Goal: Information Seeking & Learning: Find specific fact

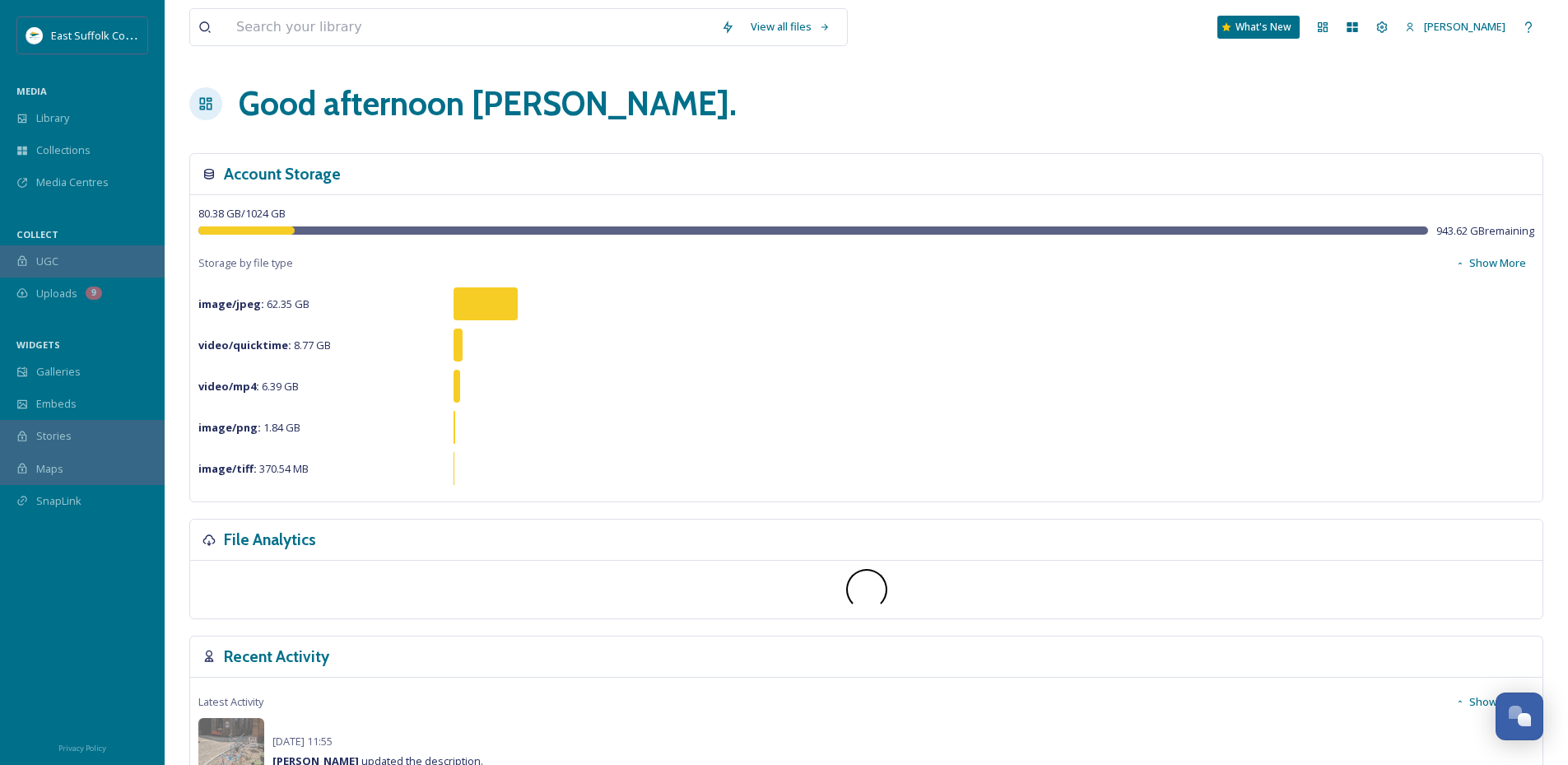
click at [888, 116] on div "Good afternoon [PERSON_NAME] ." at bounding box center [866, 103] width 1355 height 50
click at [71, 128] on div "Library" at bounding box center [82, 118] width 165 height 32
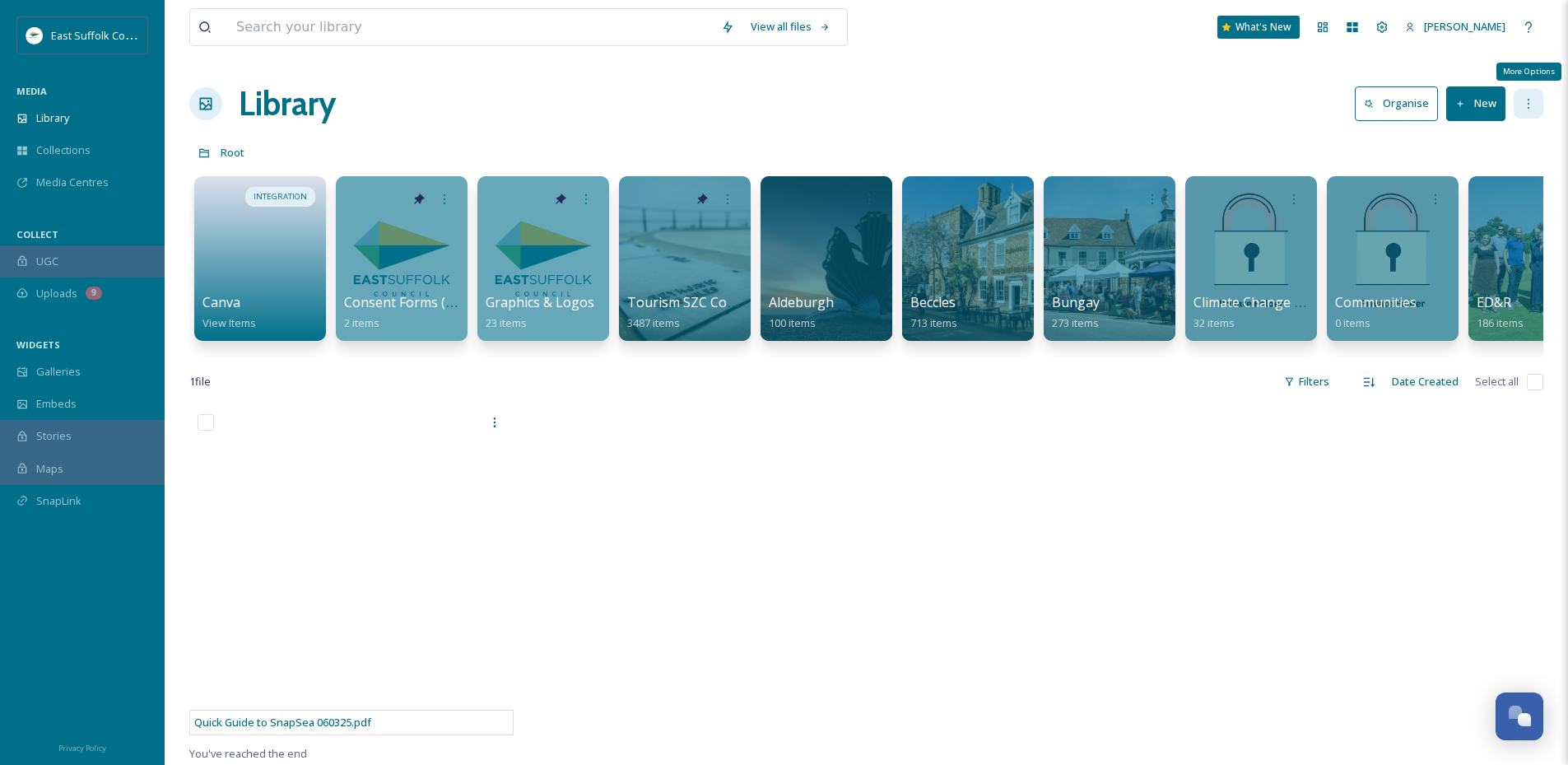
click at [1526, 99] on icon at bounding box center [1529, 104] width 13 height 13
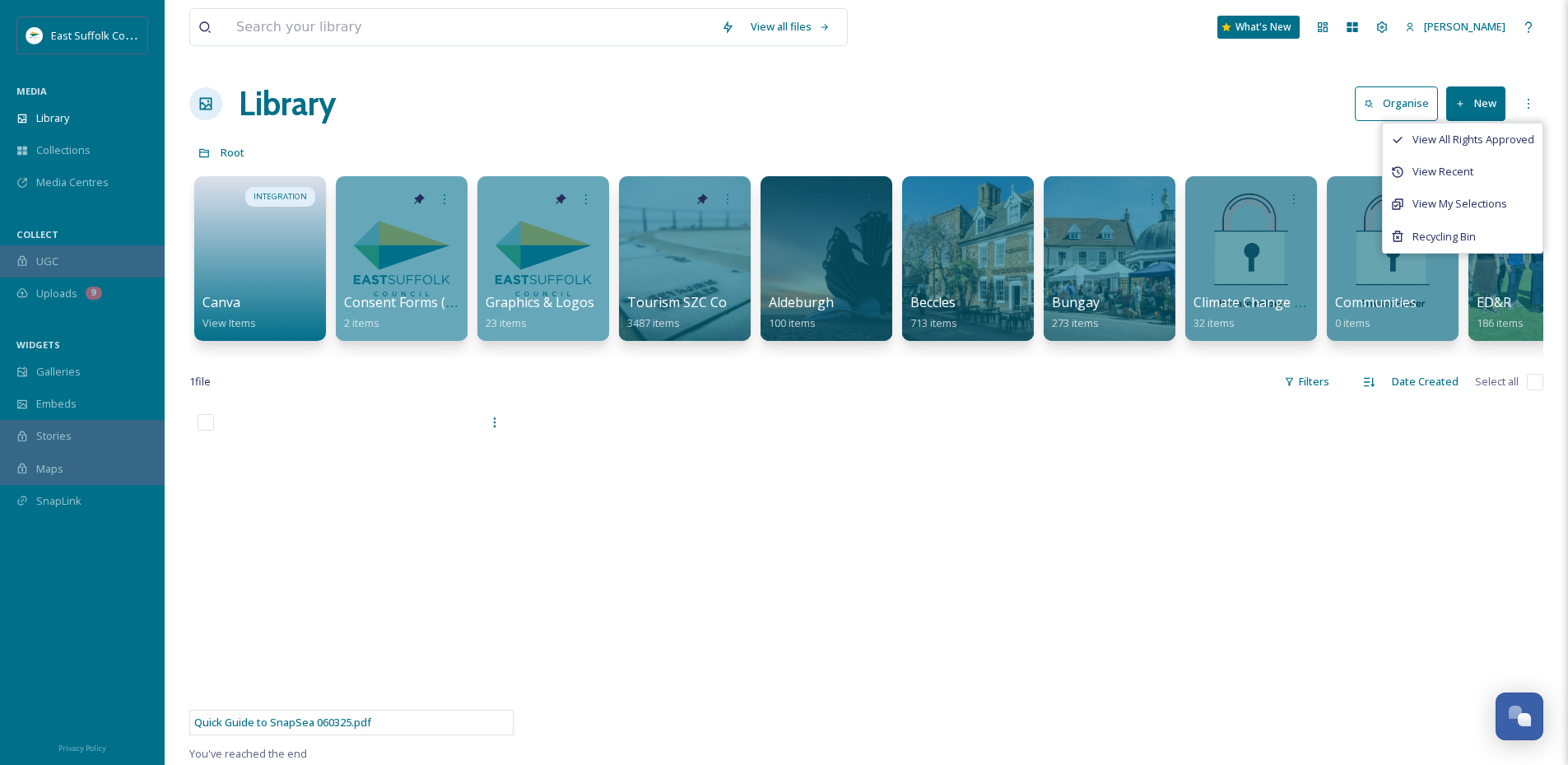
click at [1400, 80] on div "Library Organise New View All Rights Approved View Recent View My Selections Re…" at bounding box center [866, 103] width 1355 height 50
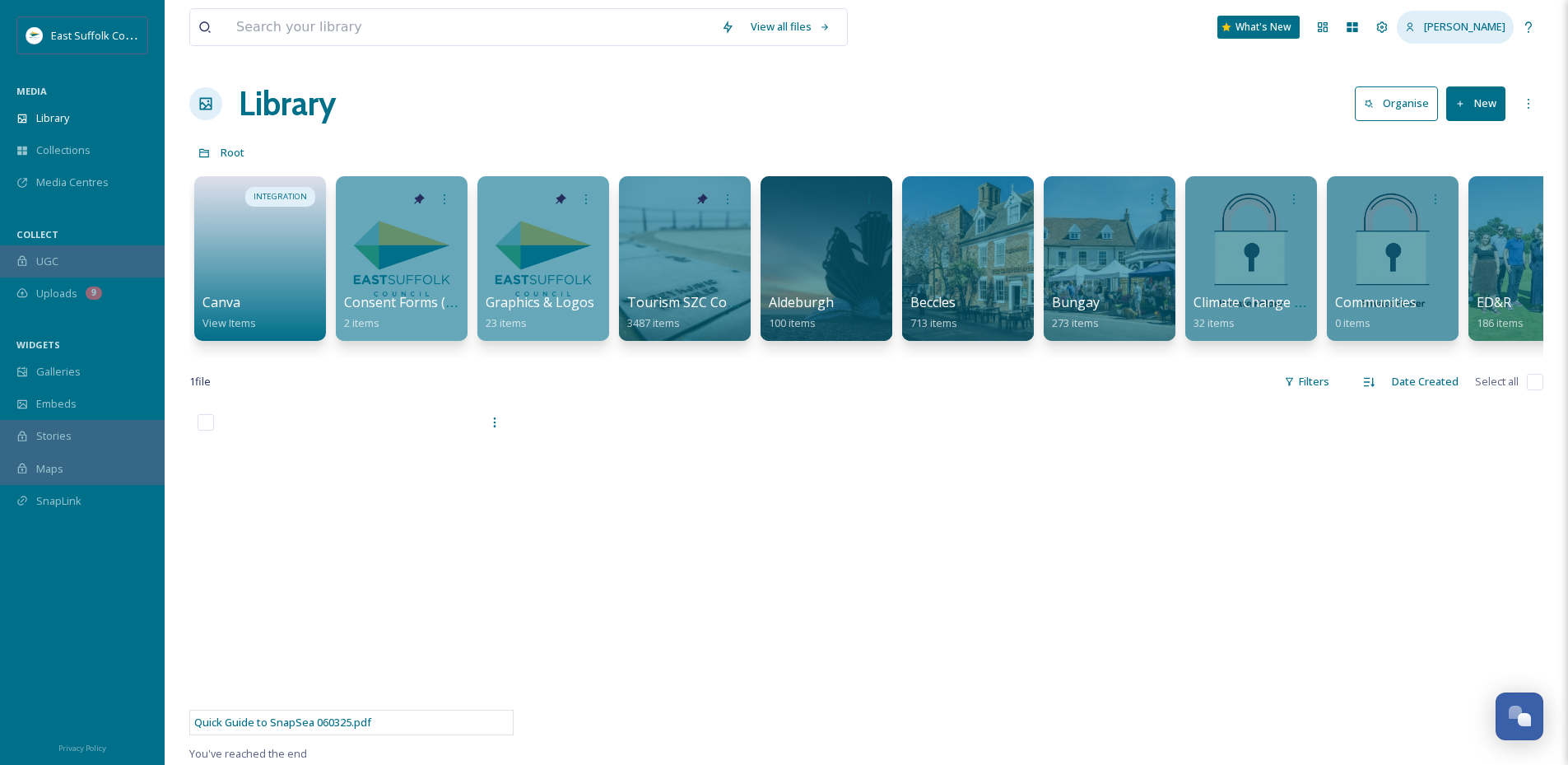
click at [1441, 30] on span "[PERSON_NAME]" at bounding box center [1464, 26] width 81 height 15
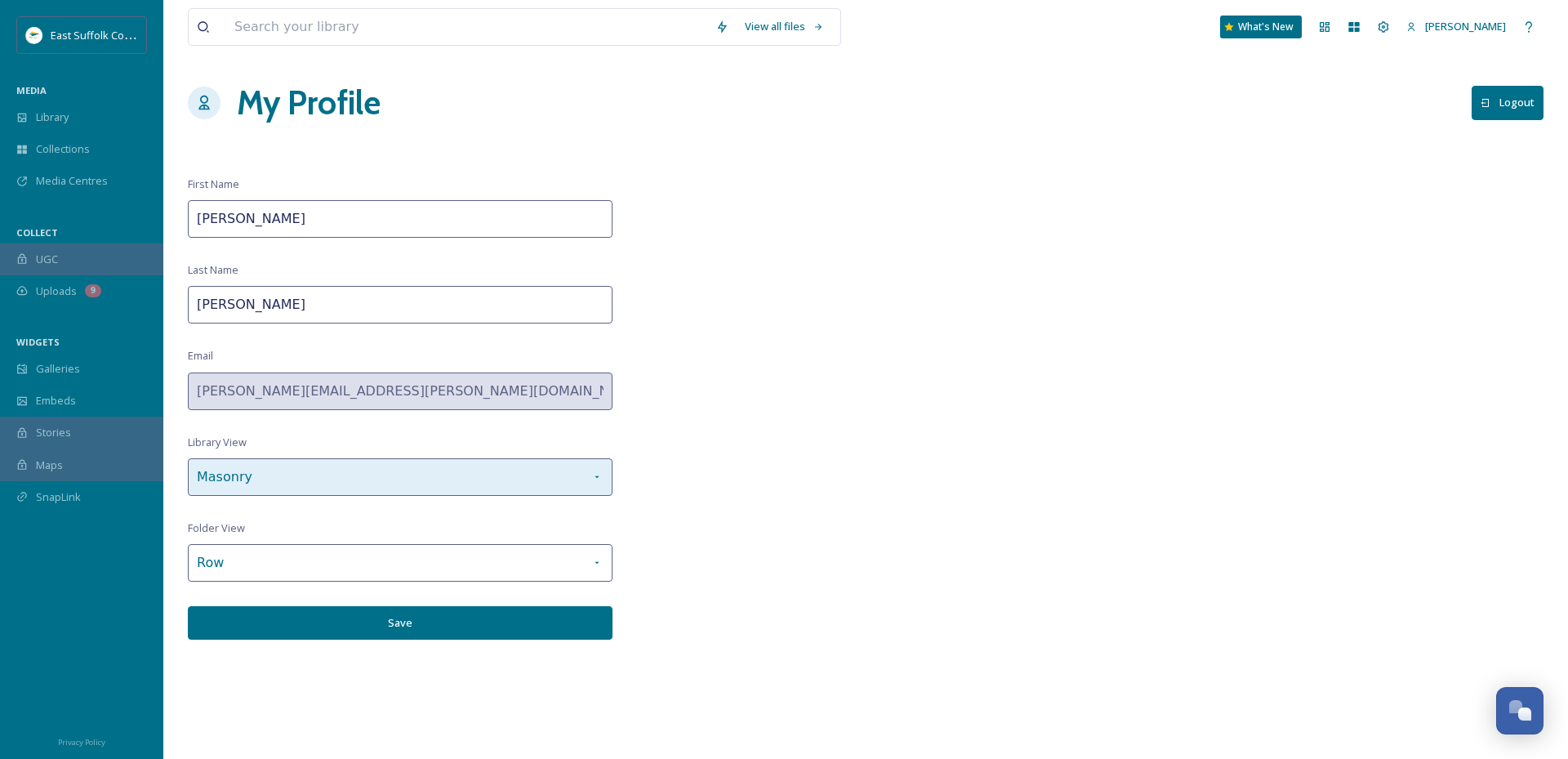
click at [593, 478] on icon at bounding box center [597, 477] width 13 height 13
click at [822, 521] on div "View all files What's New [PERSON_NAME] My Profile Logout First Name [PERSON_NA…" at bounding box center [866, 380] width 1405 height 759
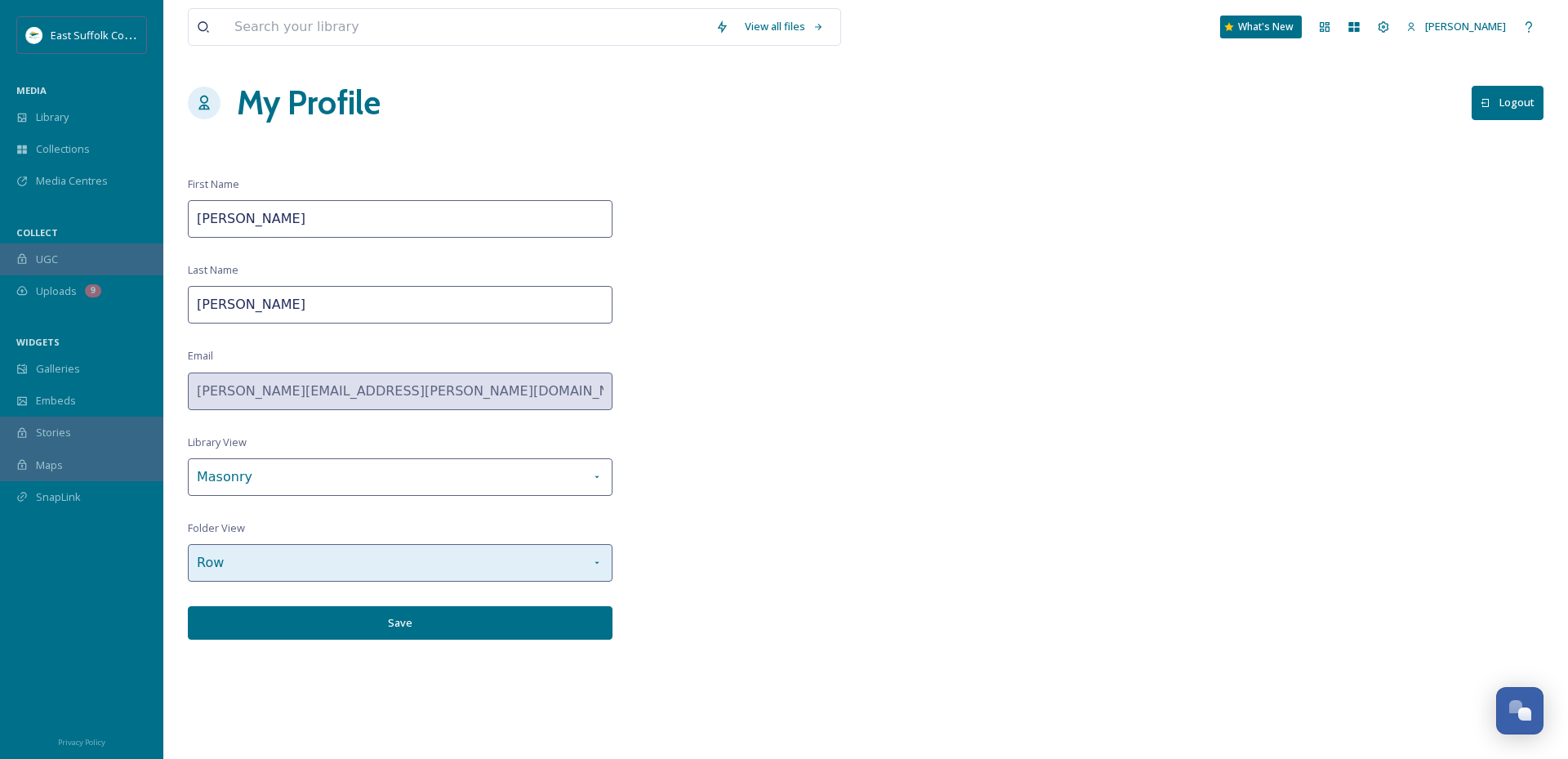
click at [541, 559] on div "Row" at bounding box center [400, 562] width 425 height 37
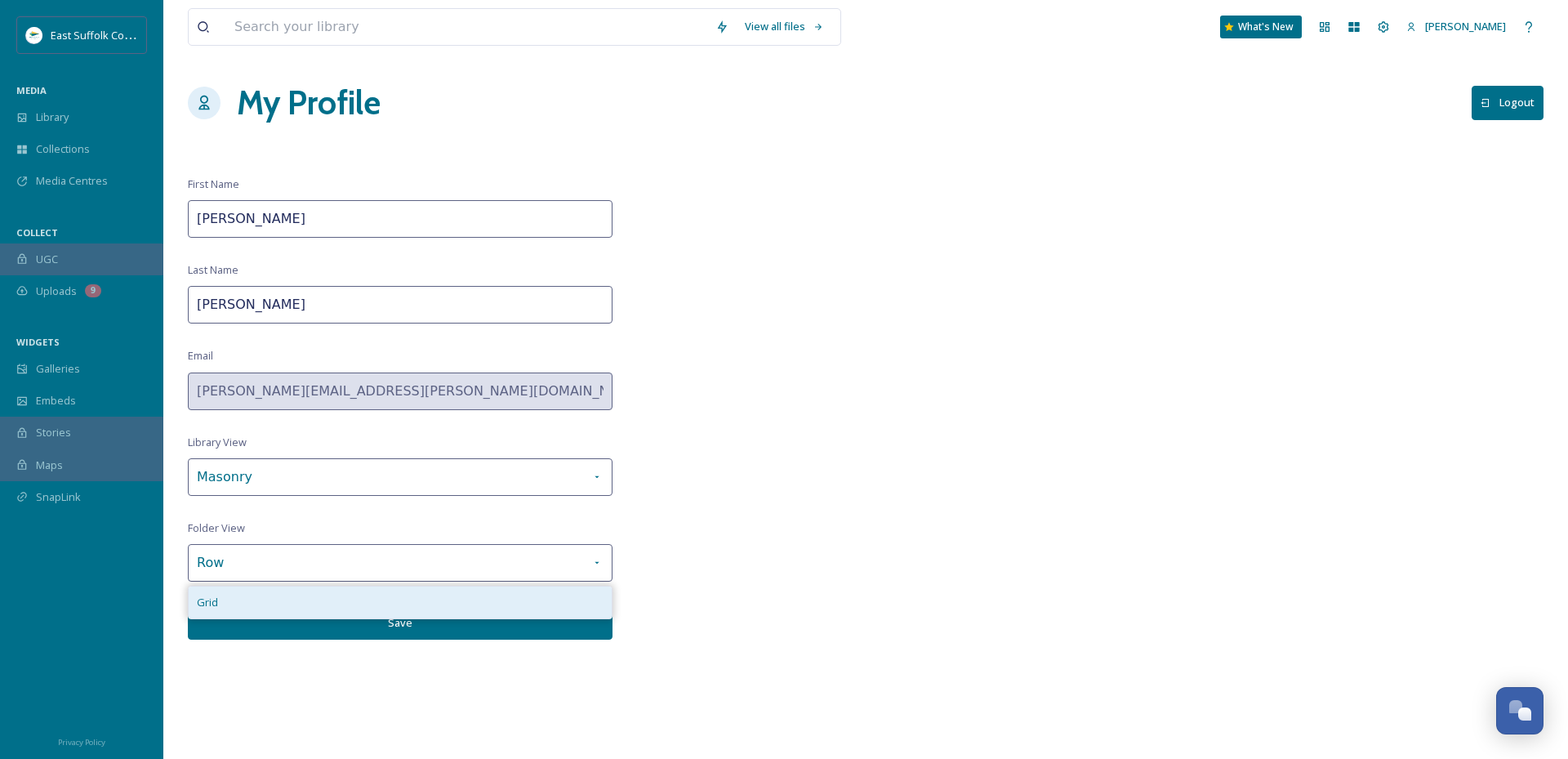
click at [519, 598] on div "Grid" at bounding box center [400, 602] width 423 height 32
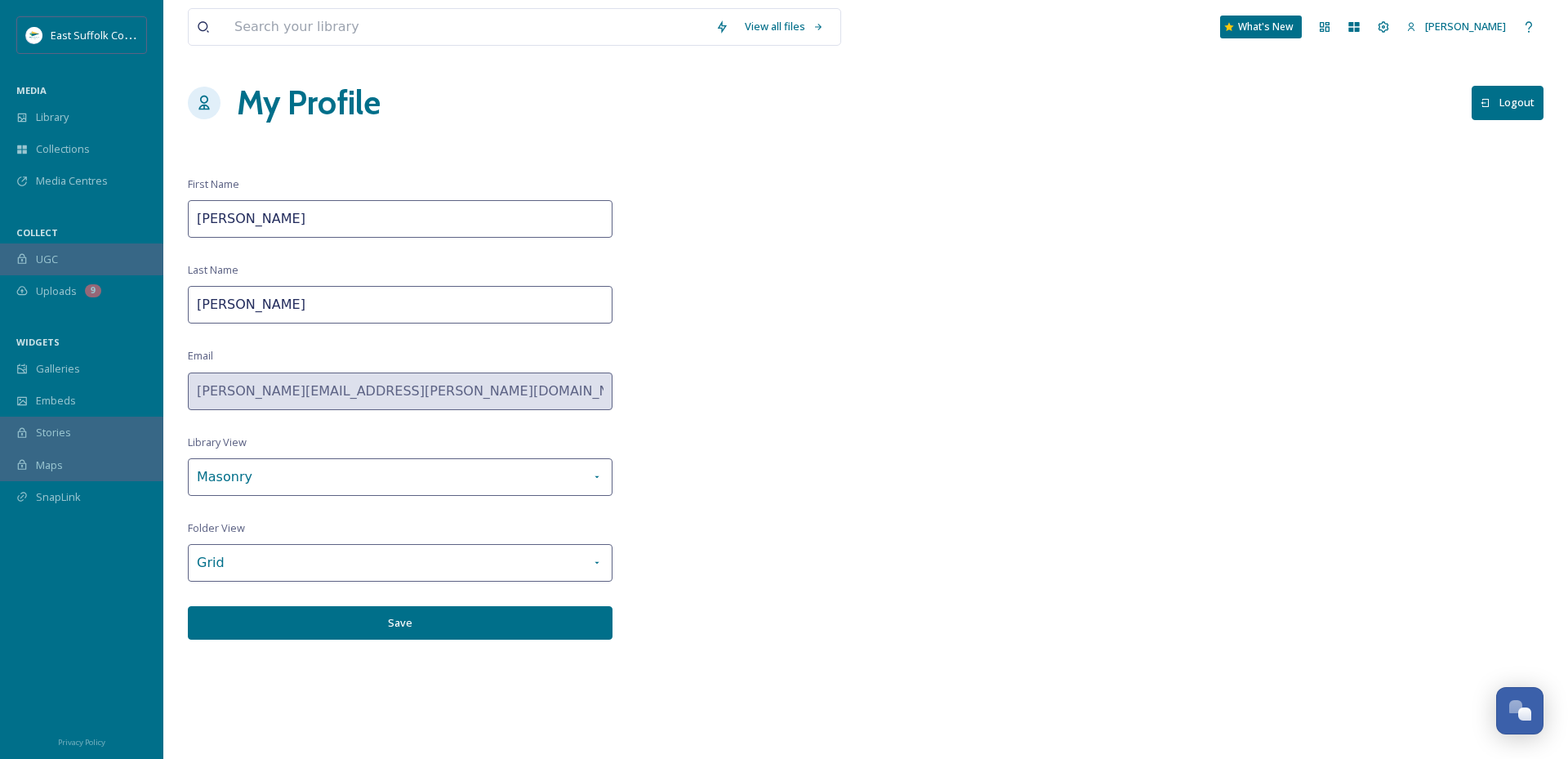
click at [514, 611] on button "Save" at bounding box center [400, 623] width 425 height 33
click at [34, 94] on span "MEDIA" at bounding box center [32, 90] width 31 height 12
click at [42, 116] on span "Library" at bounding box center [52, 117] width 32 height 16
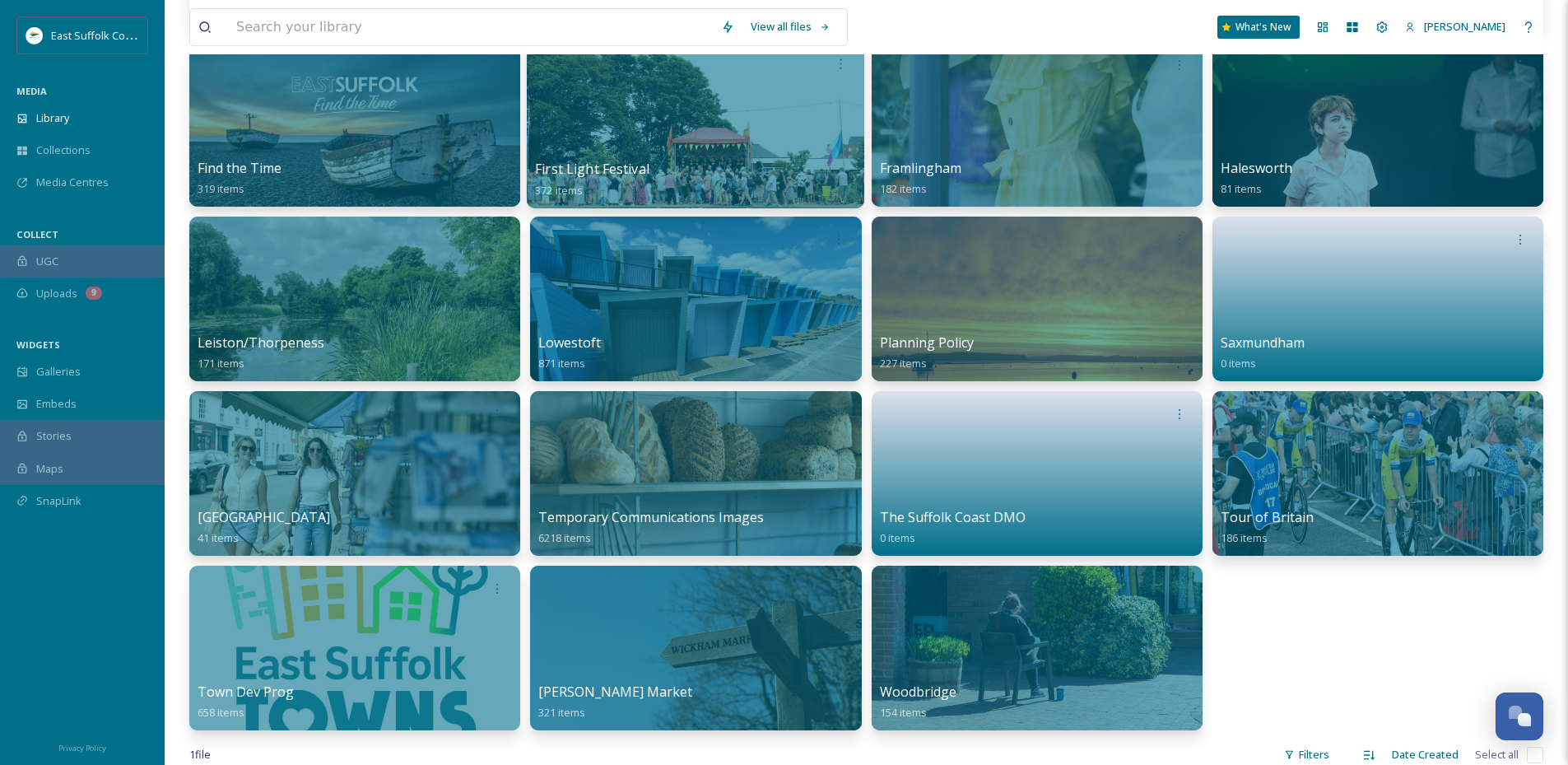
scroll to position [658, 0]
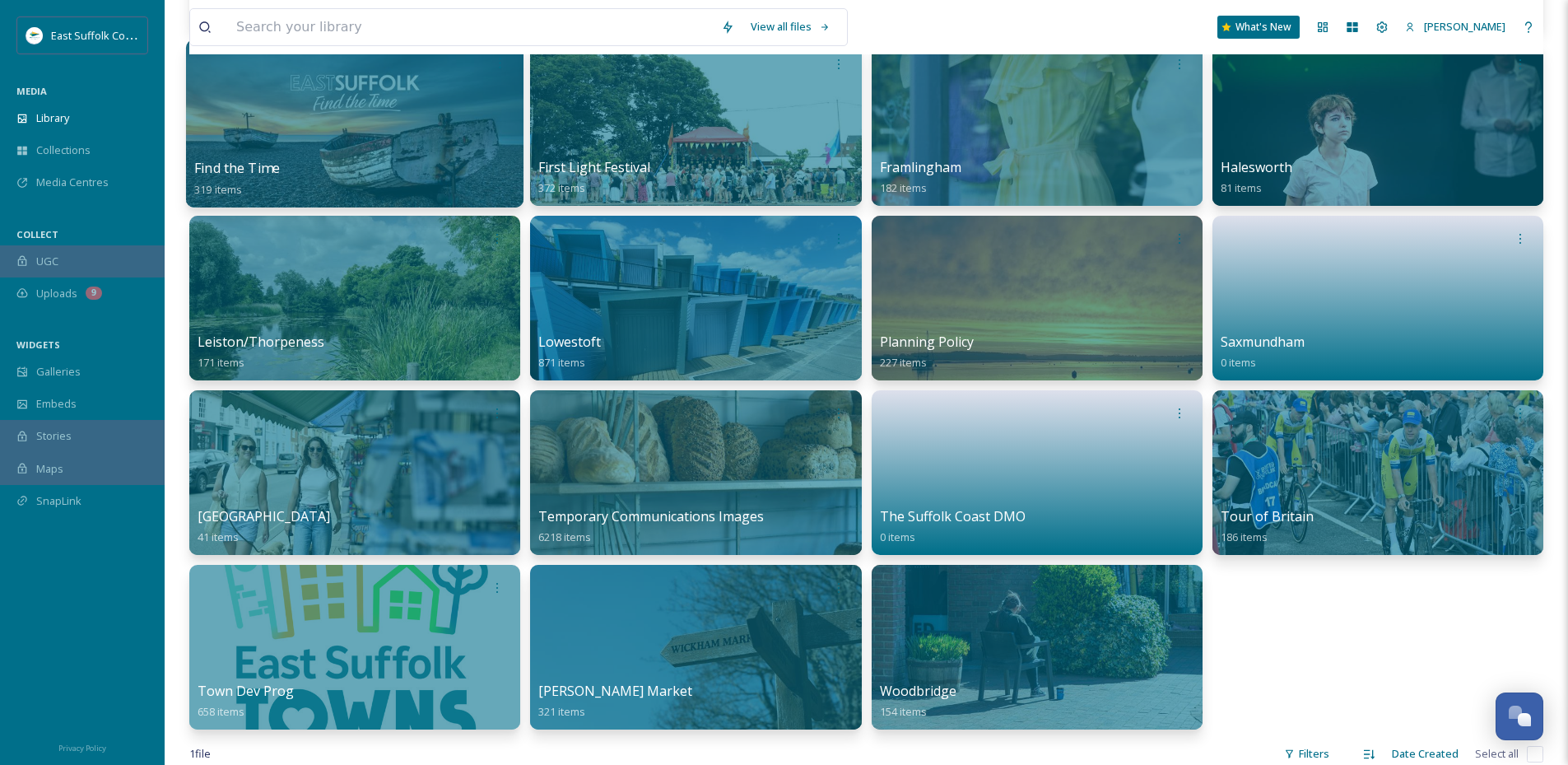
click at [335, 150] on div at bounding box center [355, 123] width 338 height 168
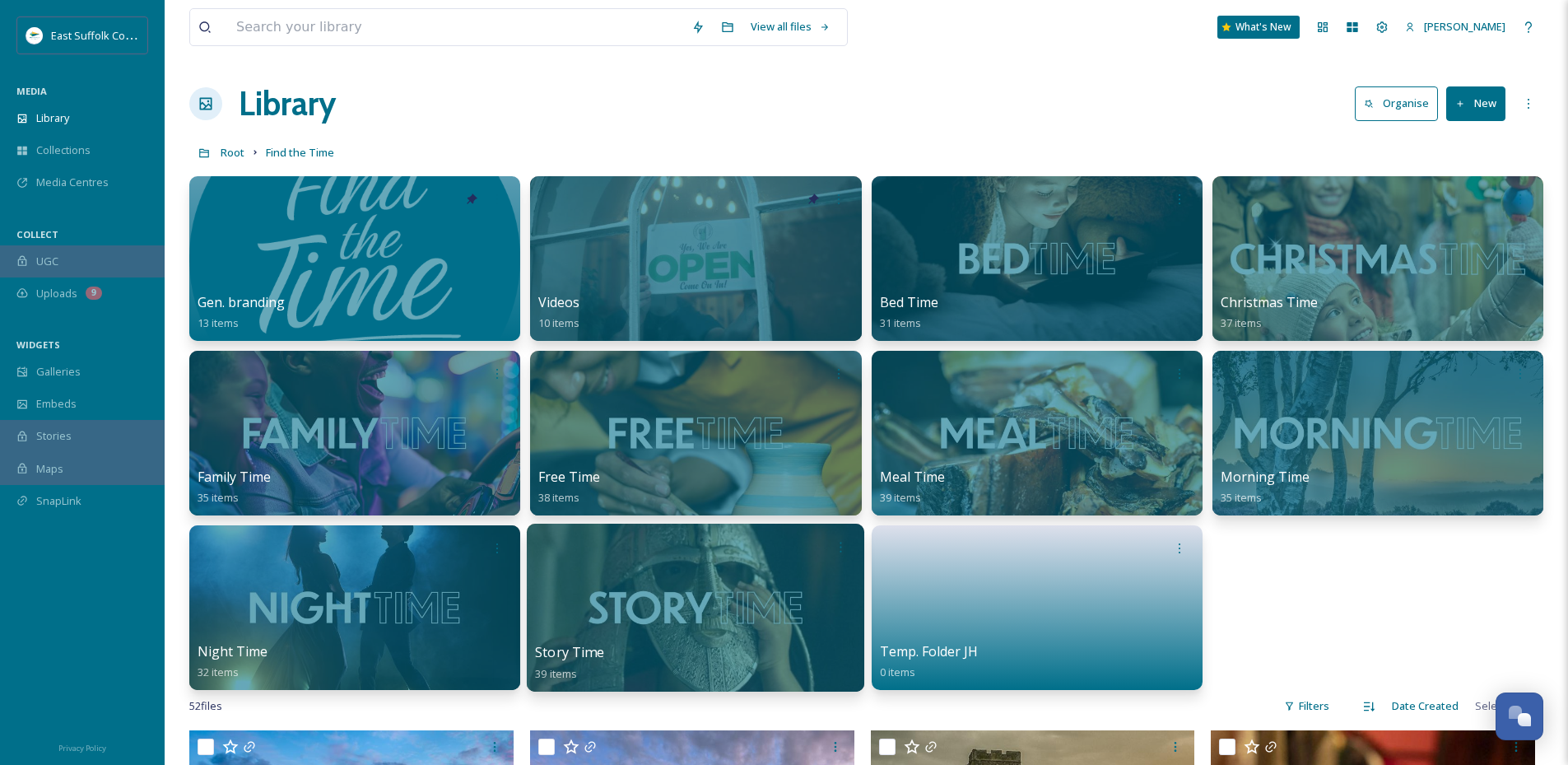
click at [649, 611] on div at bounding box center [695, 608] width 338 height 168
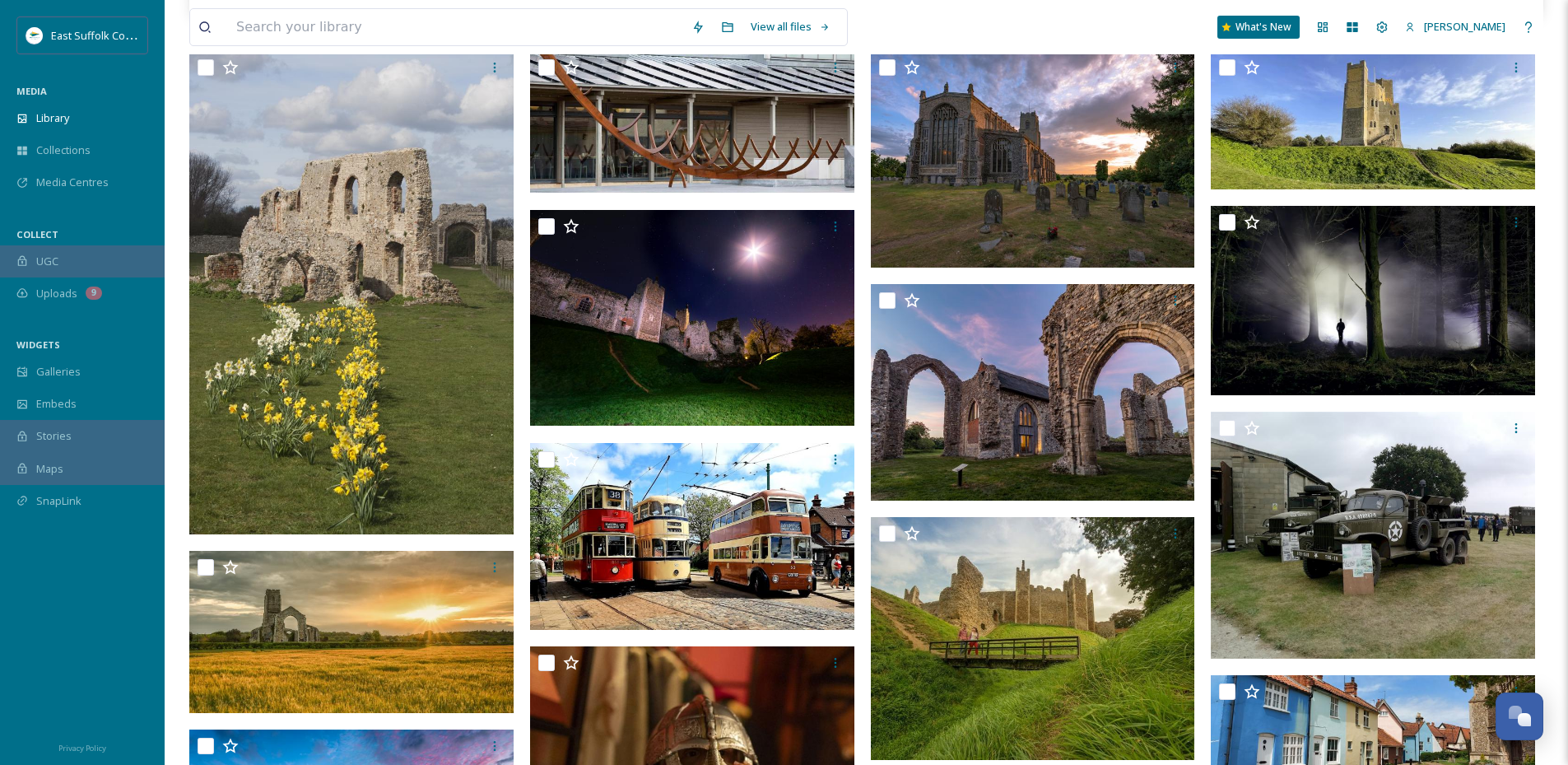
scroll to position [329, 0]
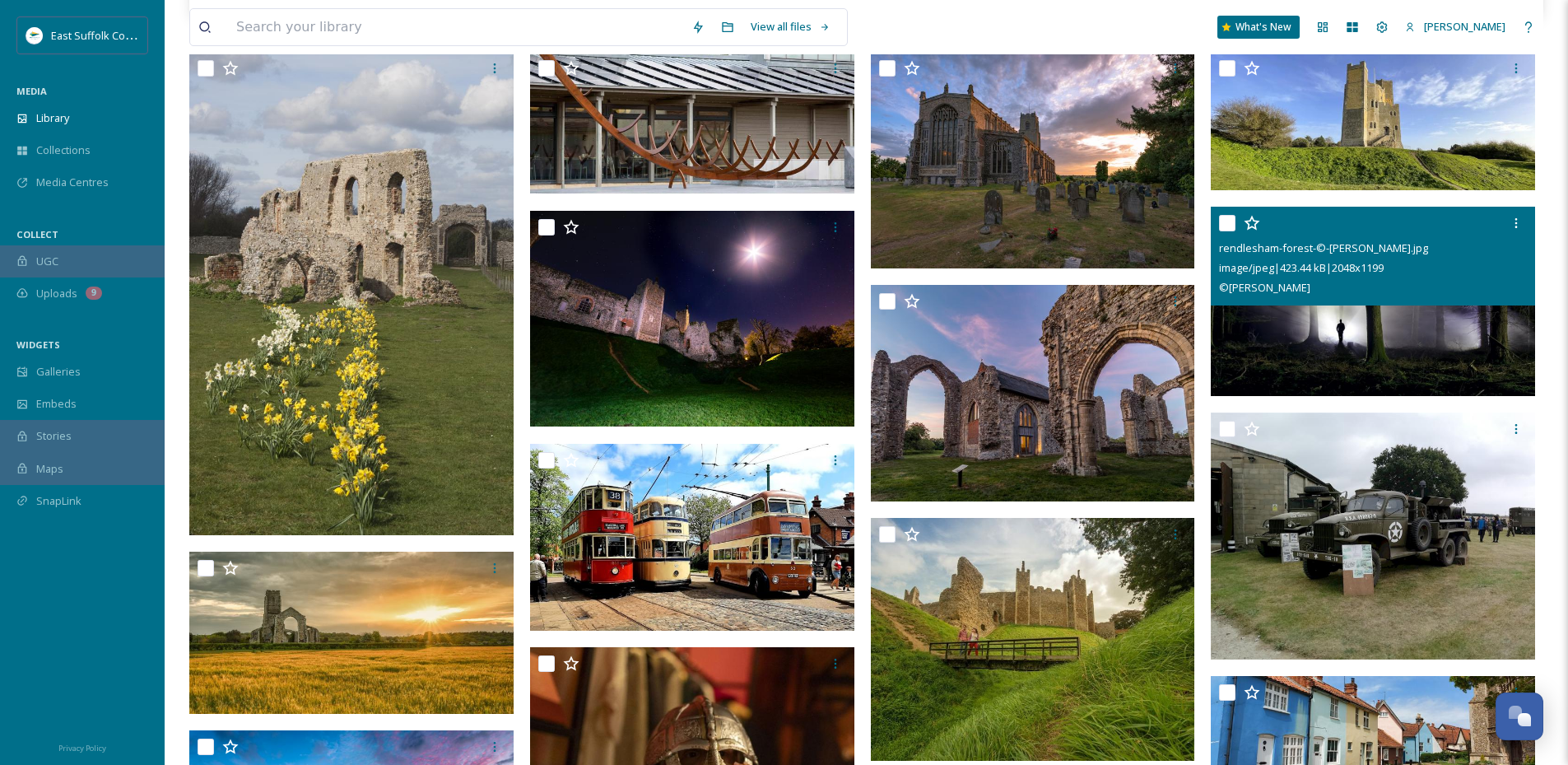
click at [1430, 339] on img at bounding box center [1372, 301] width 325 height 190
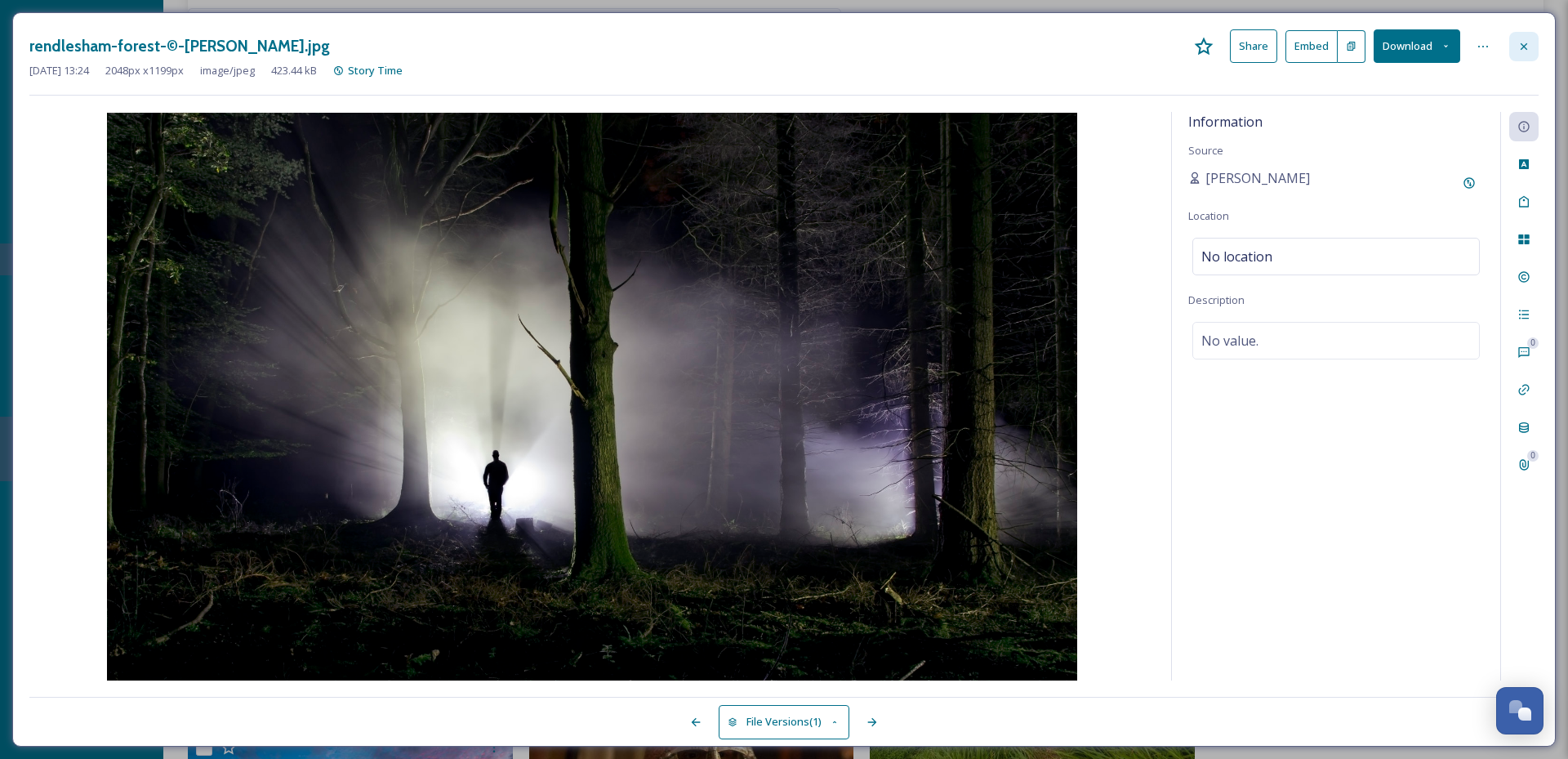
click at [1516, 45] on div at bounding box center [1523, 46] width 30 height 30
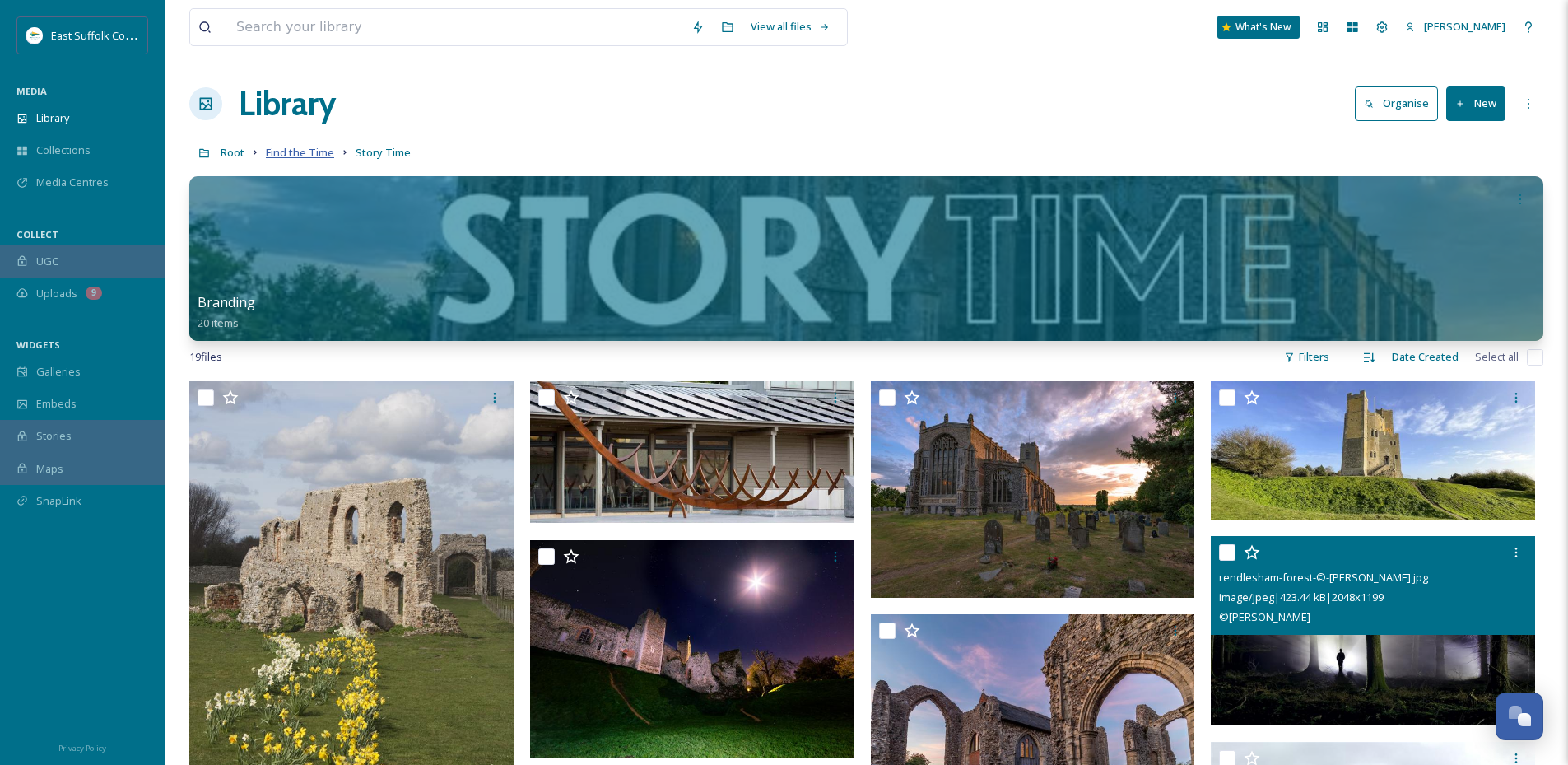
click at [312, 150] on span "Find the Time" at bounding box center [299, 152] width 68 height 15
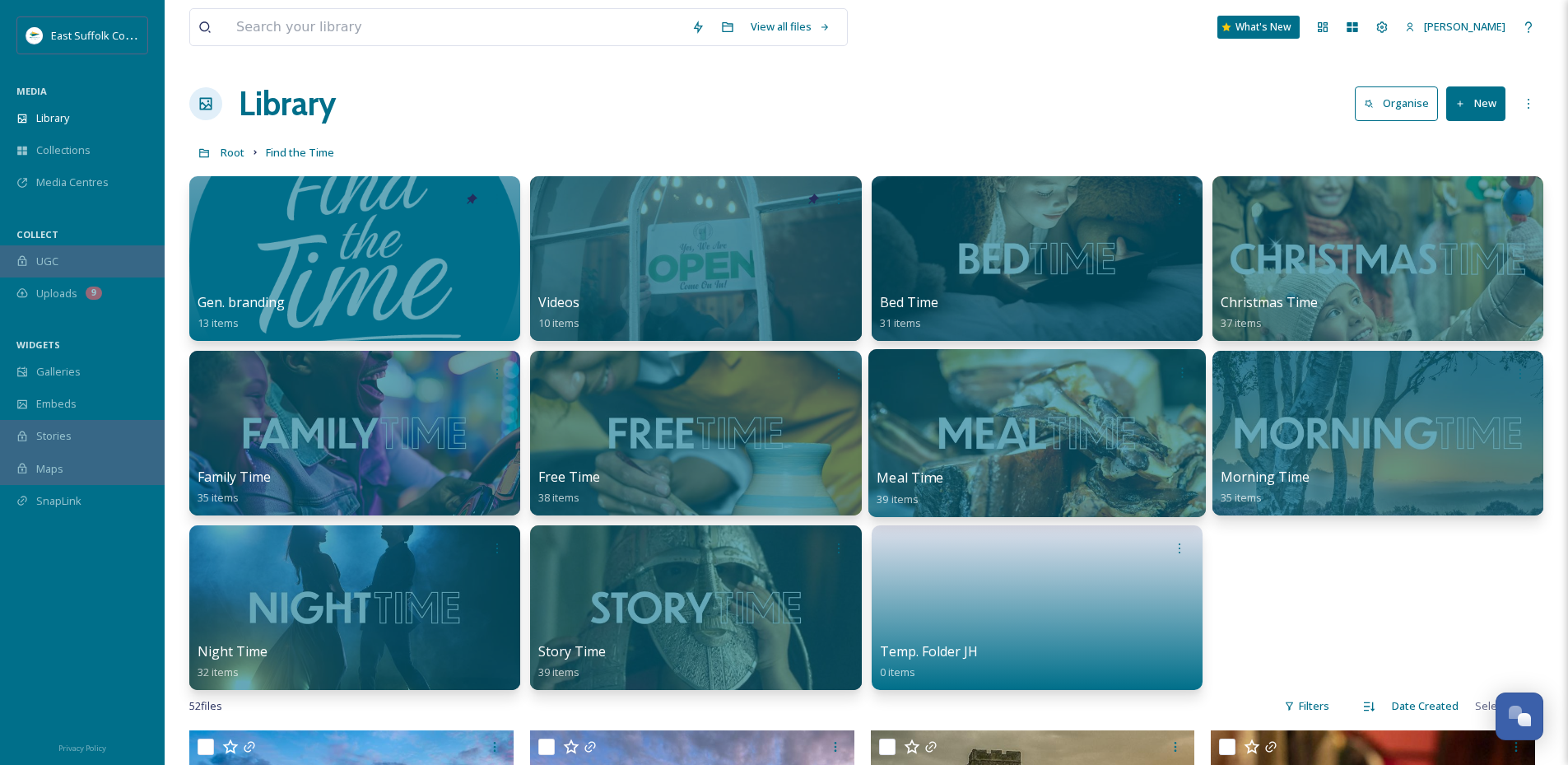
click at [969, 467] on div at bounding box center [1037, 433] width 338 height 168
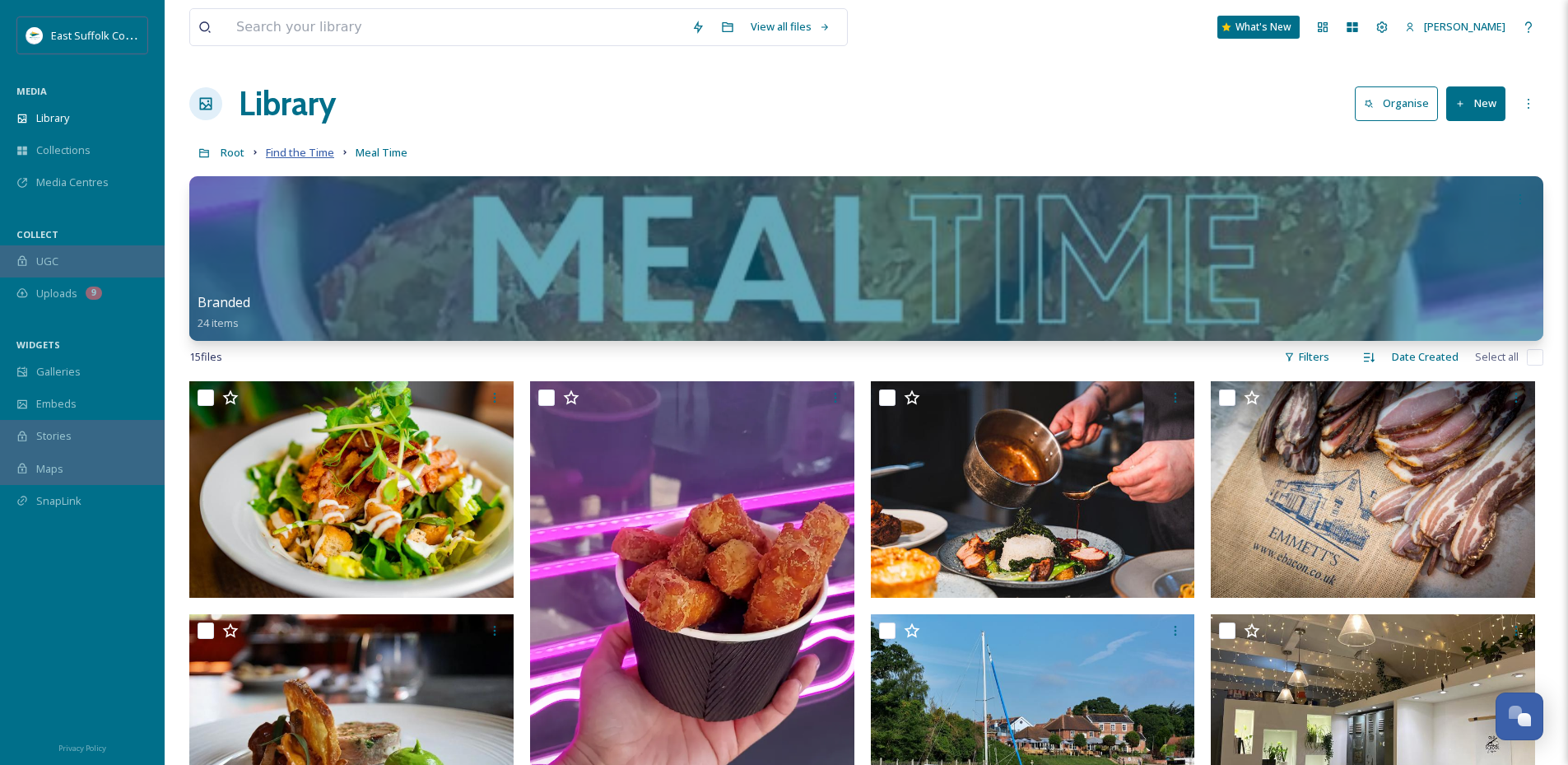
click at [324, 154] on span "Find the Time" at bounding box center [299, 152] width 68 height 15
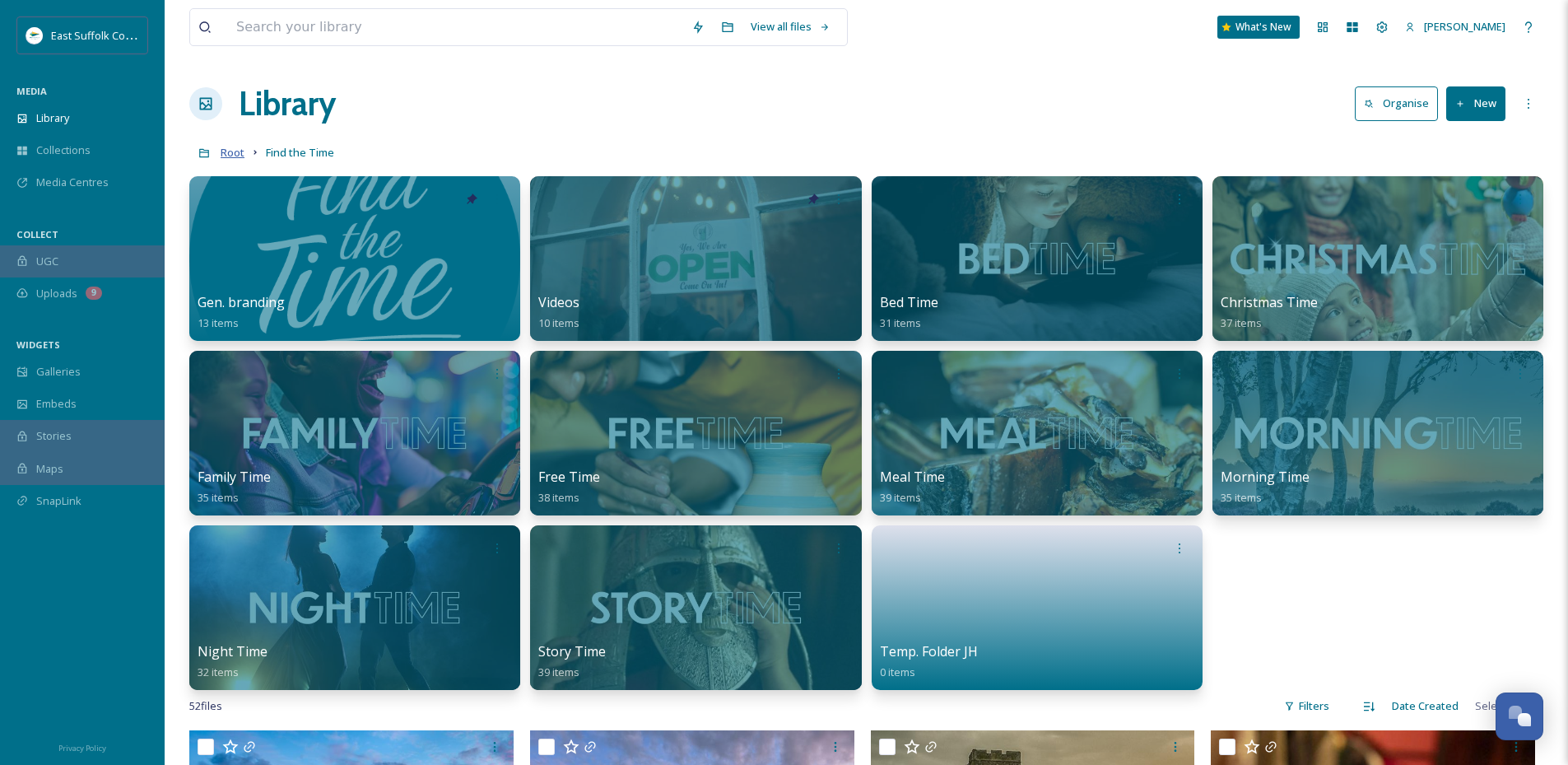
click at [236, 150] on span "Root" at bounding box center [233, 152] width 24 height 15
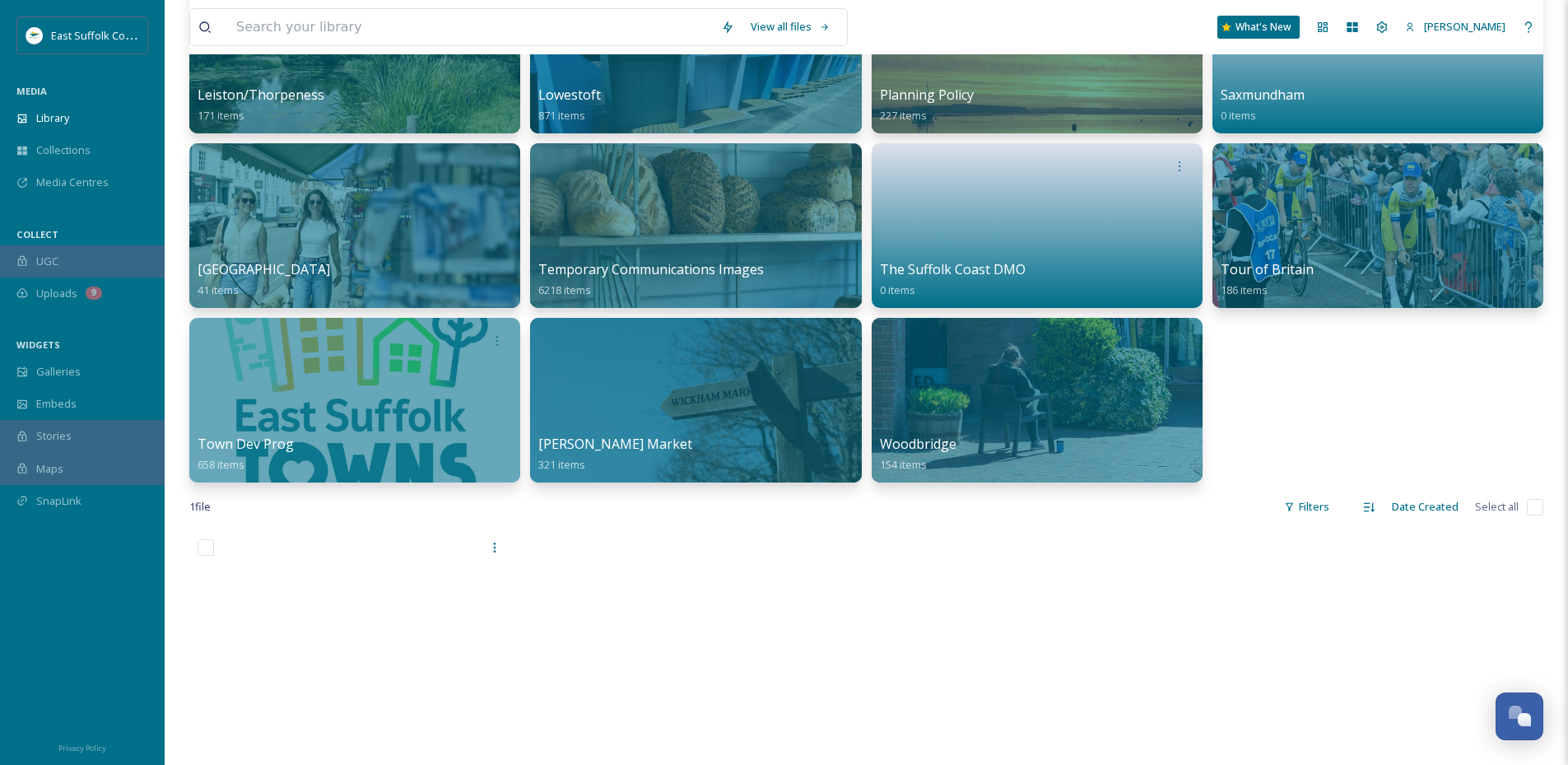
scroll to position [988, 0]
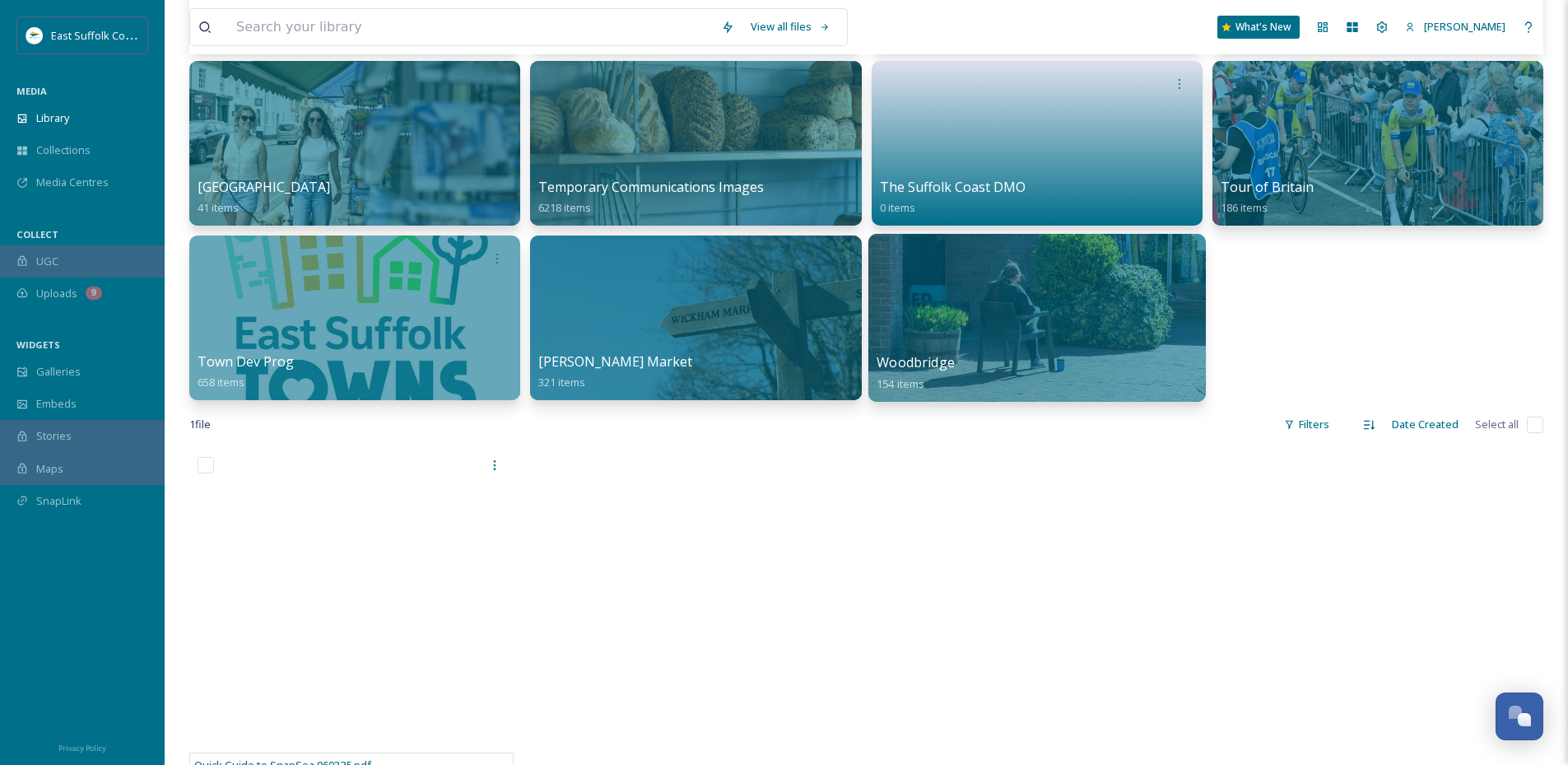
click at [1000, 356] on div "Woodbridge 154 items" at bounding box center [1037, 373] width 321 height 41
click at [953, 365] on span "Woodbridge" at bounding box center [916, 362] width 79 height 18
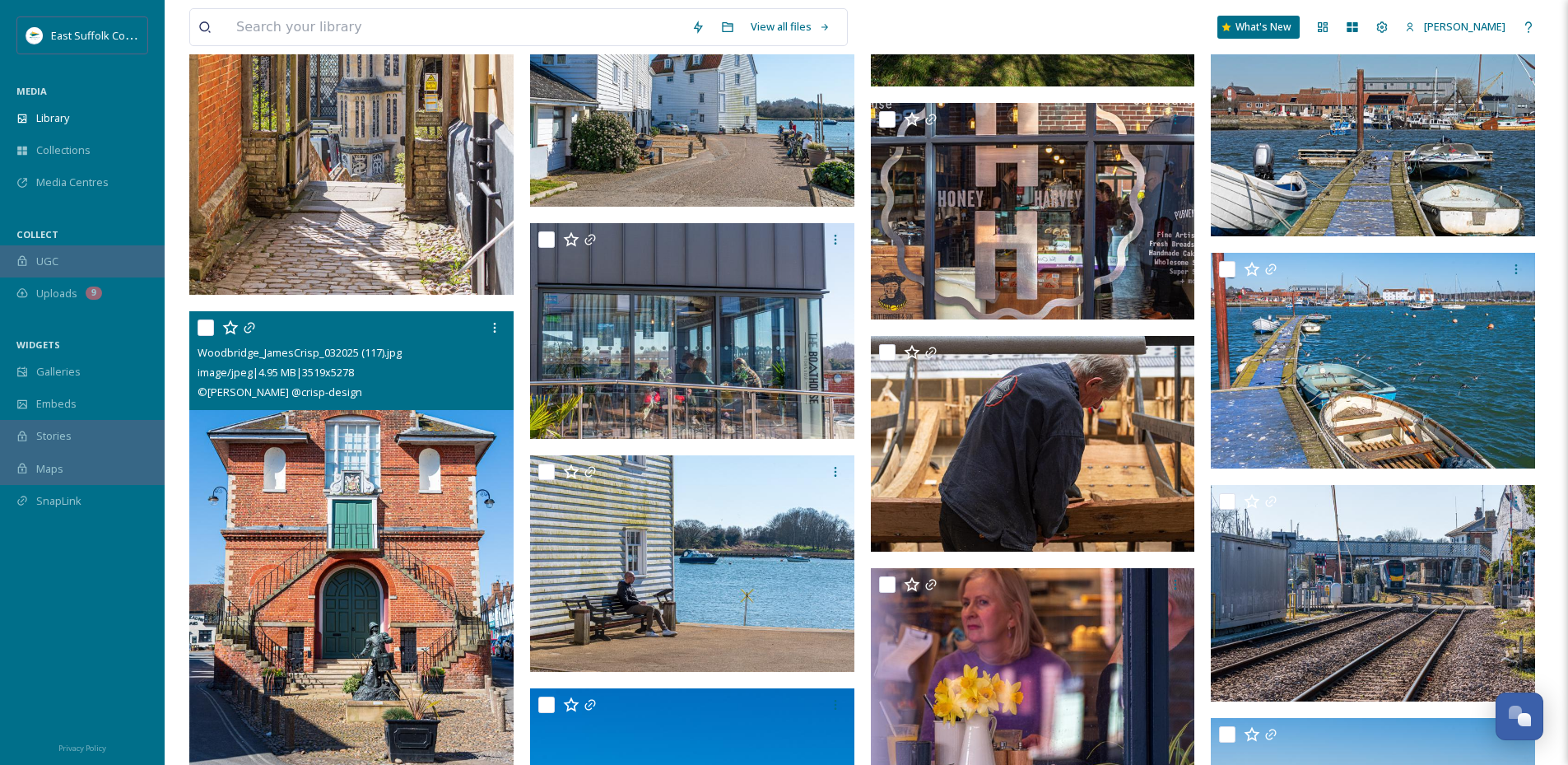
scroll to position [3868, 0]
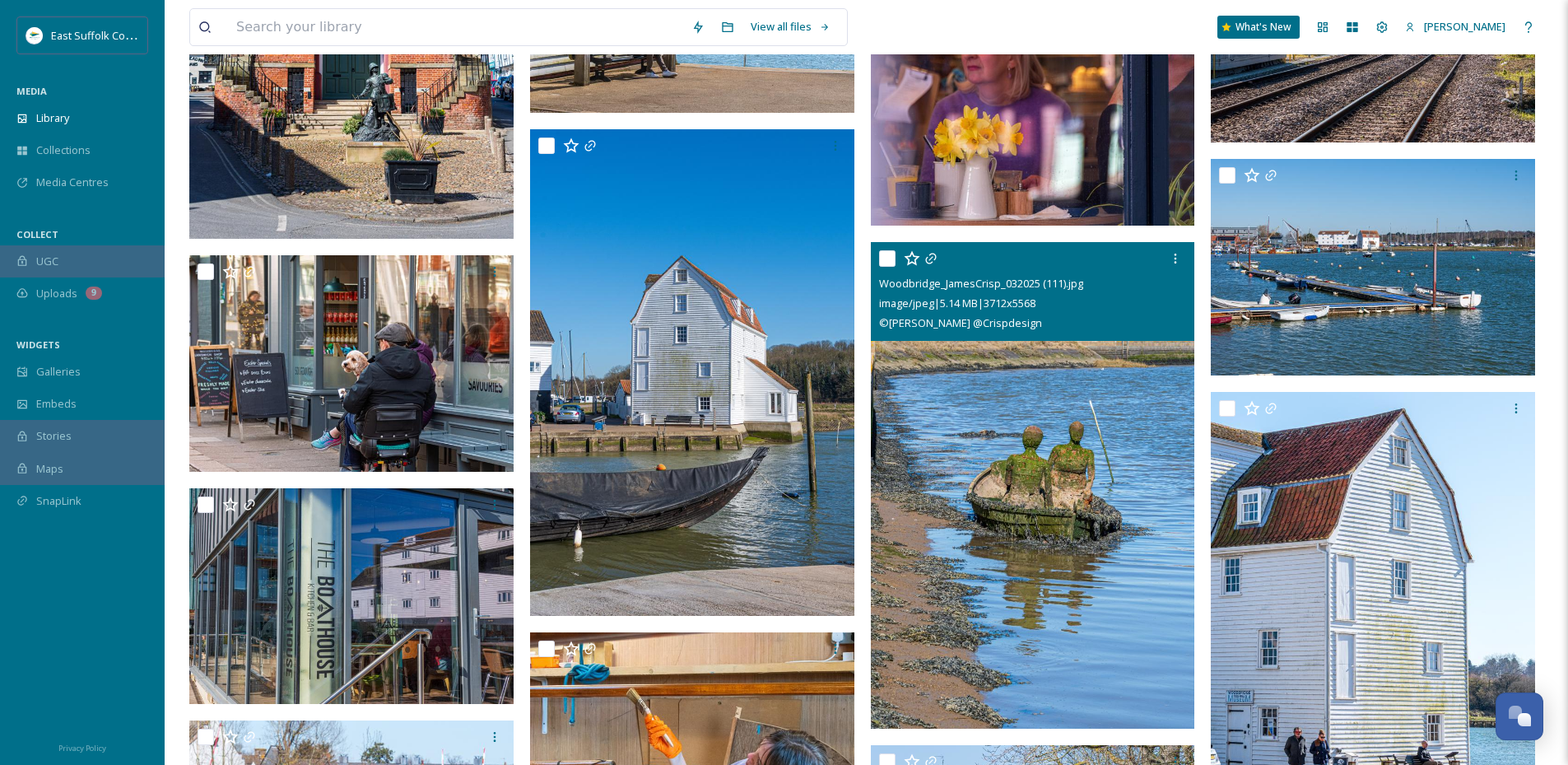
click at [952, 580] on img at bounding box center [1033, 485] width 325 height 486
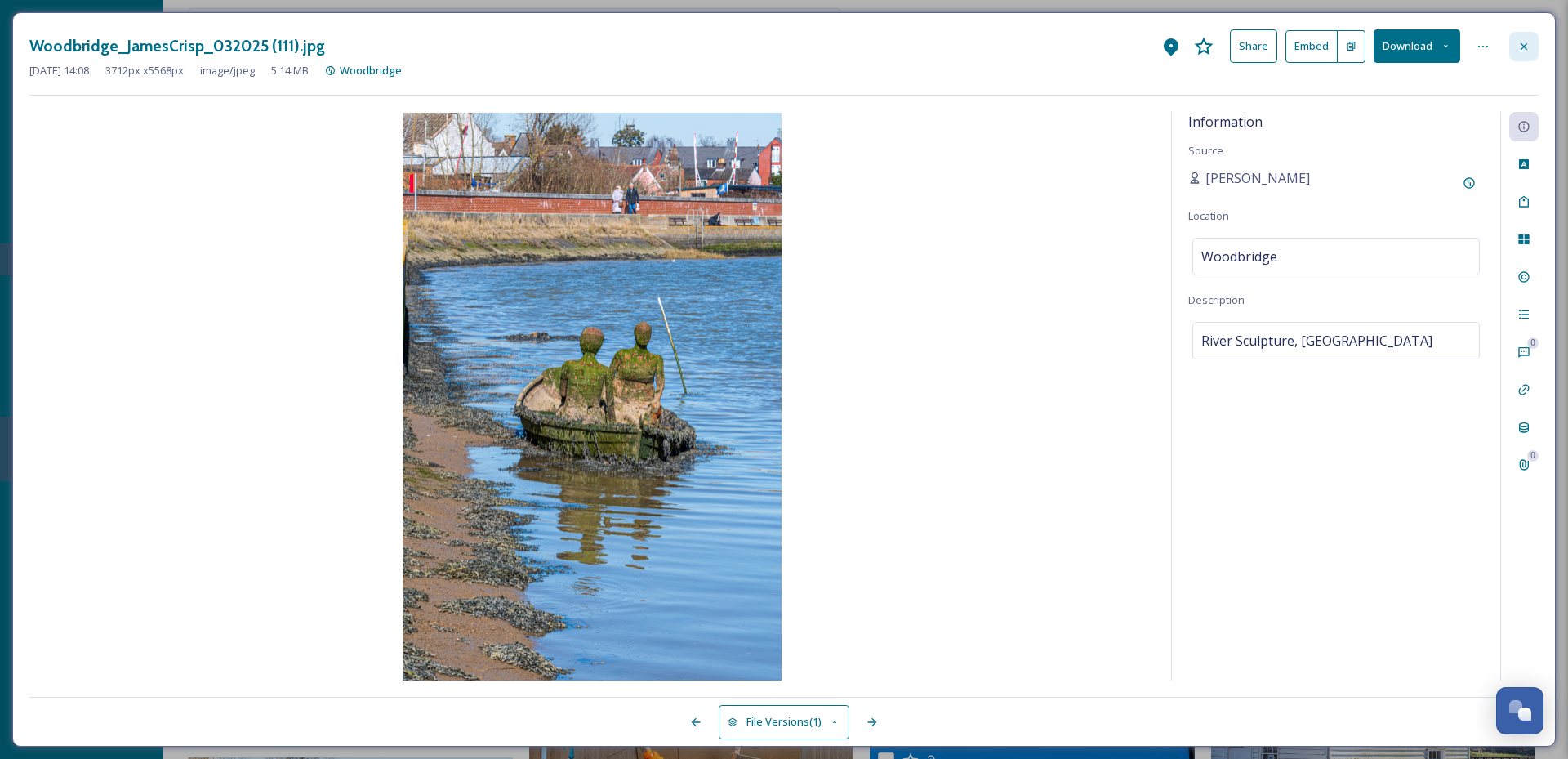
click at [1528, 45] on icon at bounding box center [1523, 46] width 13 height 13
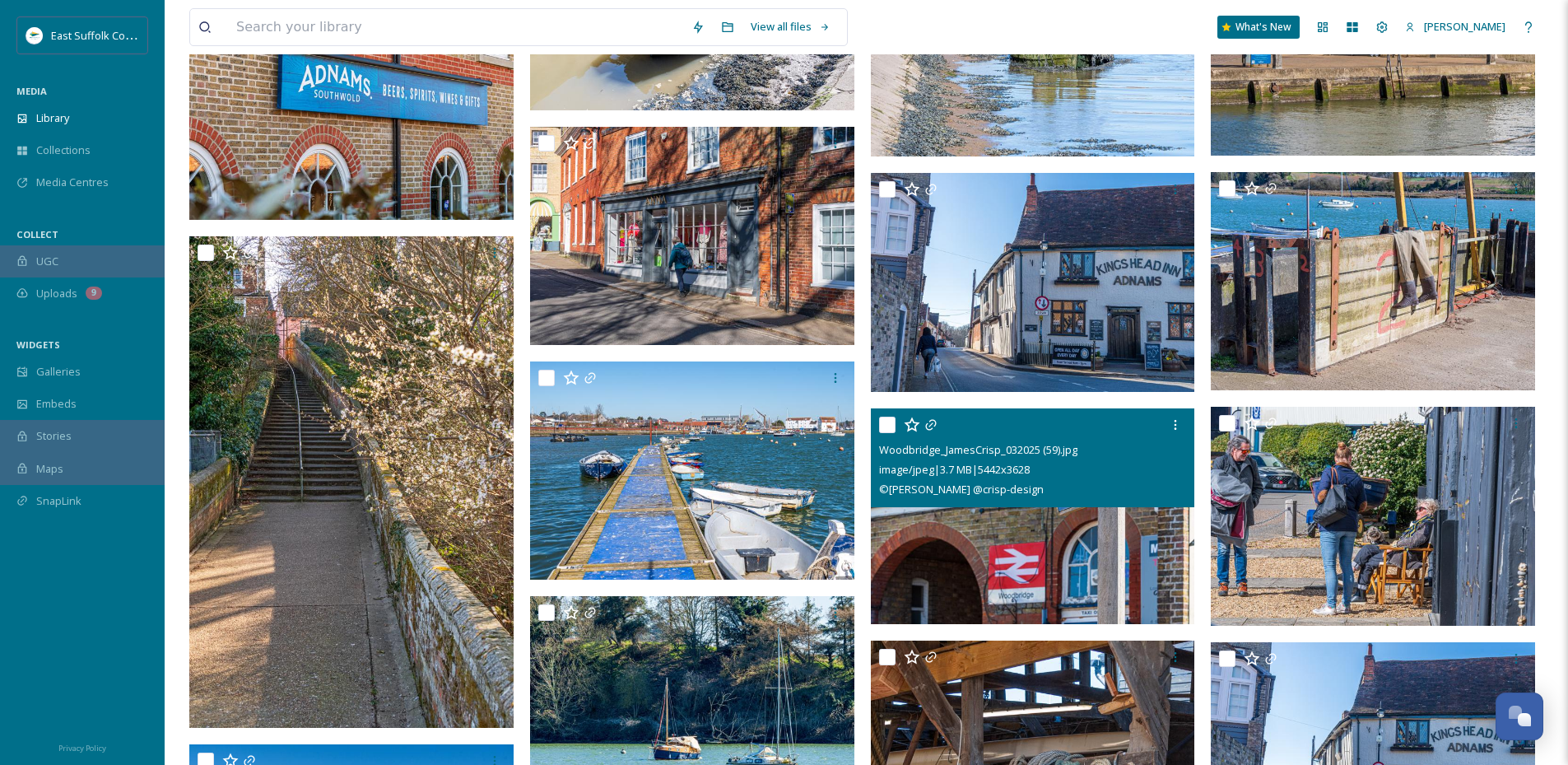
scroll to position [6831, 0]
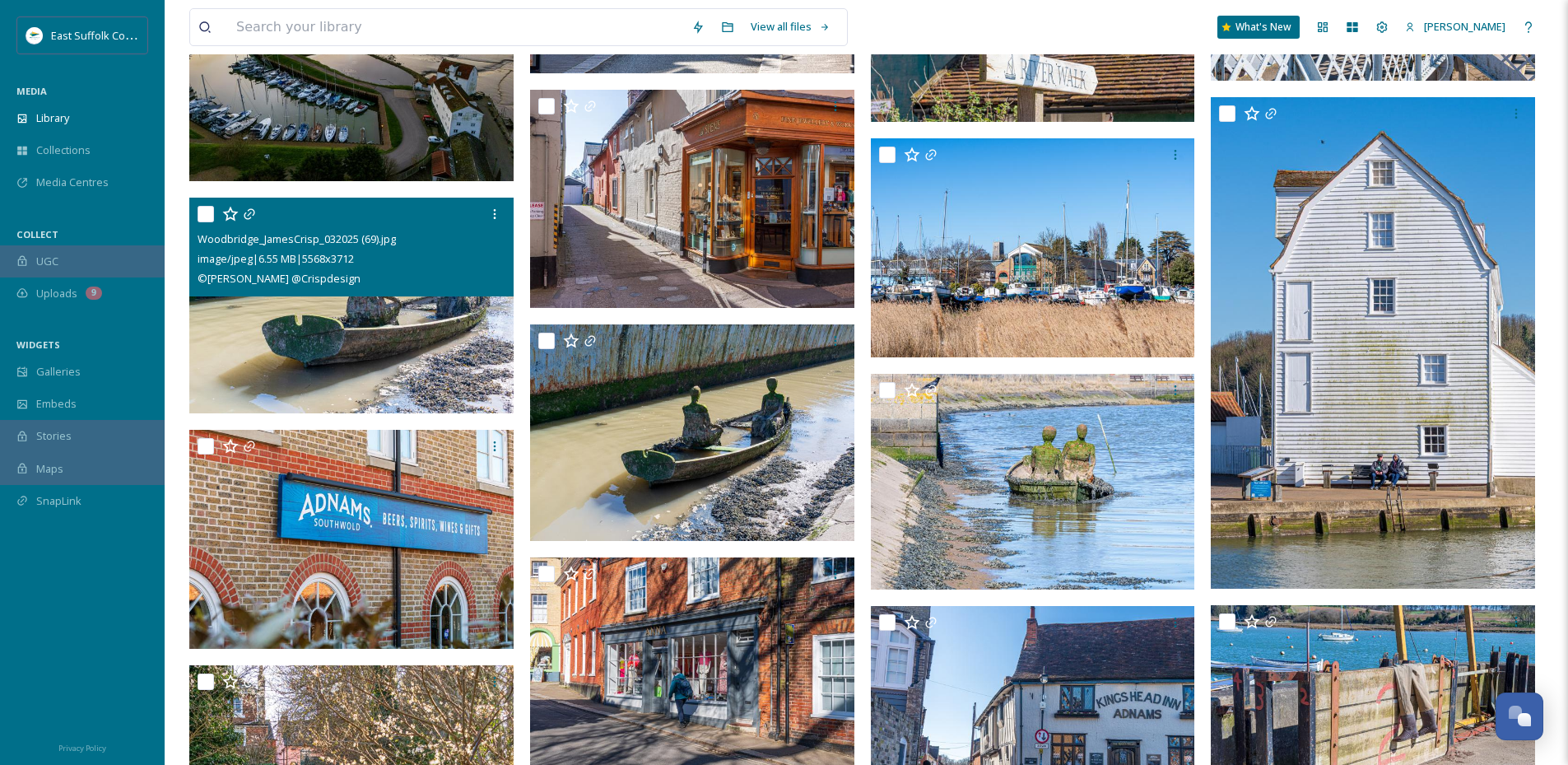
click at [353, 329] on img at bounding box center [351, 305] width 325 height 216
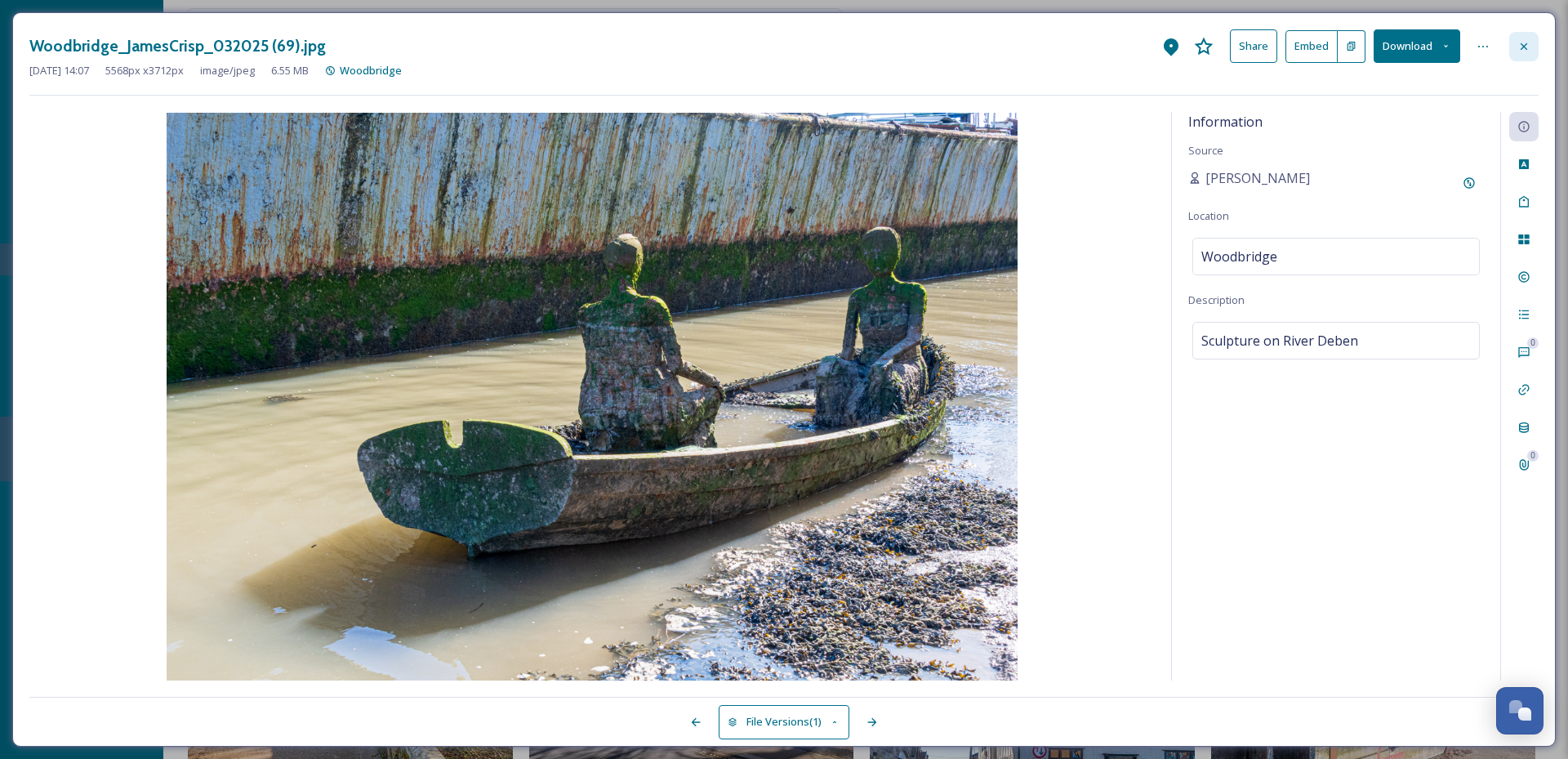
click at [1534, 45] on div at bounding box center [1523, 46] width 30 height 30
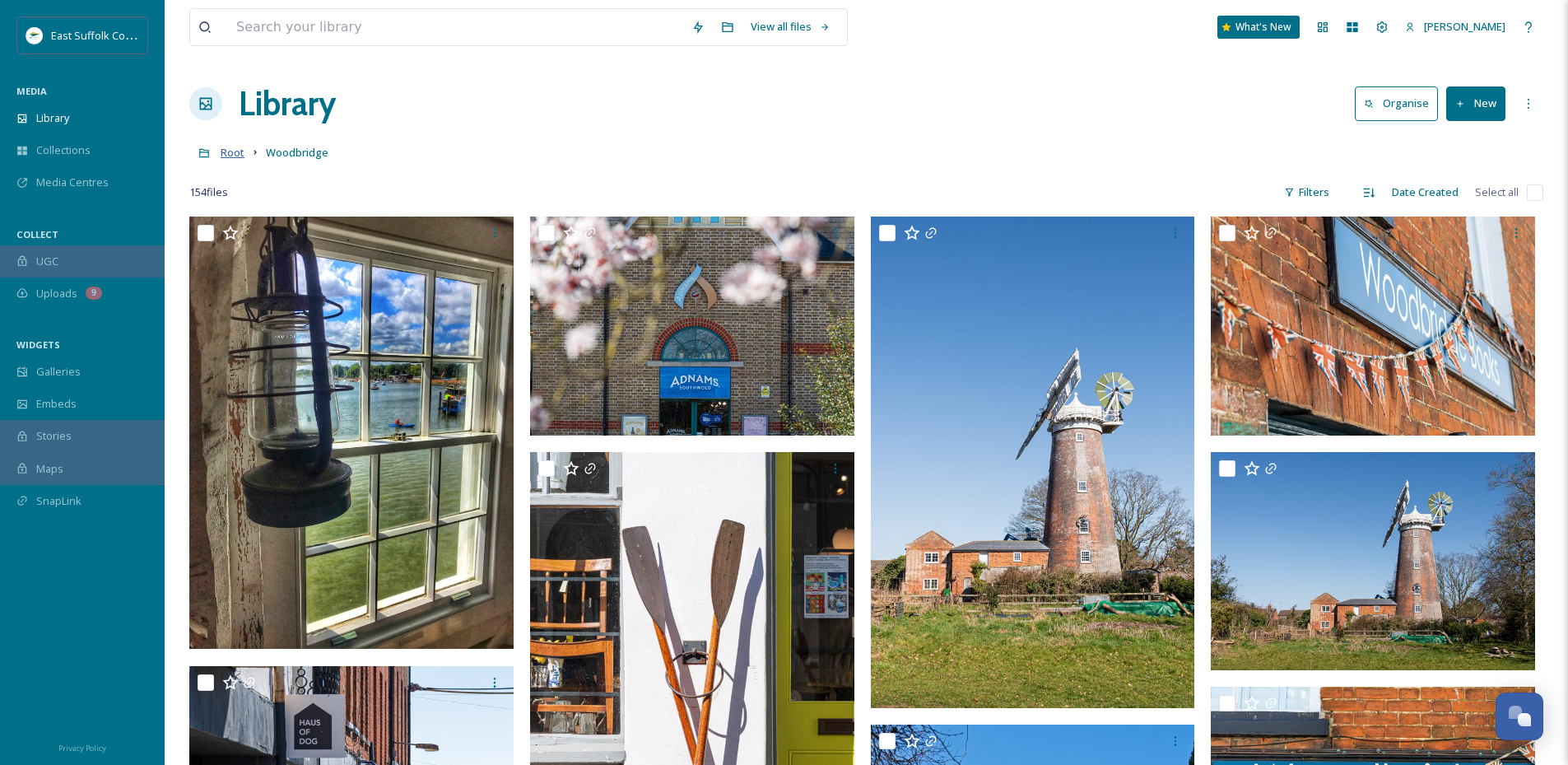
click at [234, 152] on span "Root" at bounding box center [233, 152] width 24 height 15
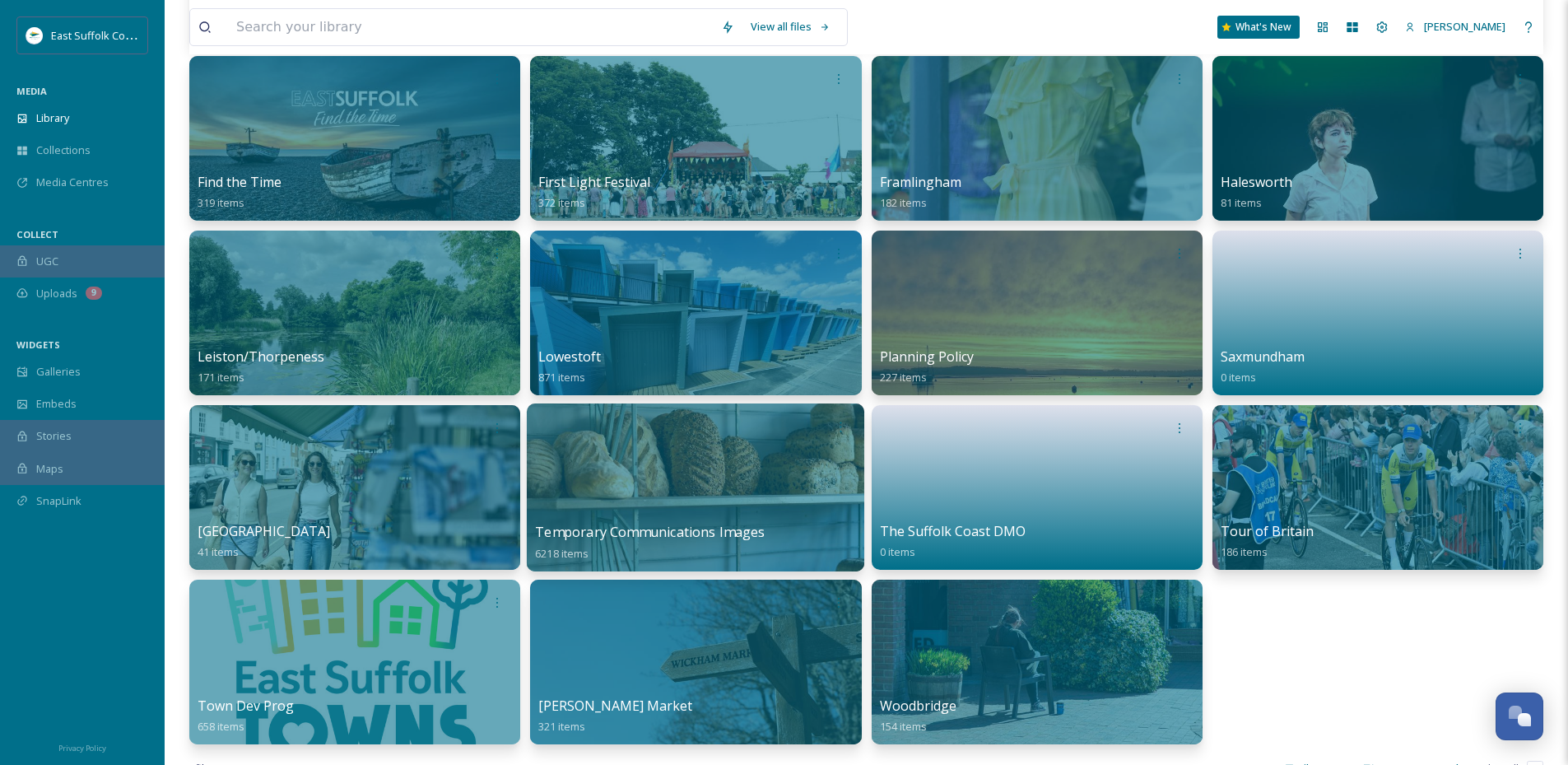
scroll to position [823, 0]
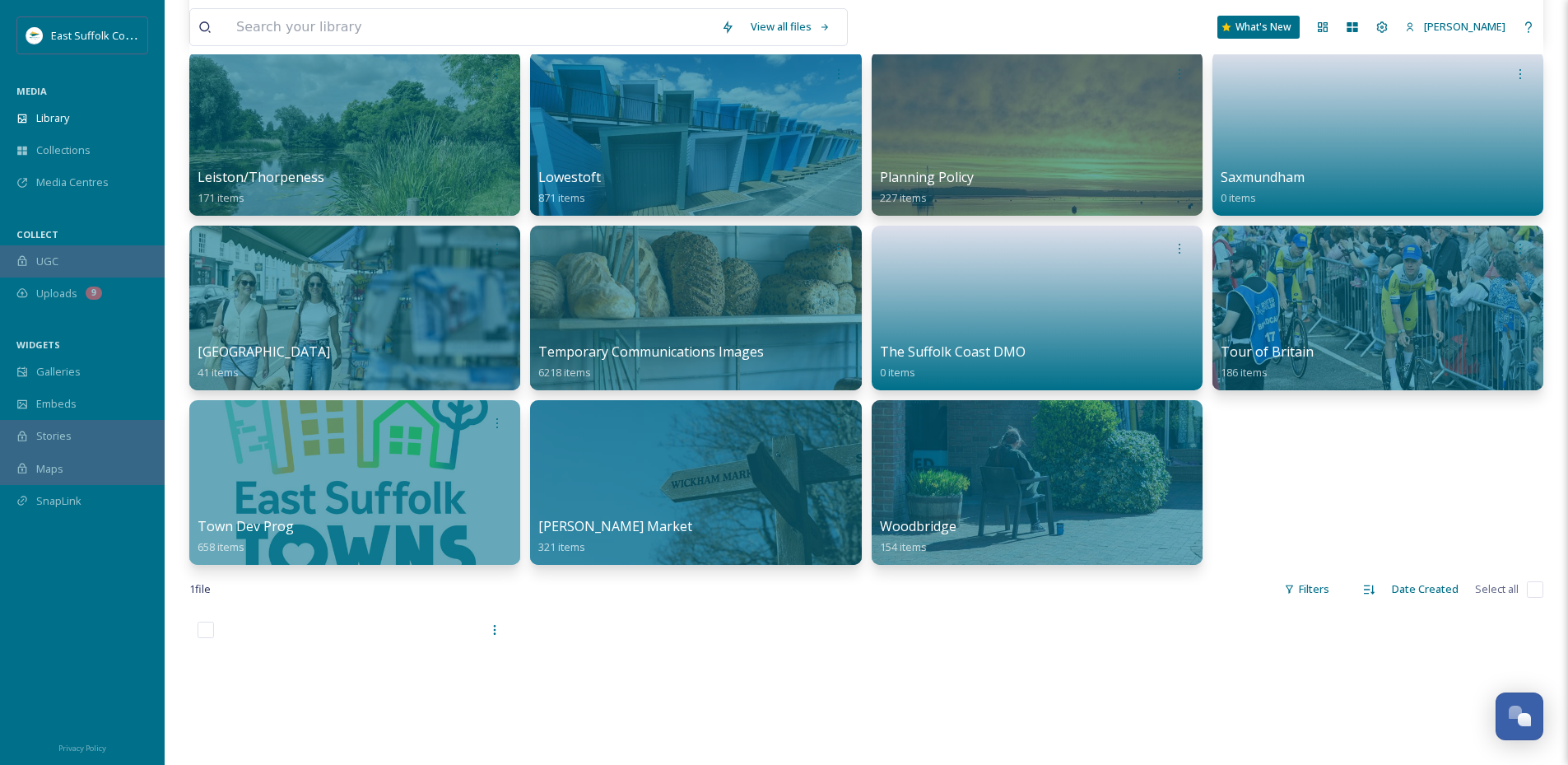
click at [768, 601] on div "1 file Filters Date Created Select all" at bounding box center [866, 588] width 1355 height 32
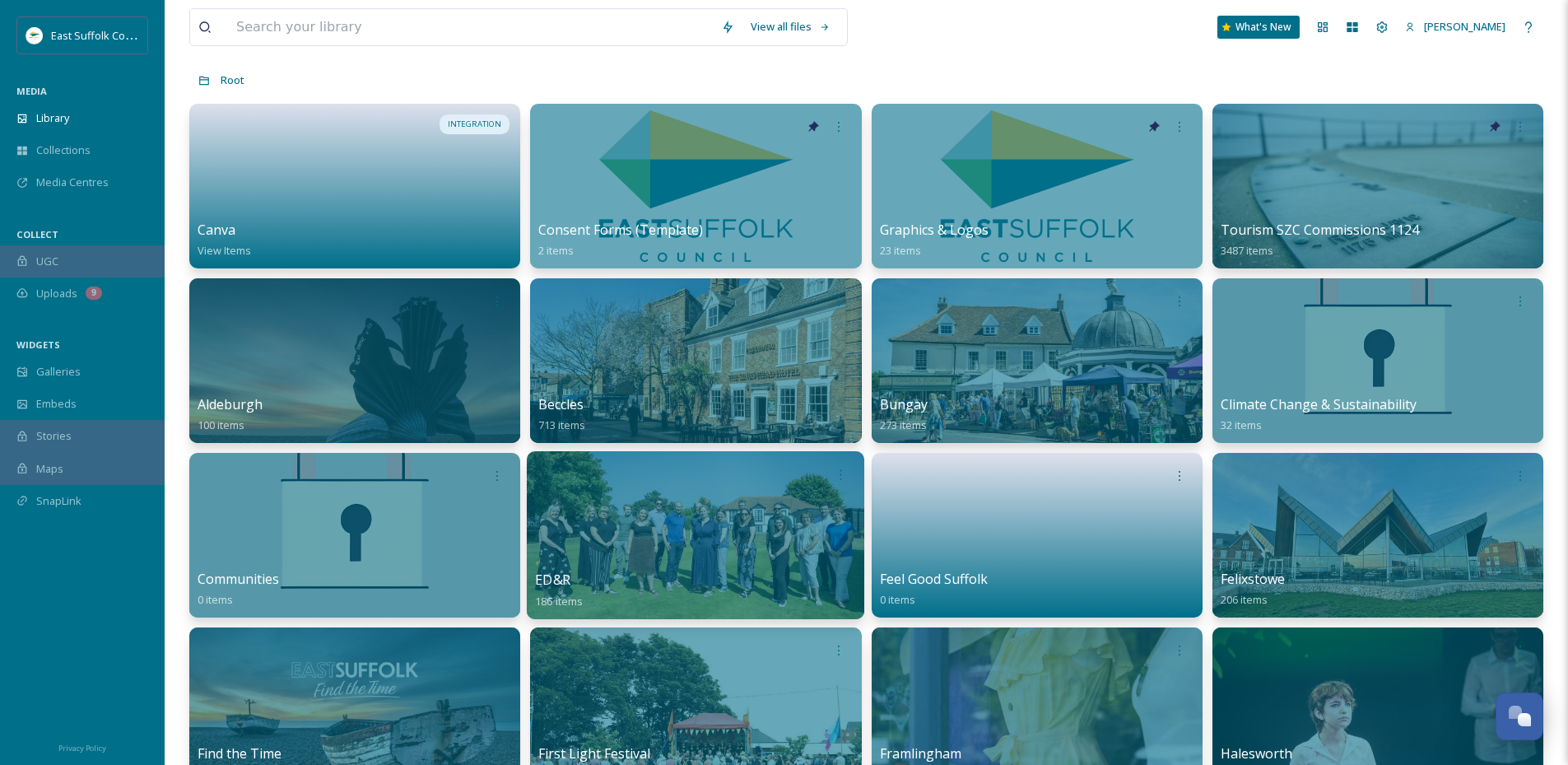
scroll to position [0, 0]
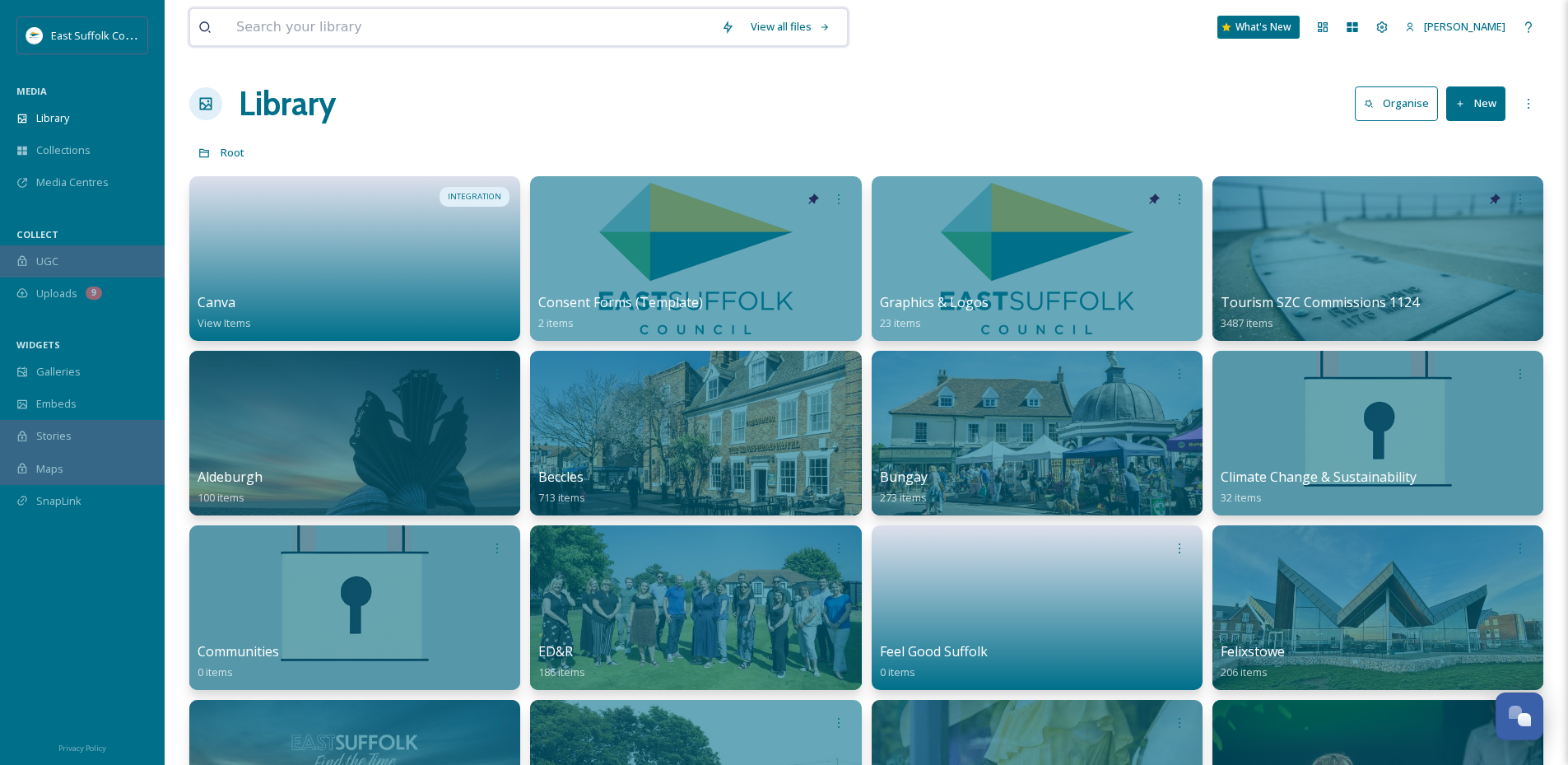
click at [443, 22] on input at bounding box center [471, 27] width 485 height 36
type input "hollesley"
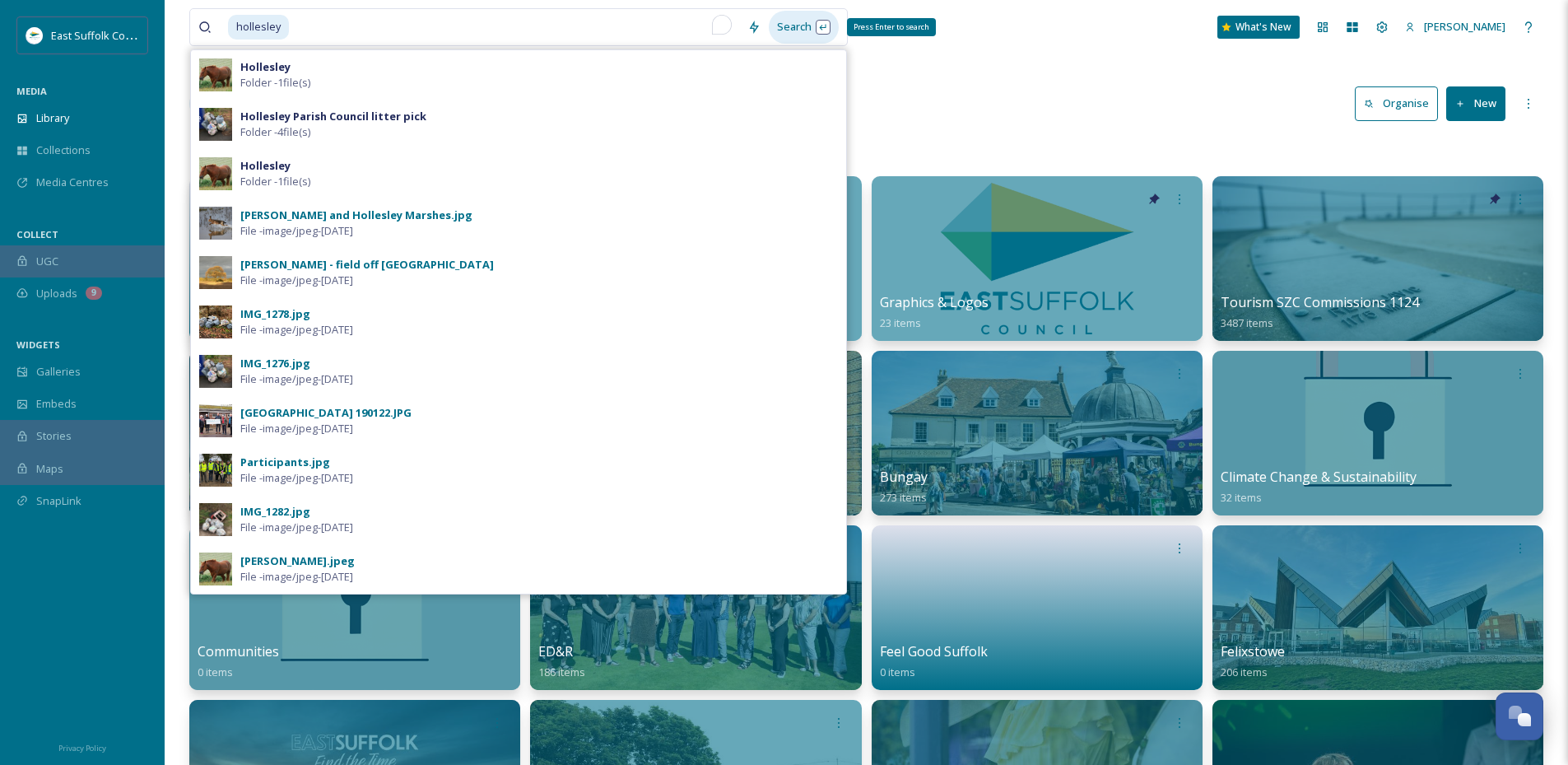
click at [797, 28] on div "Search Press Enter to search" at bounding box center [804, 26] width 70 height 32
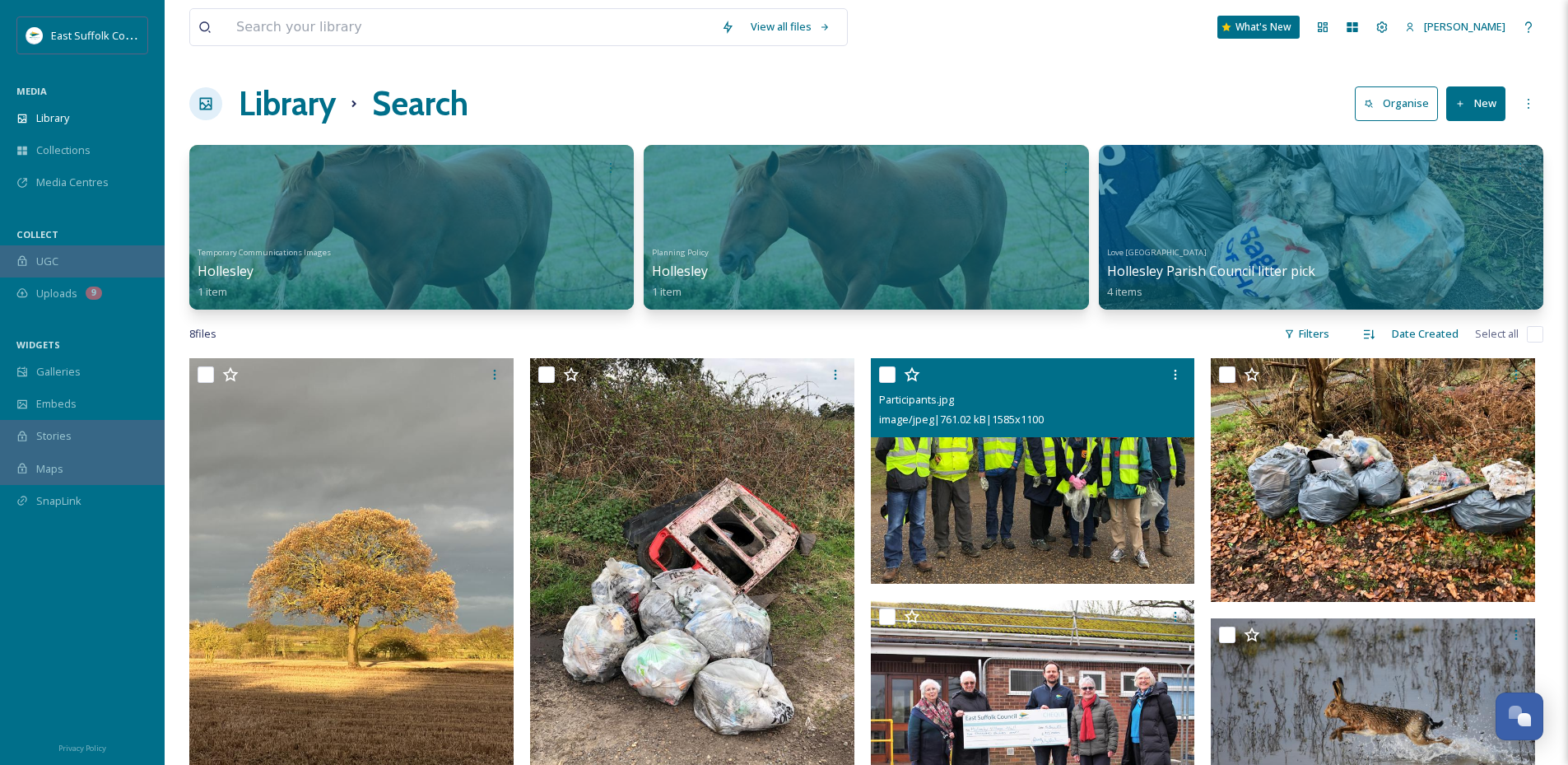
click at [978, 479] on img at bounding box center [1033, 470] width 325 height 225
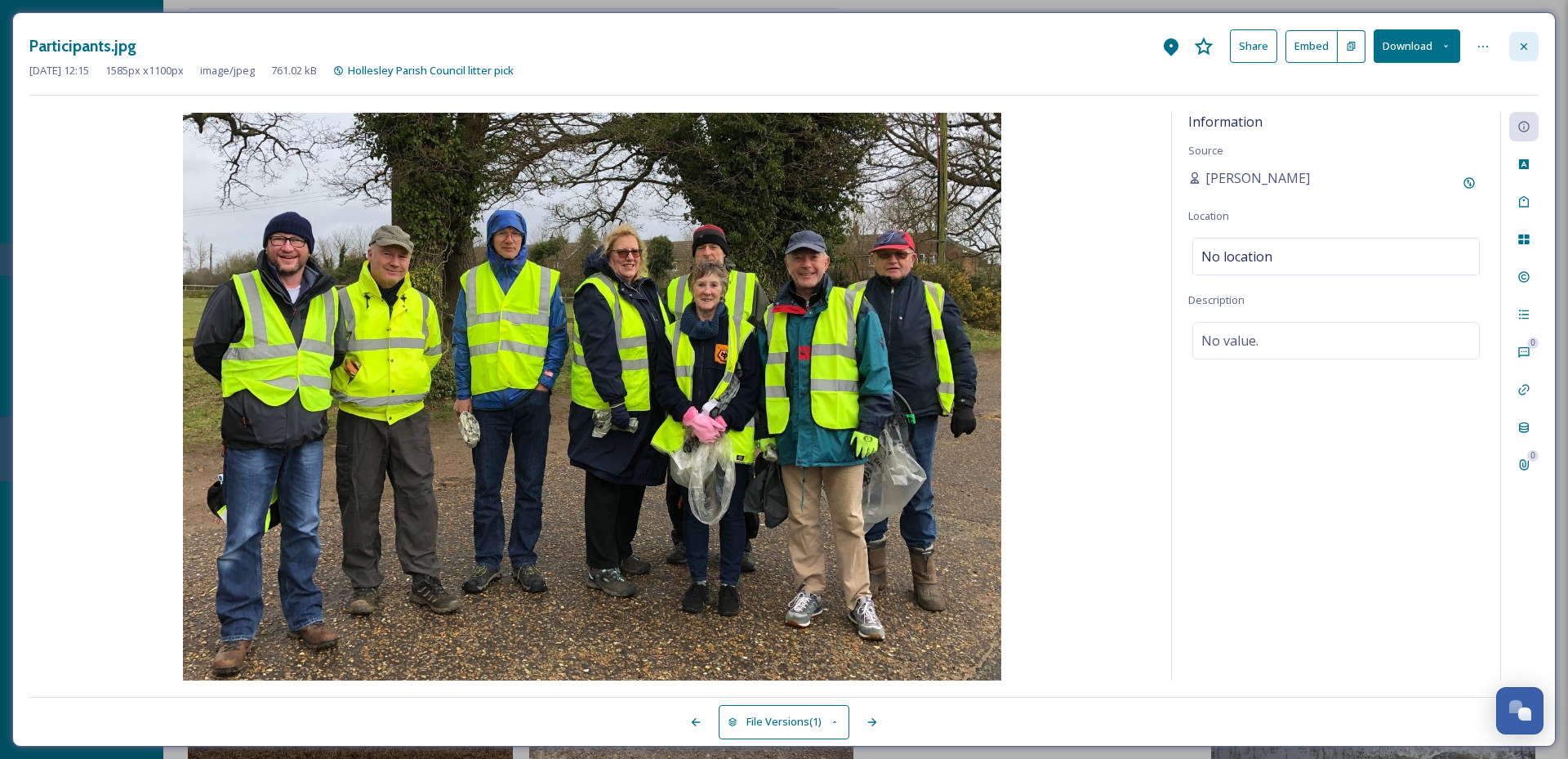
click at [1528, 50] on icon at bounding box center [1523, 46] width 13 height 13
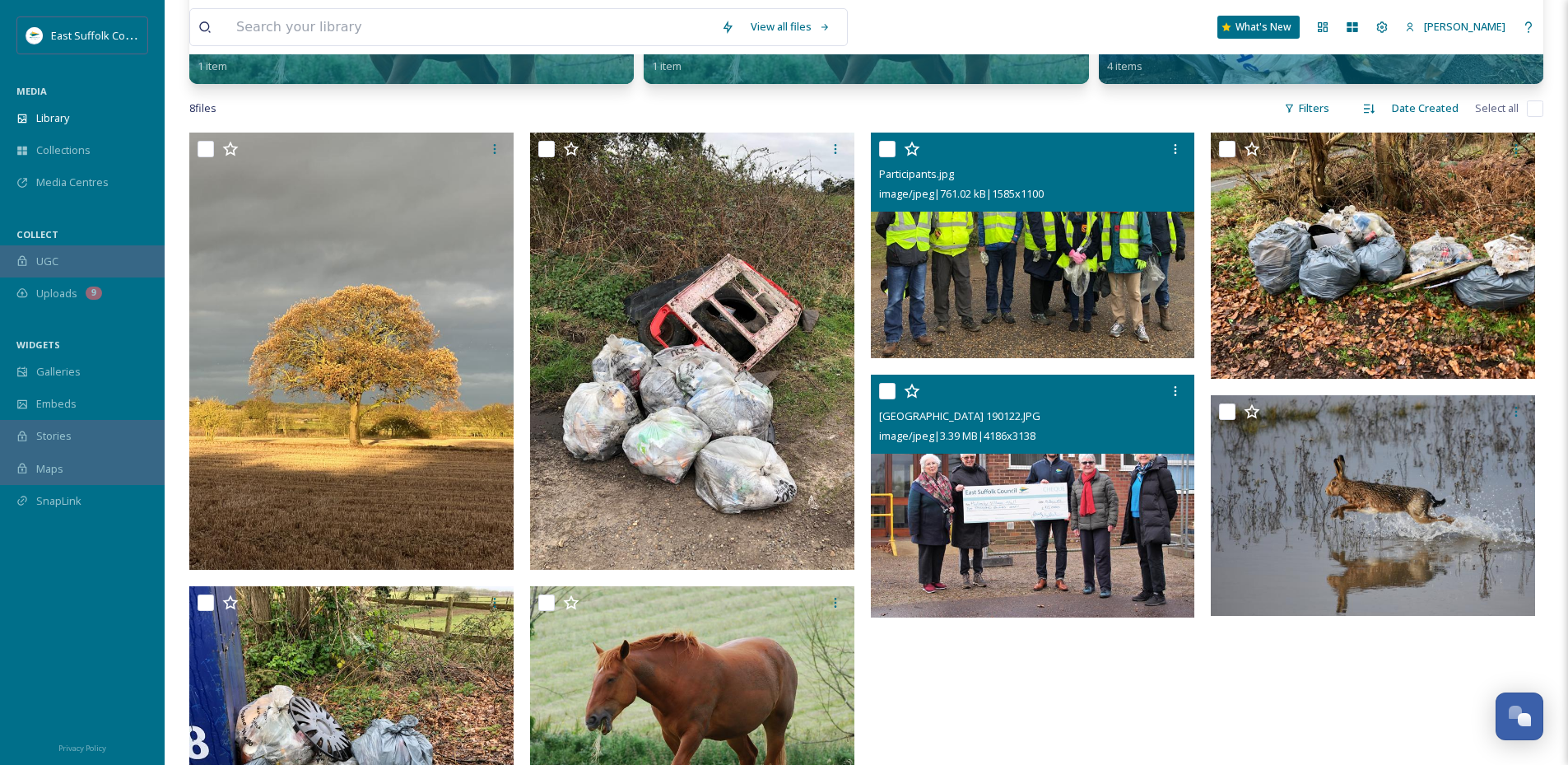
scroll to position [411, 0]
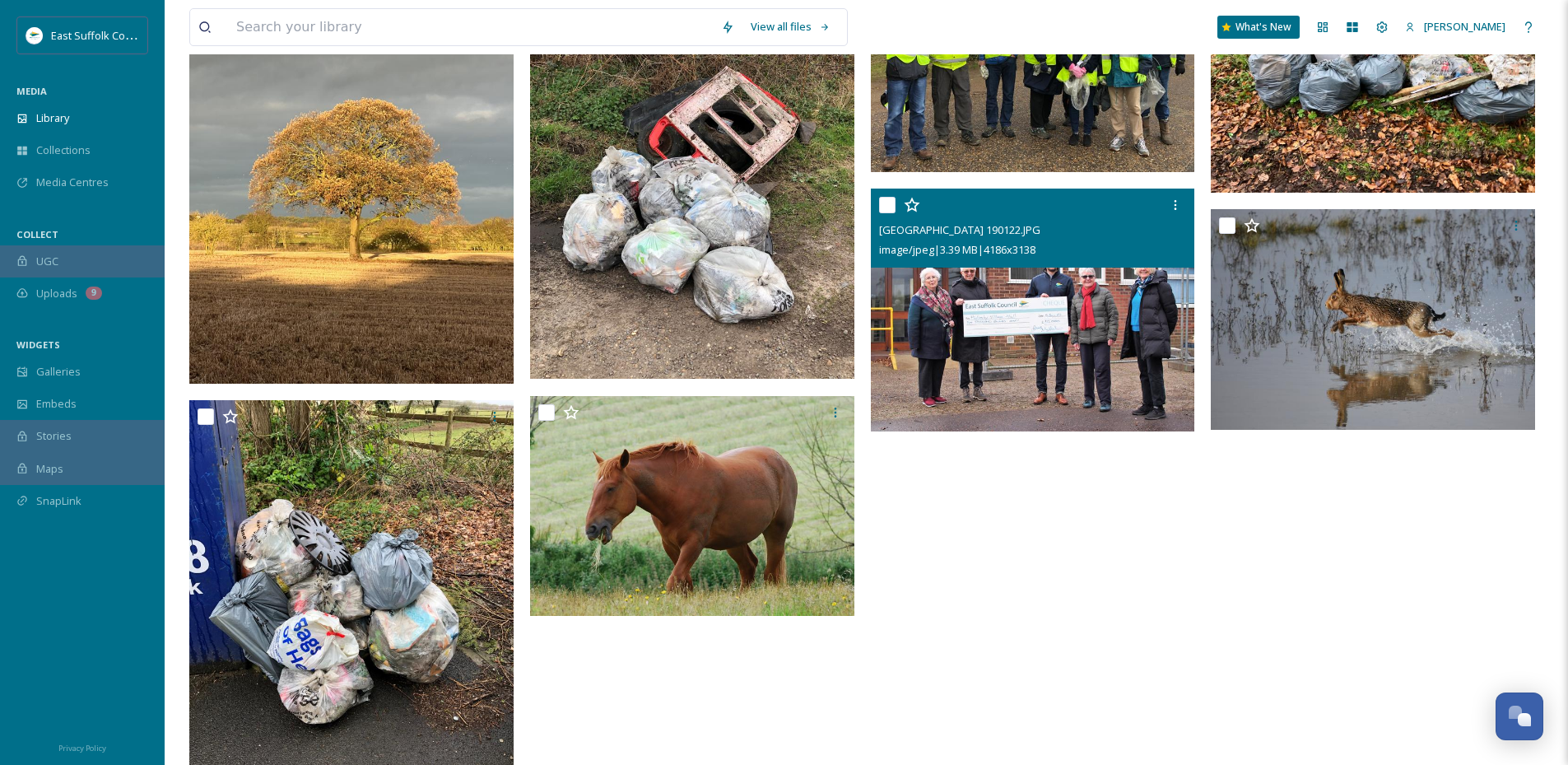
click at [915, 342] on img at bounding box center [1033, 310] width 325 height 243
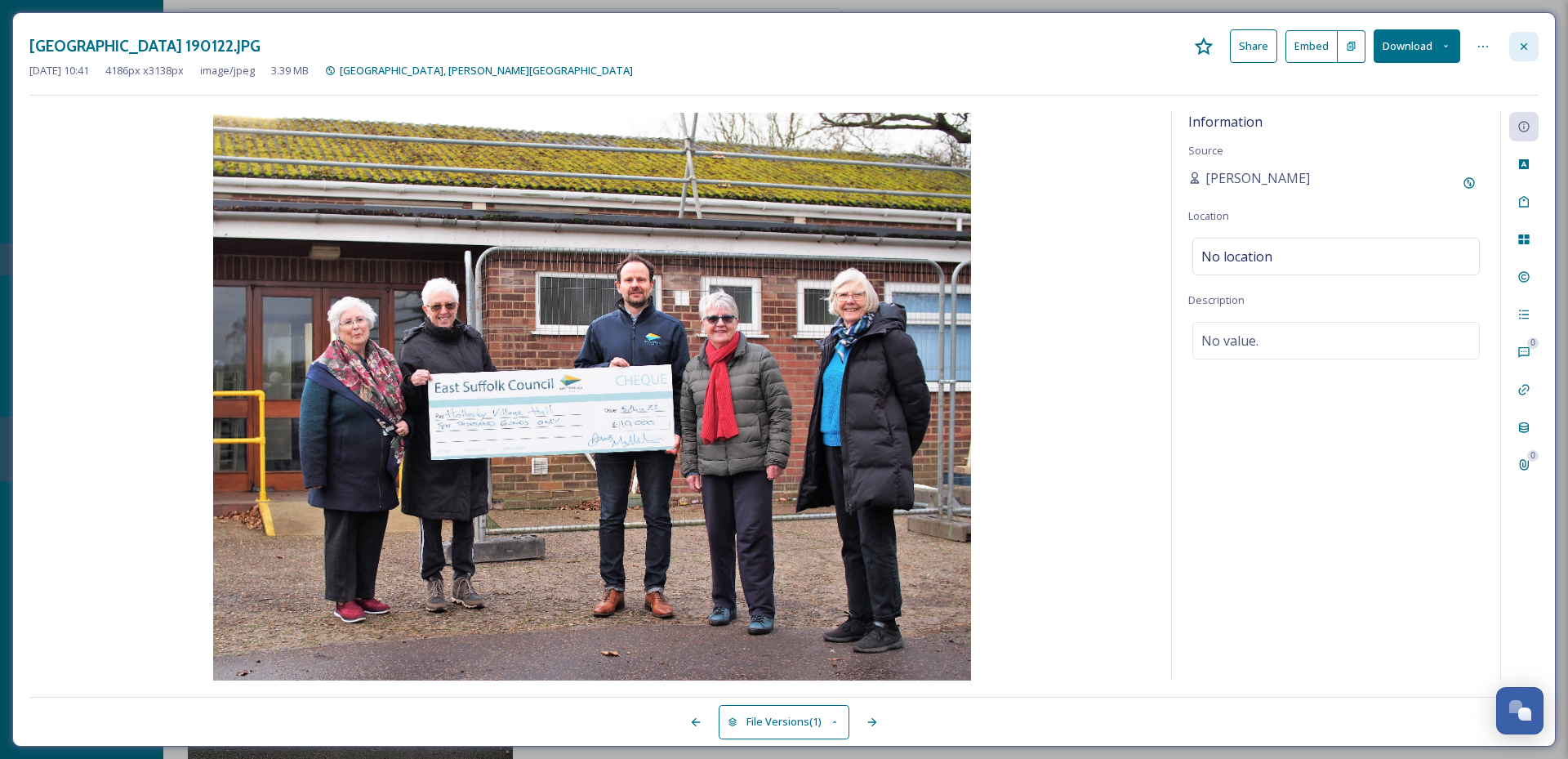
click at [1523, 45] on icon at bounding box center [1523, 46] width 13 height 13
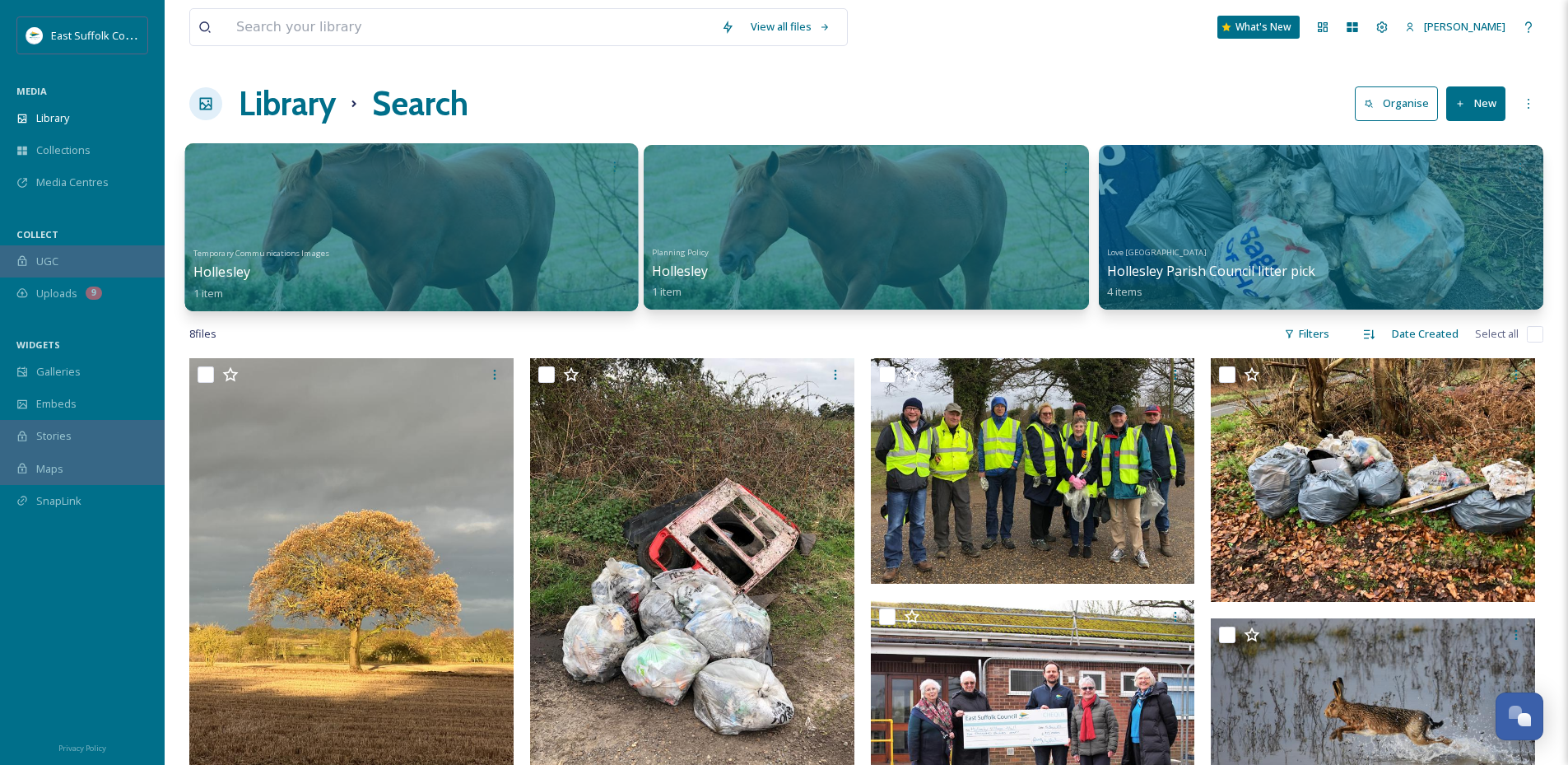
click at [344, 227] on div at bounding box center [412, 227] width 454 height 168
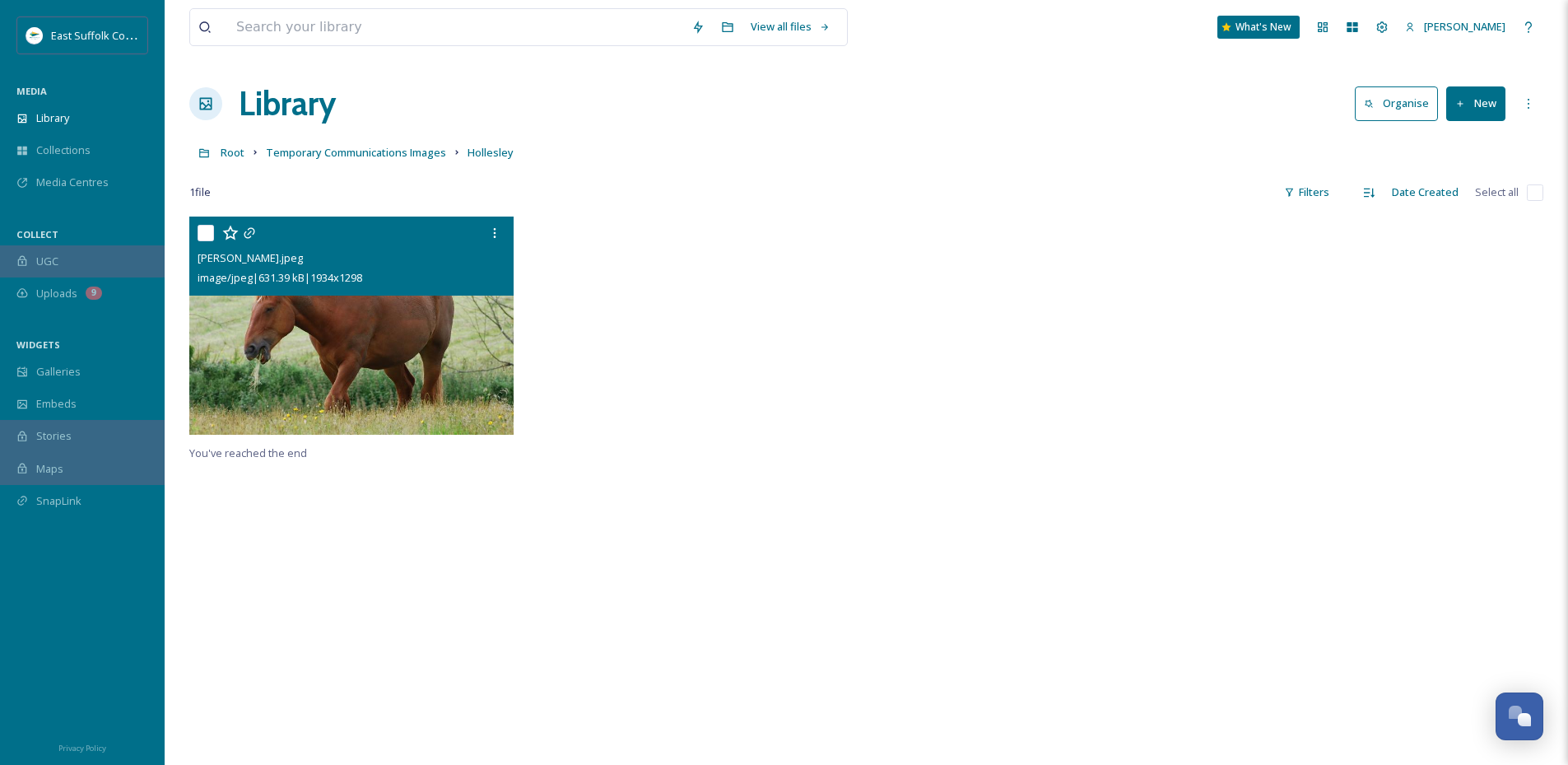
click at [416, 341] on img at bounding box center [351, 325] width 325 height 218
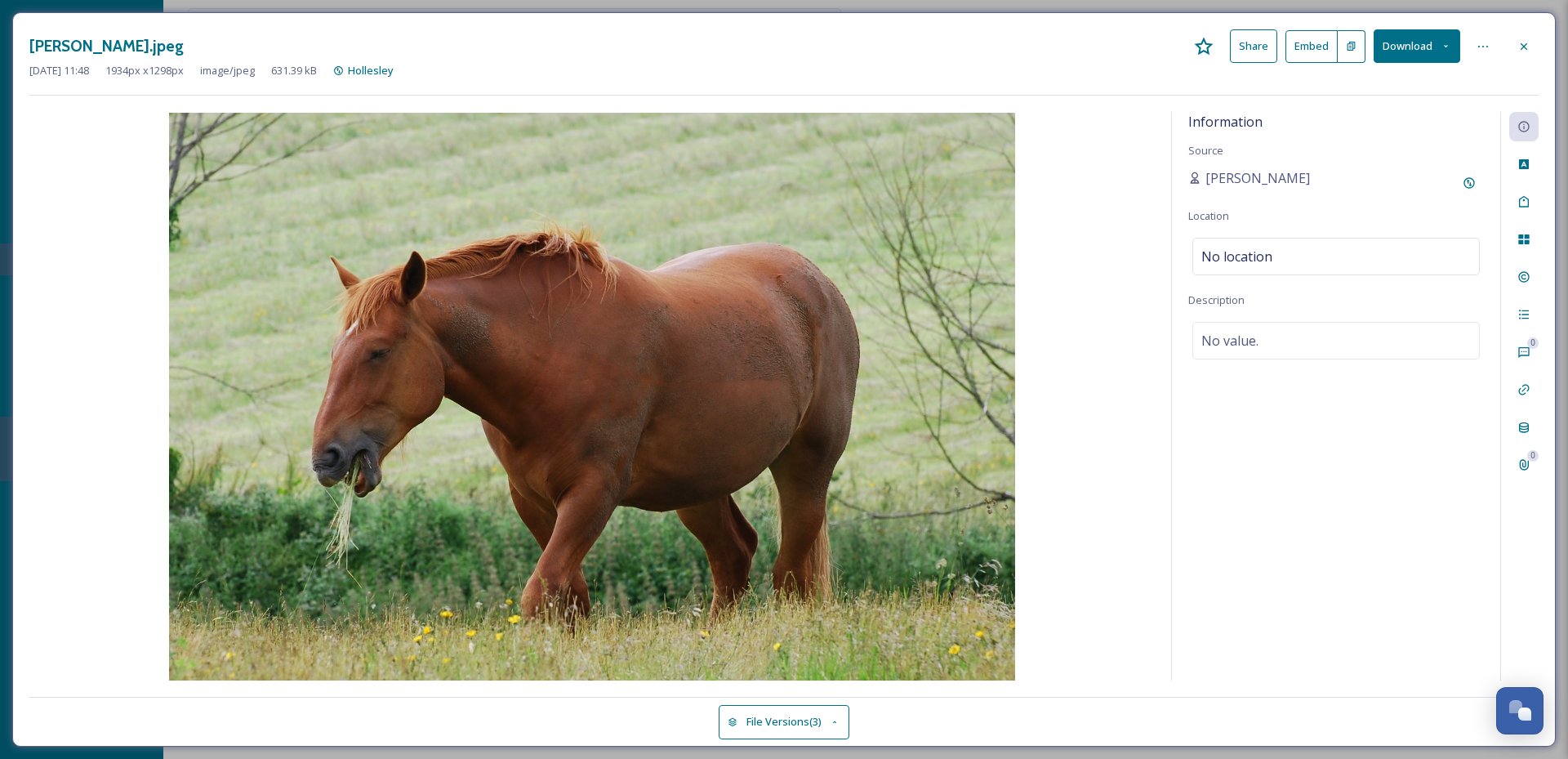
click at [836, 727] on button "File Versions (3)" at bounding box center [783, 721] width 131 height 33
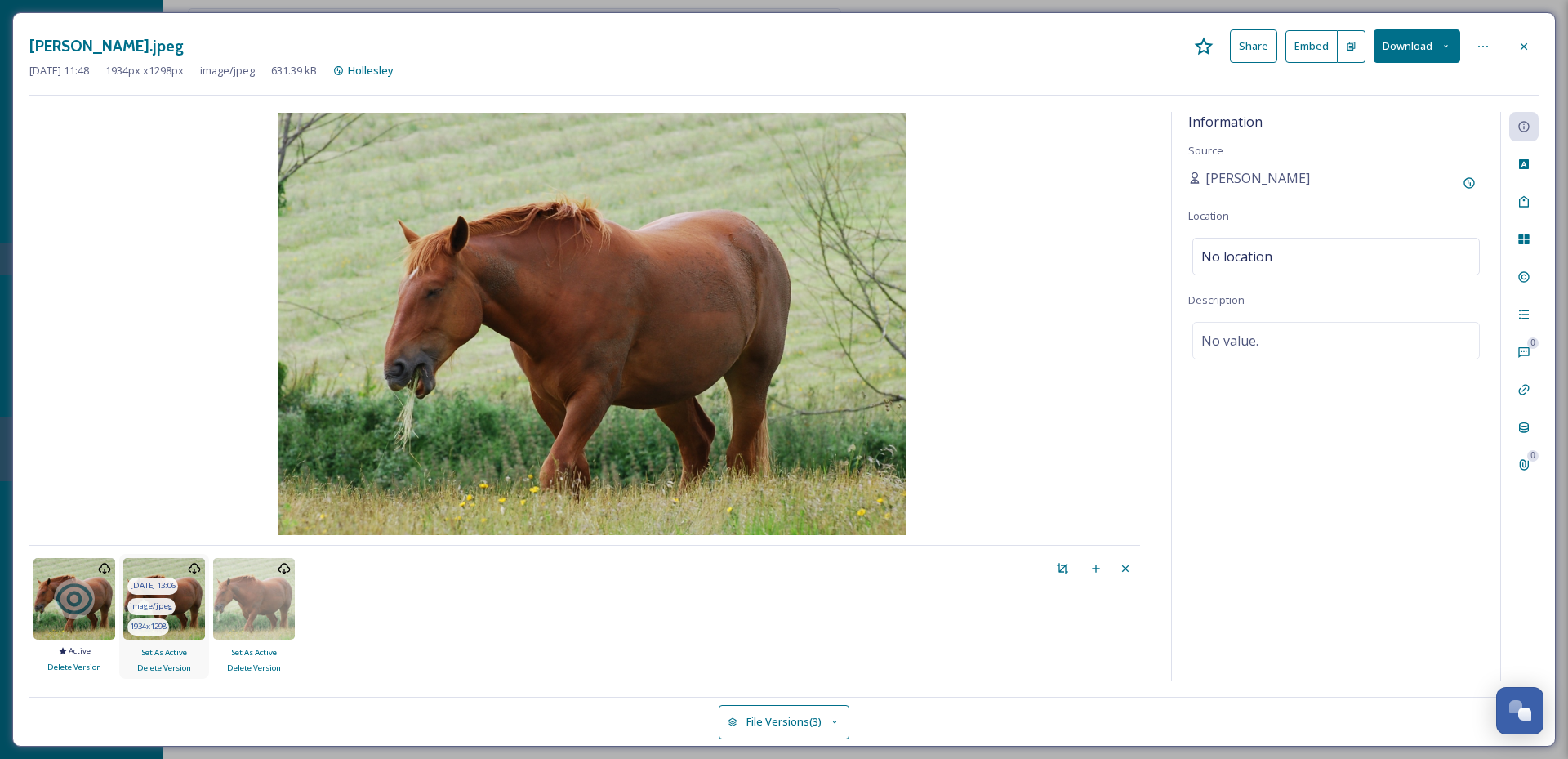
click at [180, 612] on img at bounding box center [164, 598] width 82 height 82
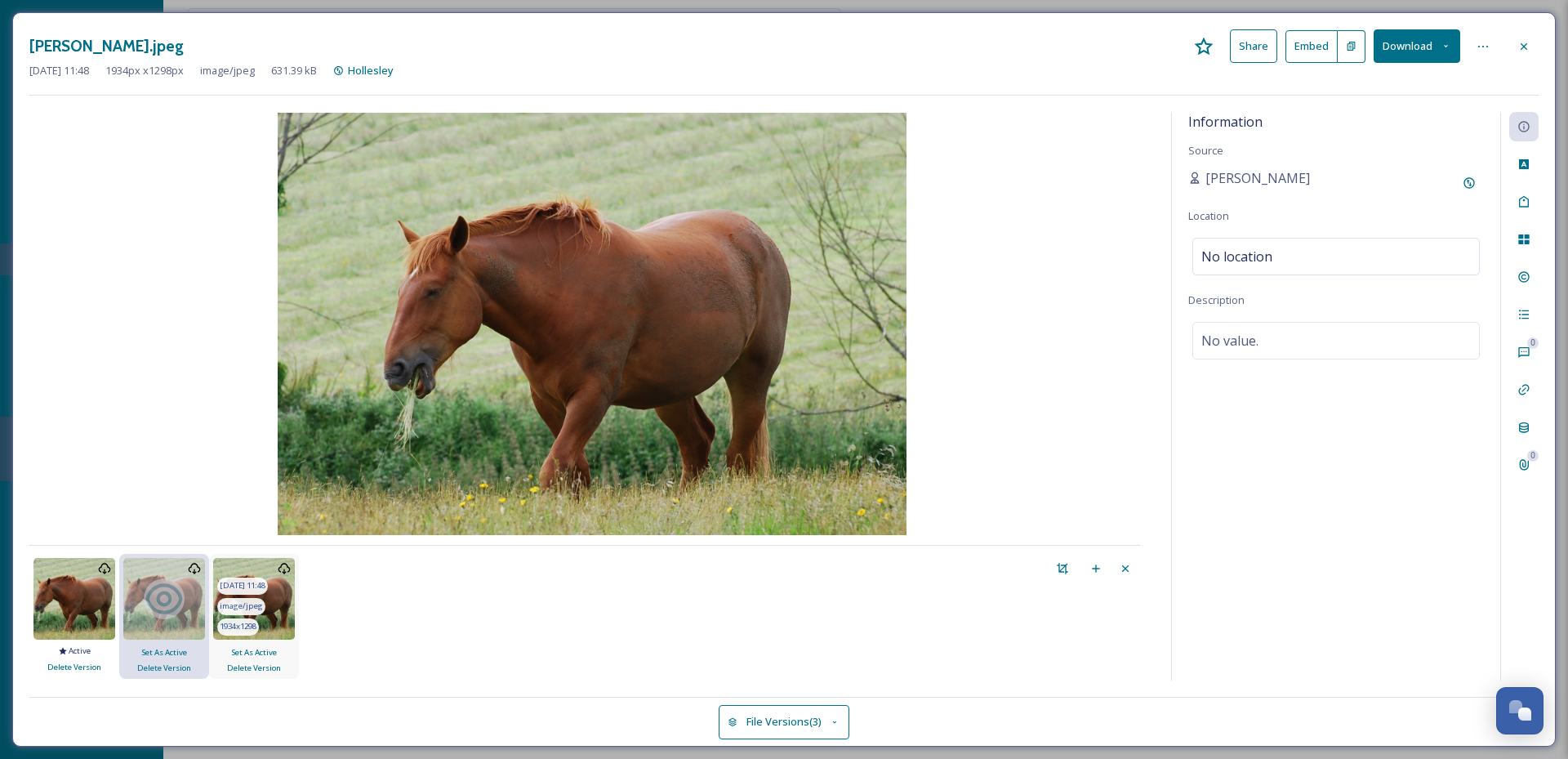
click at [245, 603] on span "image/jpeg" at bounding box center [241, 606] width 44 height 11
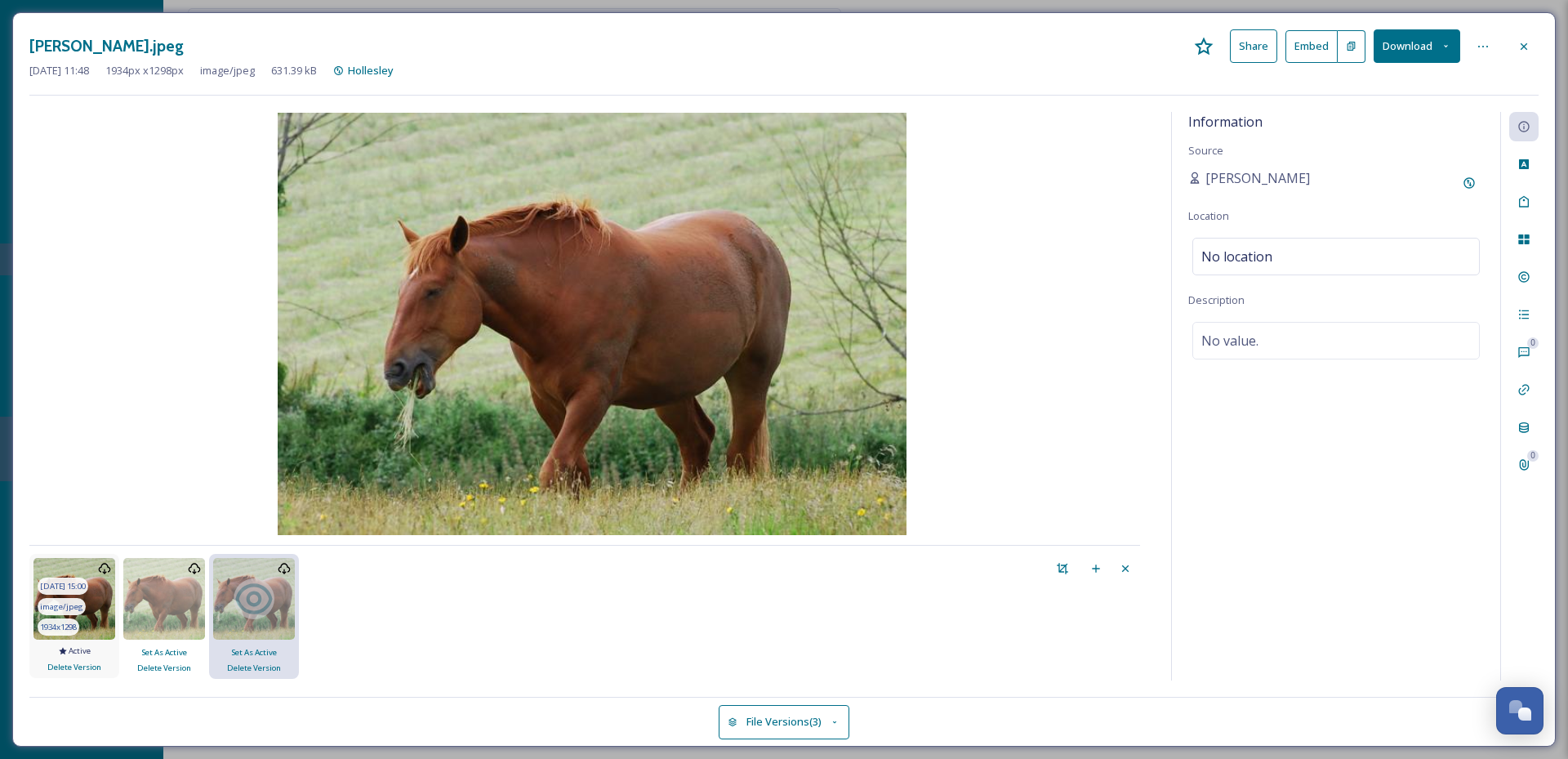
click at [70, 612] on div "image/jpeg" at bounding box center [61, 606] width 48 height 17
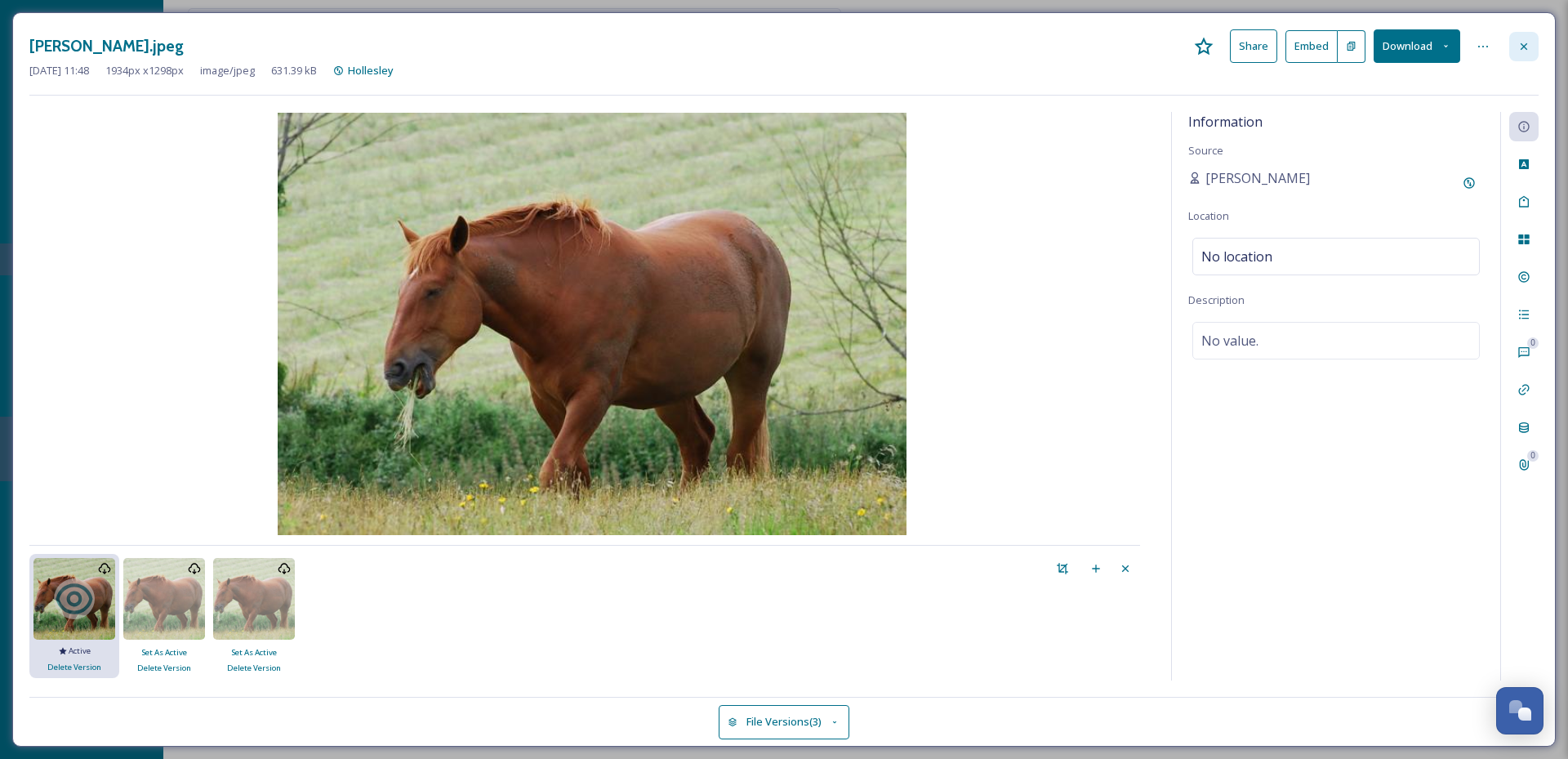
click at [1514, 45] on div at bounding box center [1523, 46] width 30 height 30
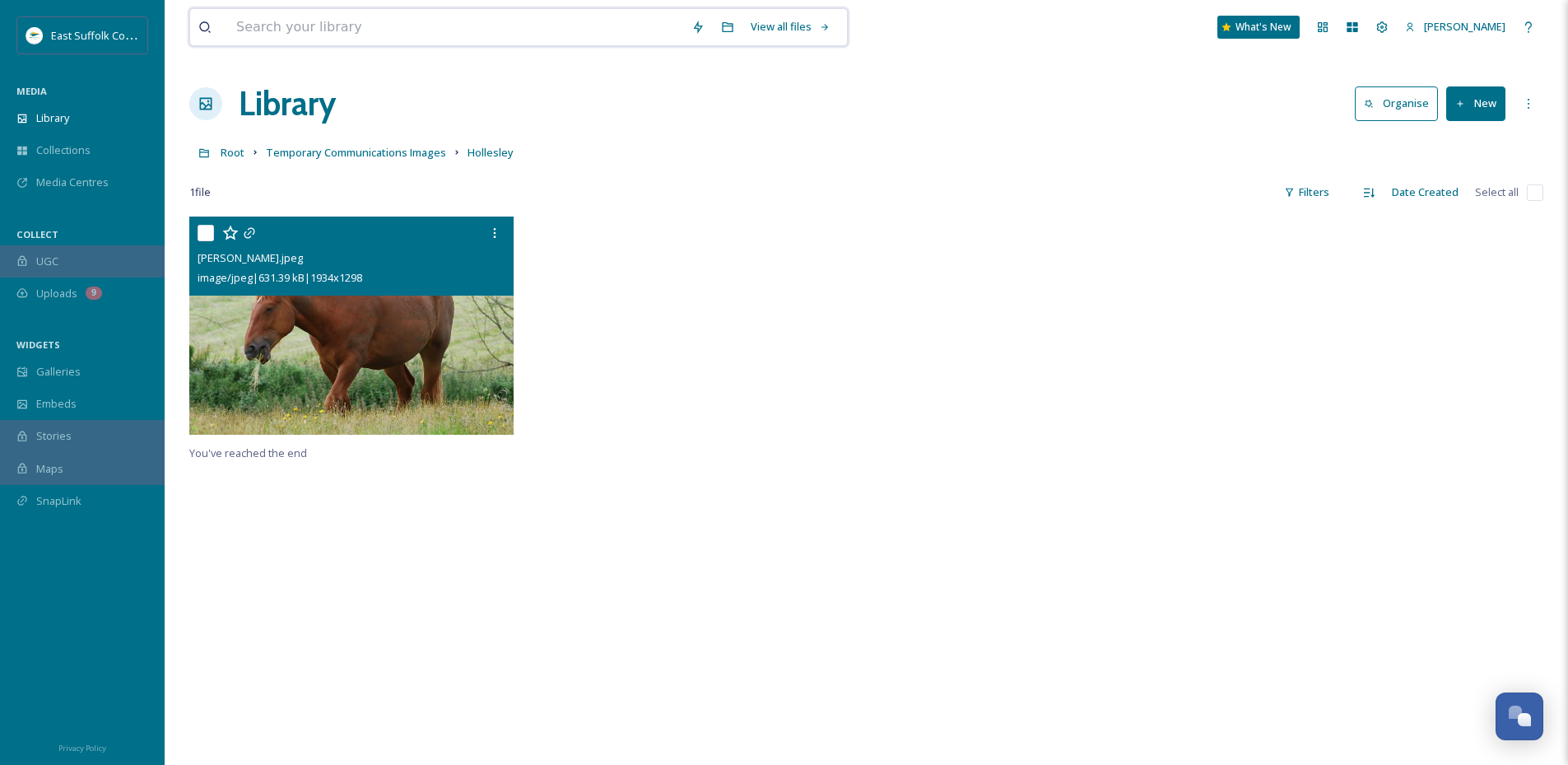
click at [389, 23] on input at bounding box center [456, 27] width 456 height 36
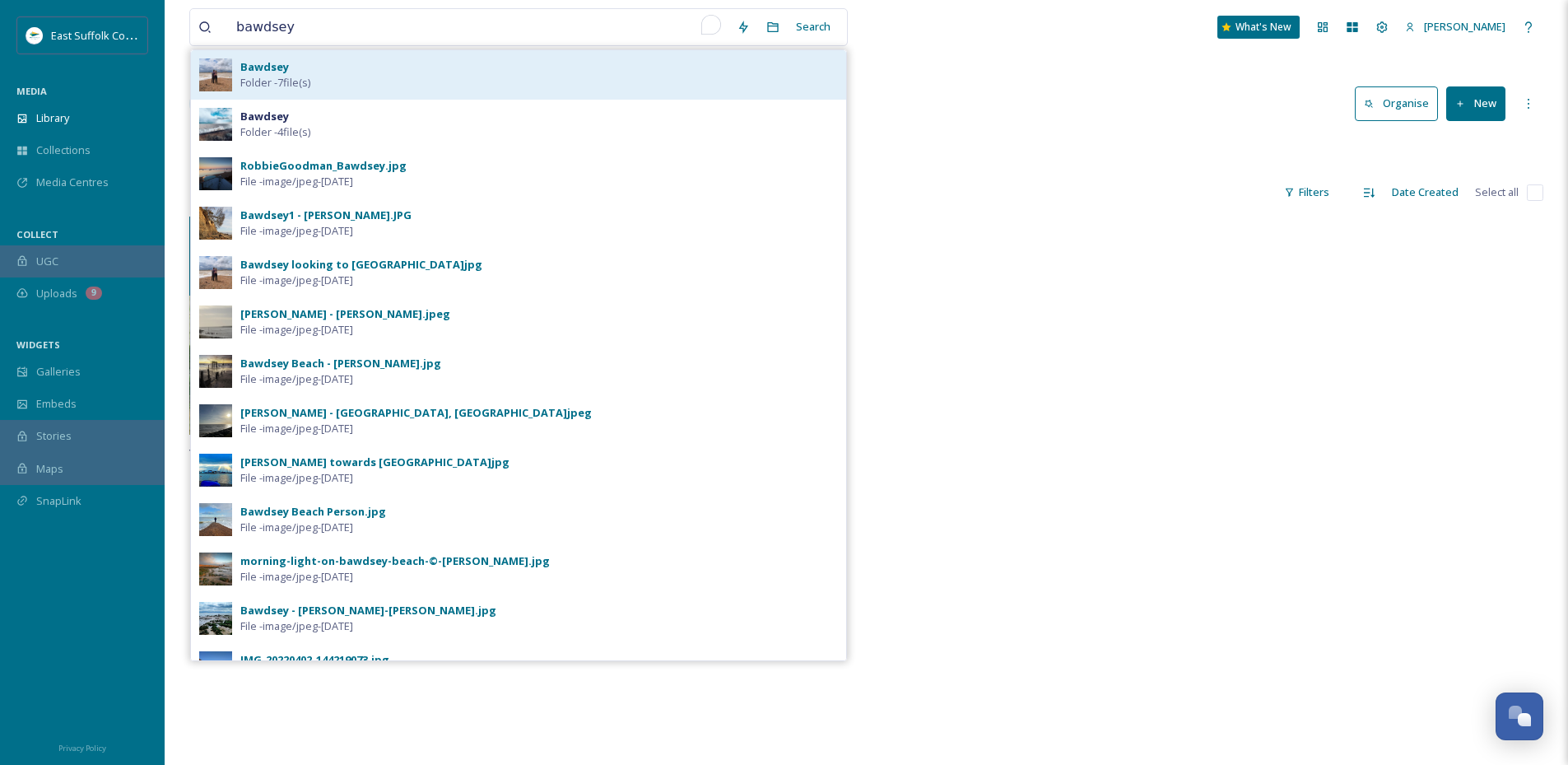
click at [360, 70] on div "[PERSON_NAME] - 7 file(s)" at bounding box center [539, 74] width 598 height 31
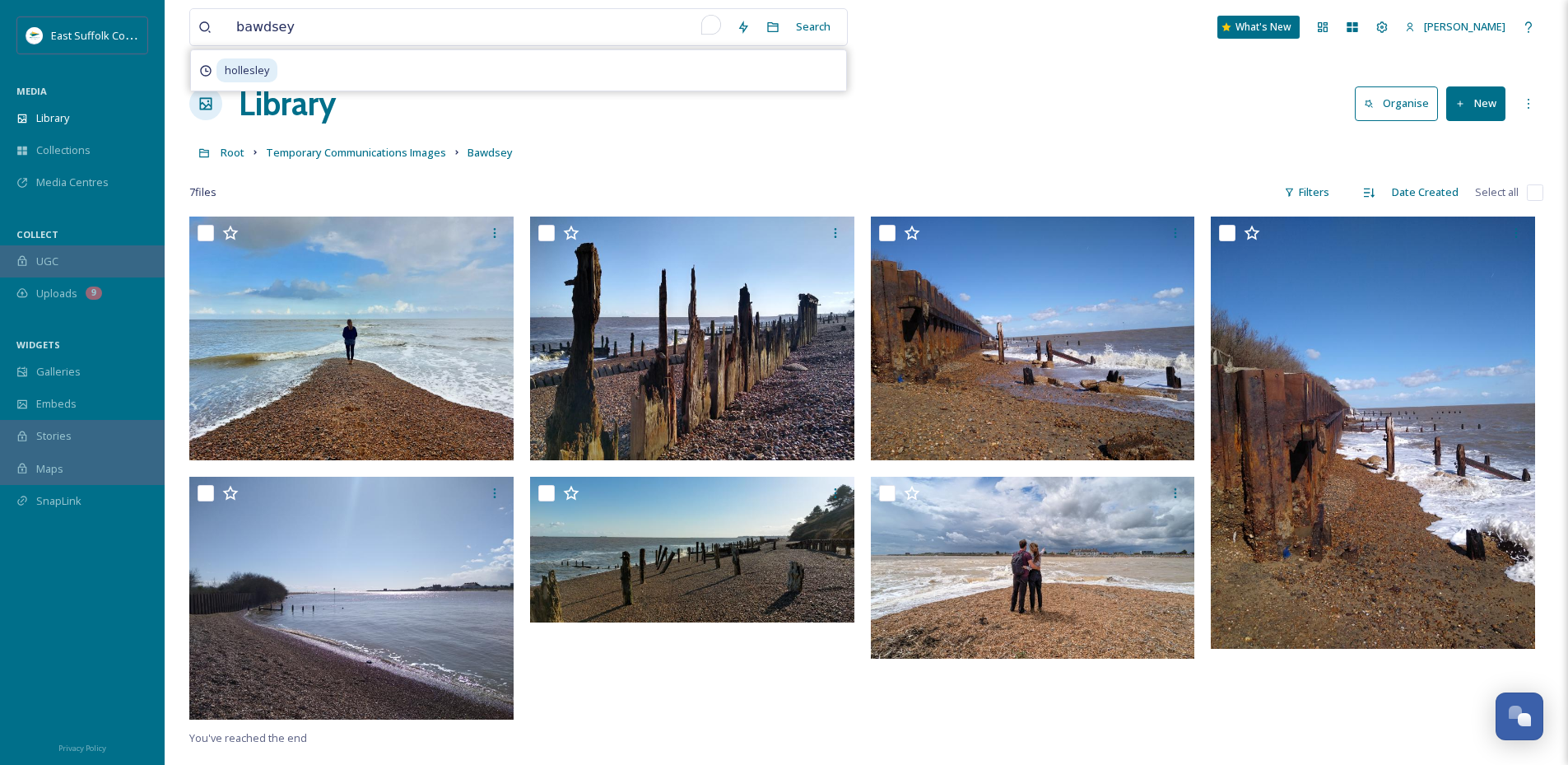
click at [1093, 155] on div "Root Temporary Communications Images Bawdsey" at bounding box center [866, 152] width 1355 height 31
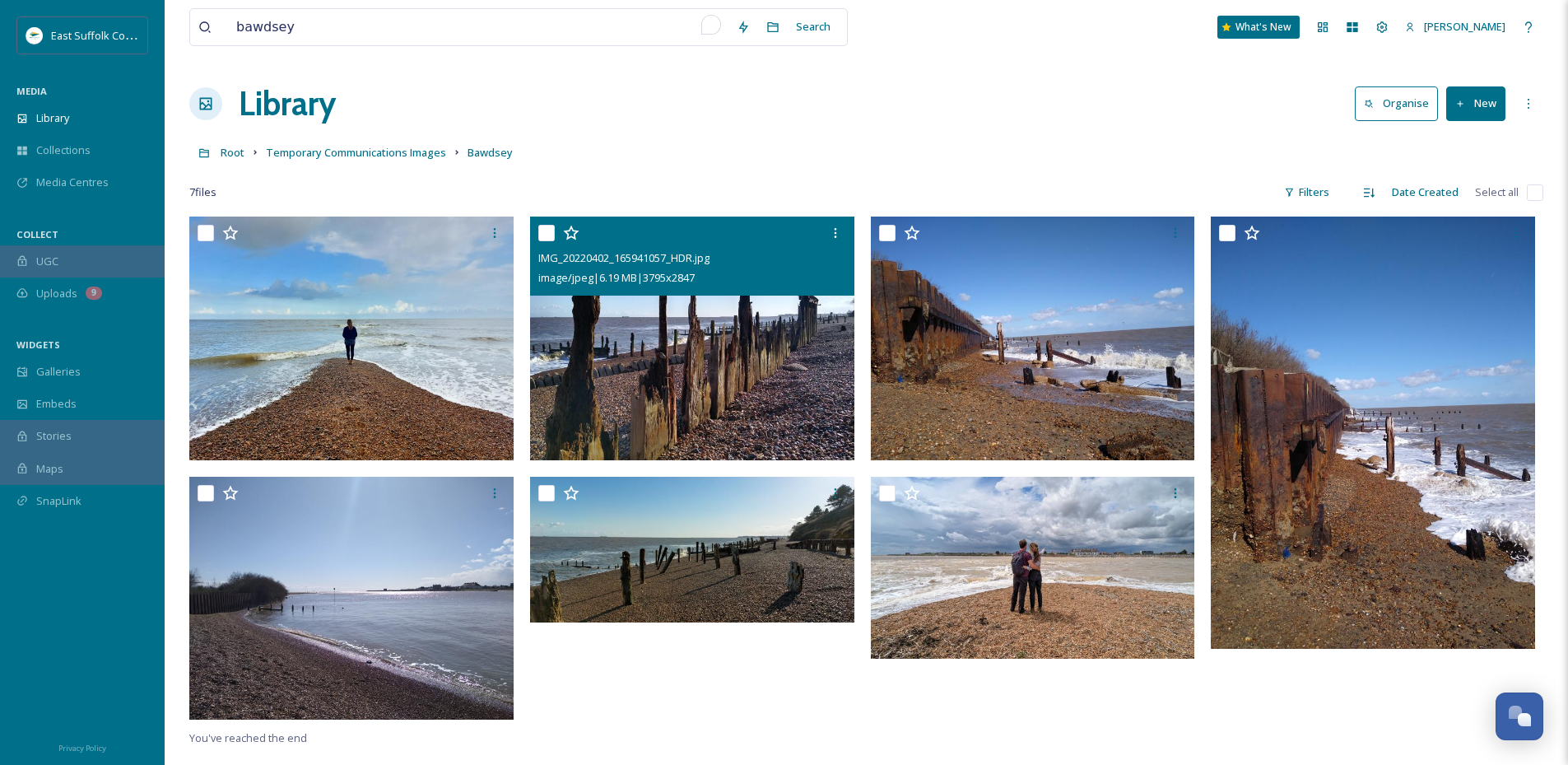
click at [675, 354] on img at bounding box center [692, 338] width 325 height 243
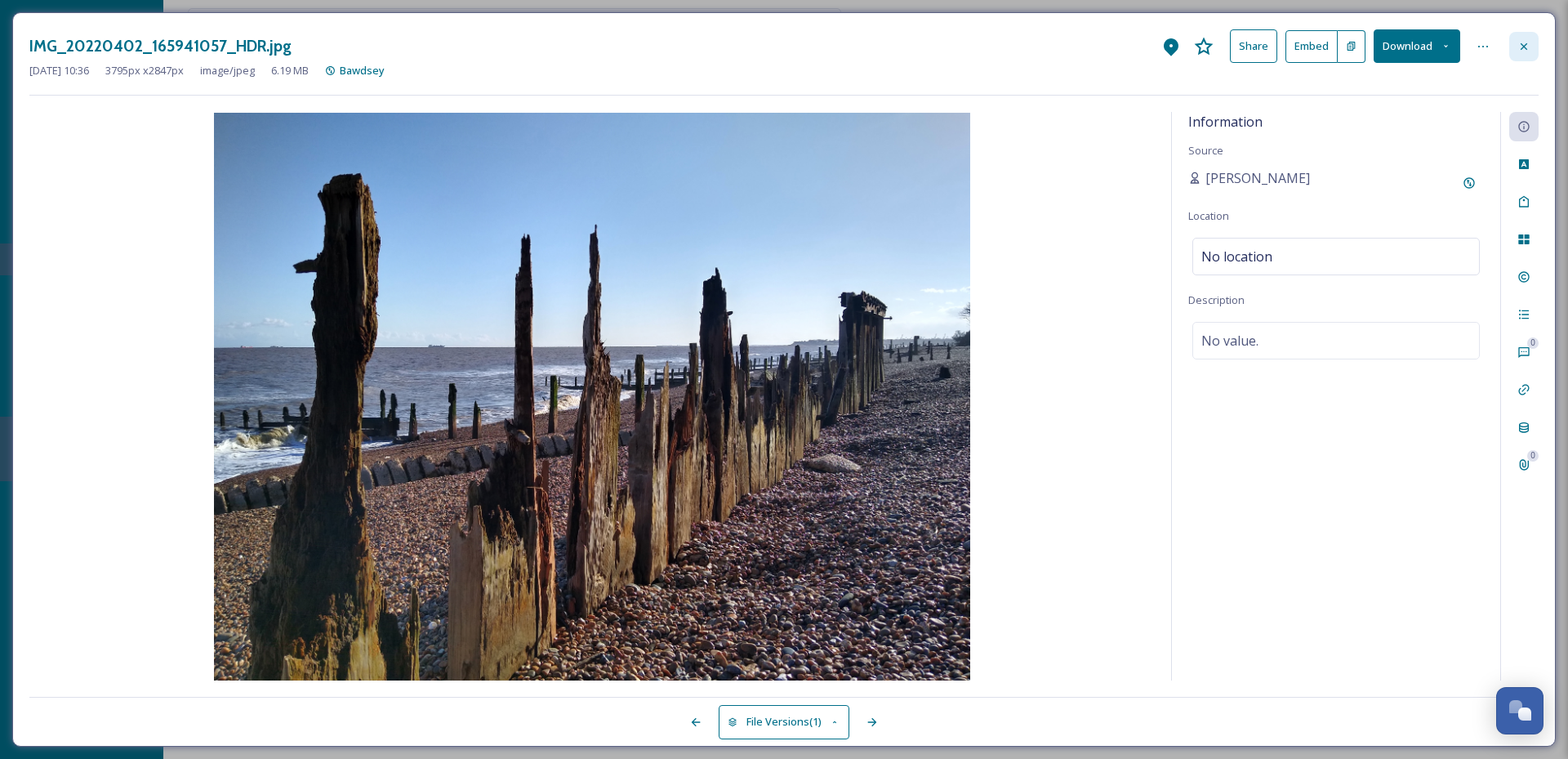
click at [1523, 47] on icon at bounding box center [1523, 45] width 6 height 6
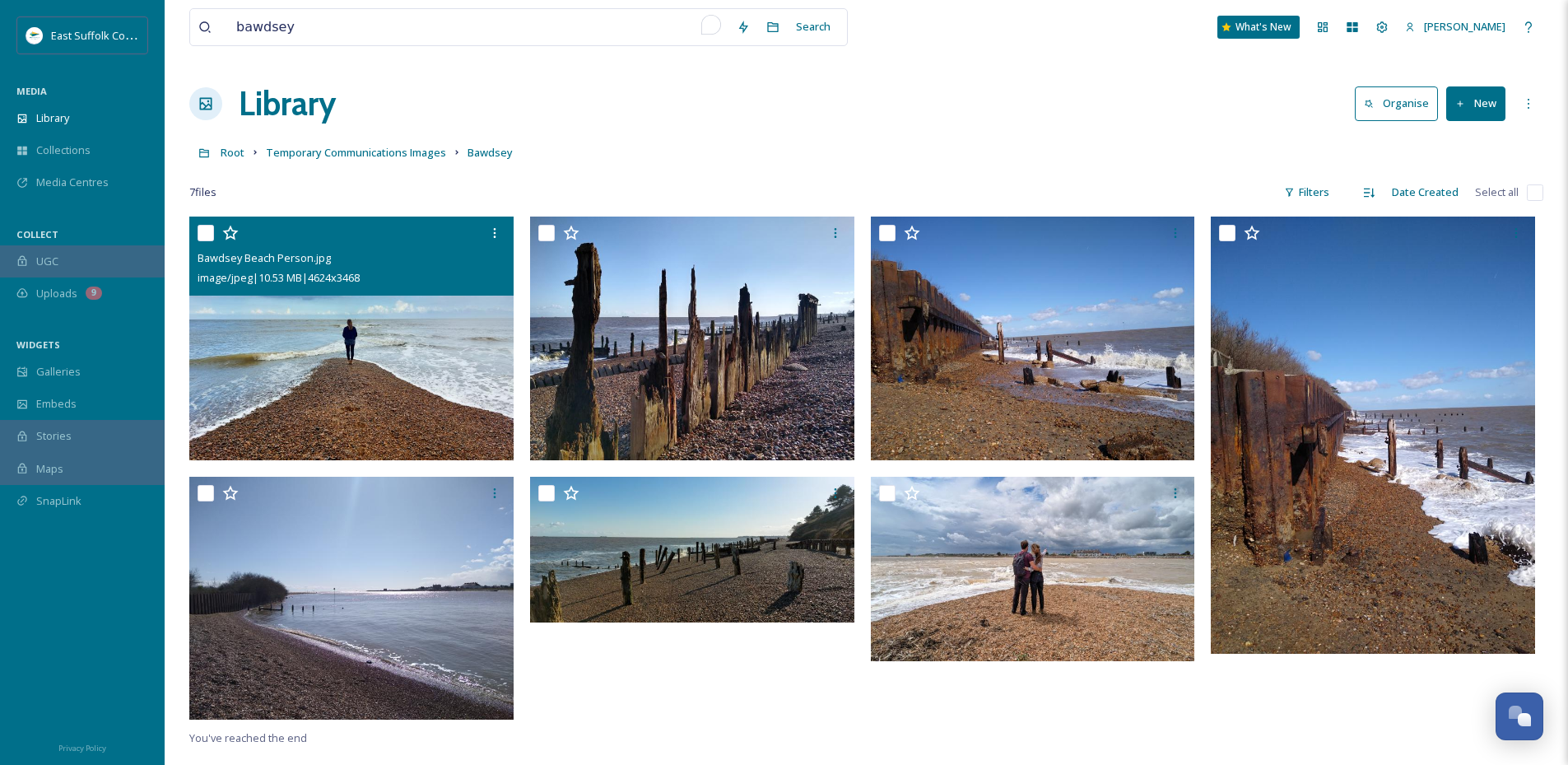
click at [392, 390] on img at bounding box center [351, 338] width 325 height 243
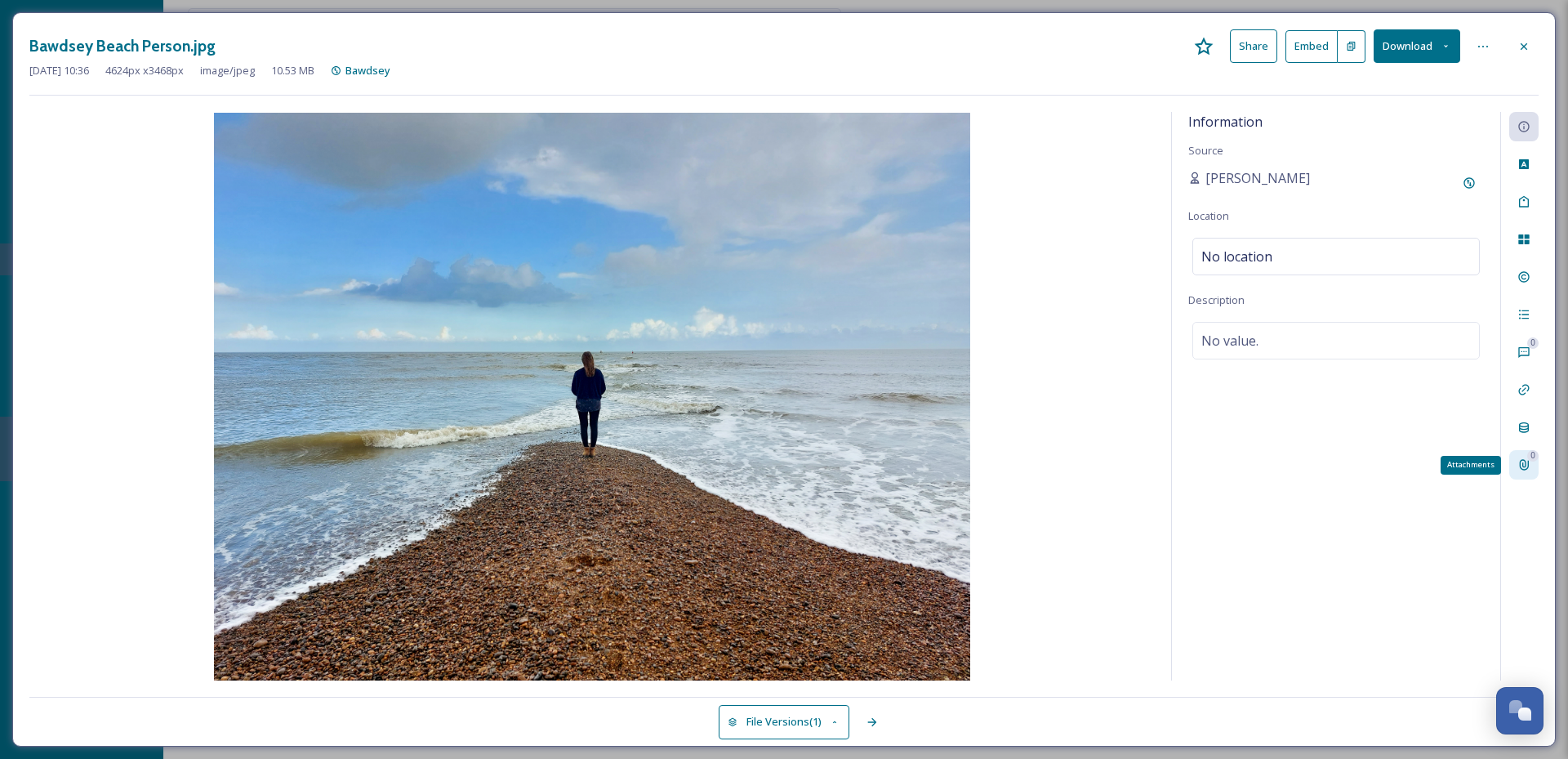
click at [1530, 461] on div "0" at bounding box center [1533, 456] width 11 height 11
click at [1530, 52] on div at bounding box center [1523, 46] width 30 height 30
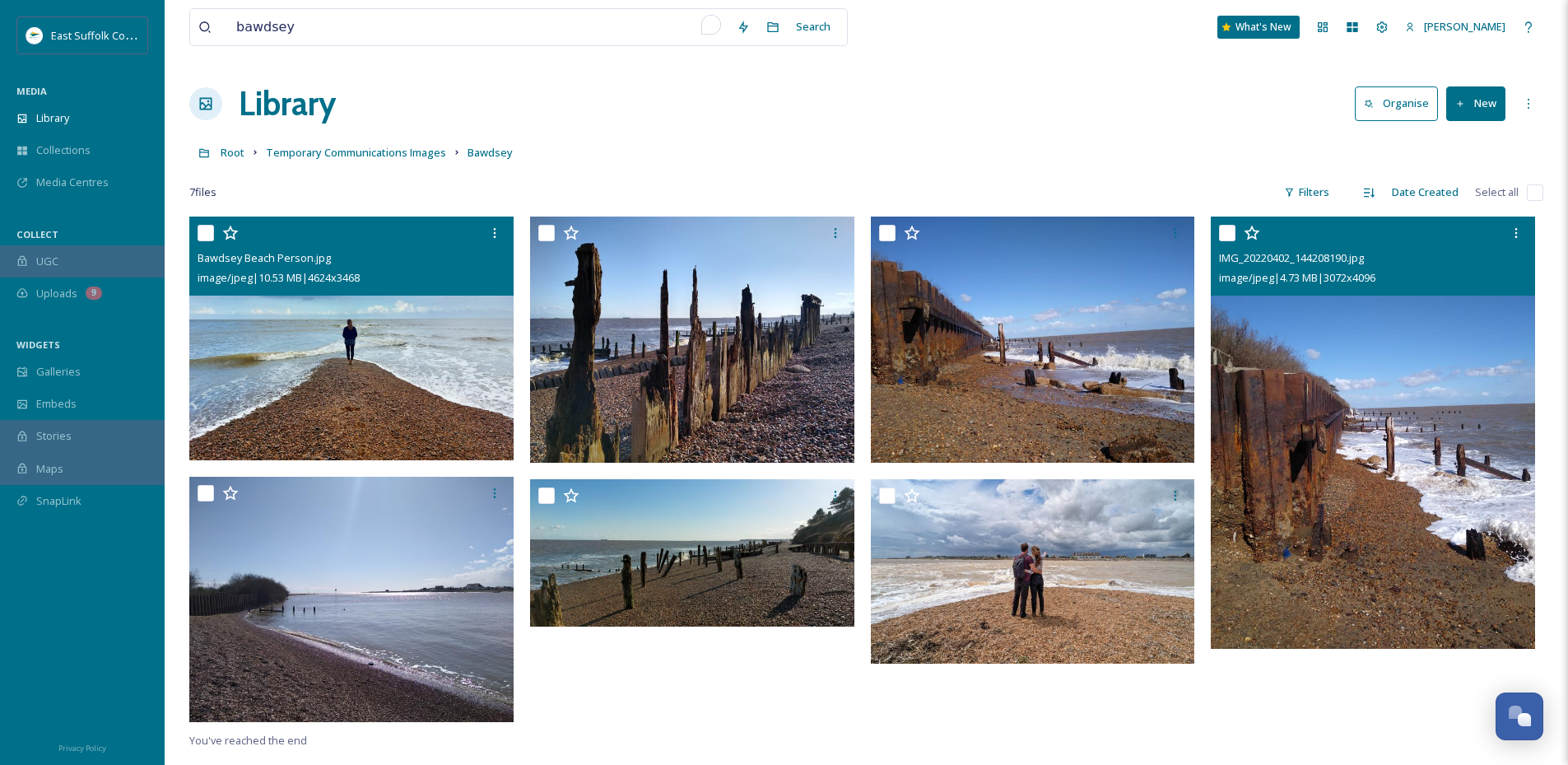
click at [1315, 325] on img at bounding box center [1372, 432] width 325 height 432
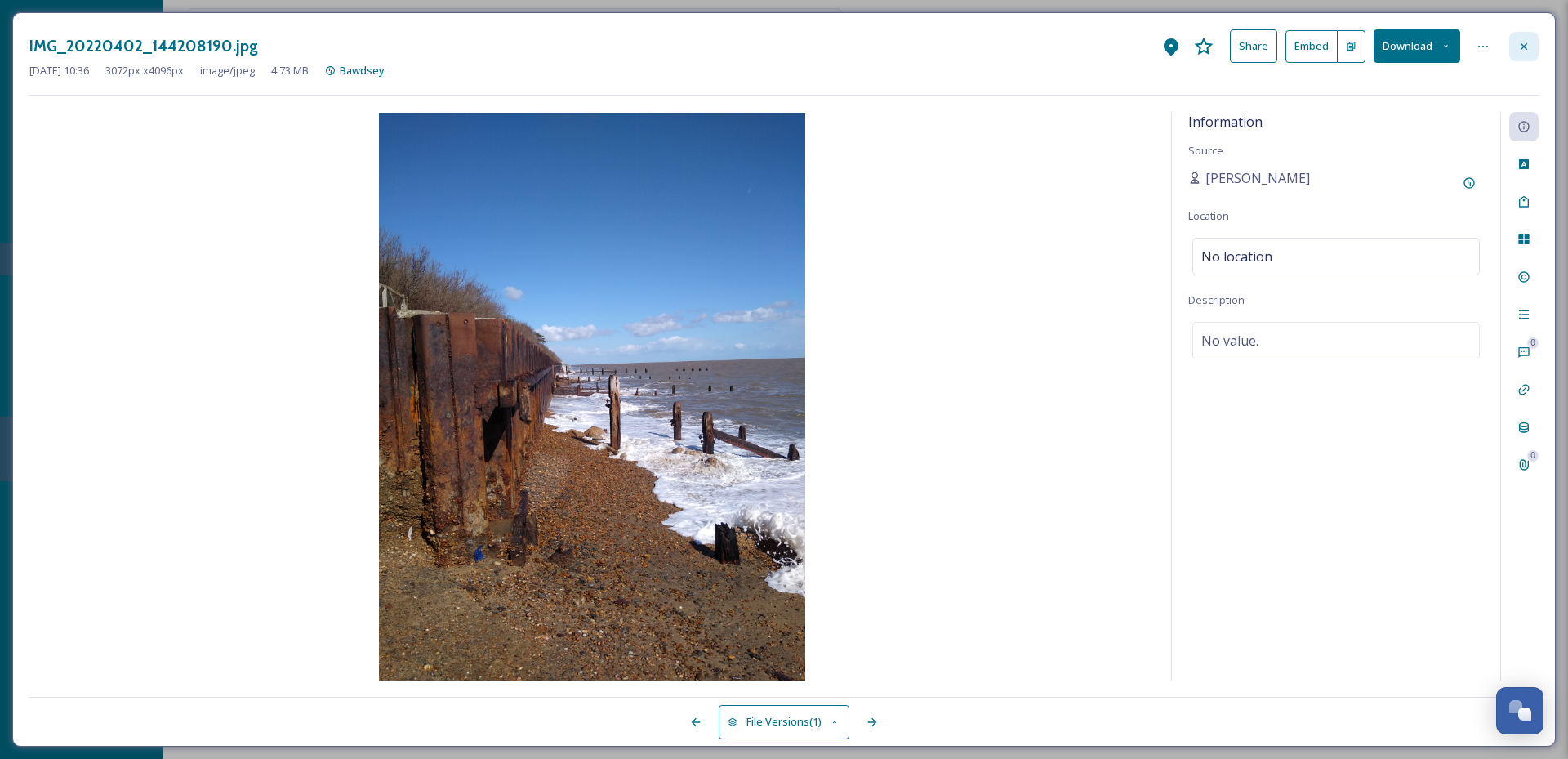
click at [1516, 38] on div at bounding box center [1523, 46] width 30 height 30
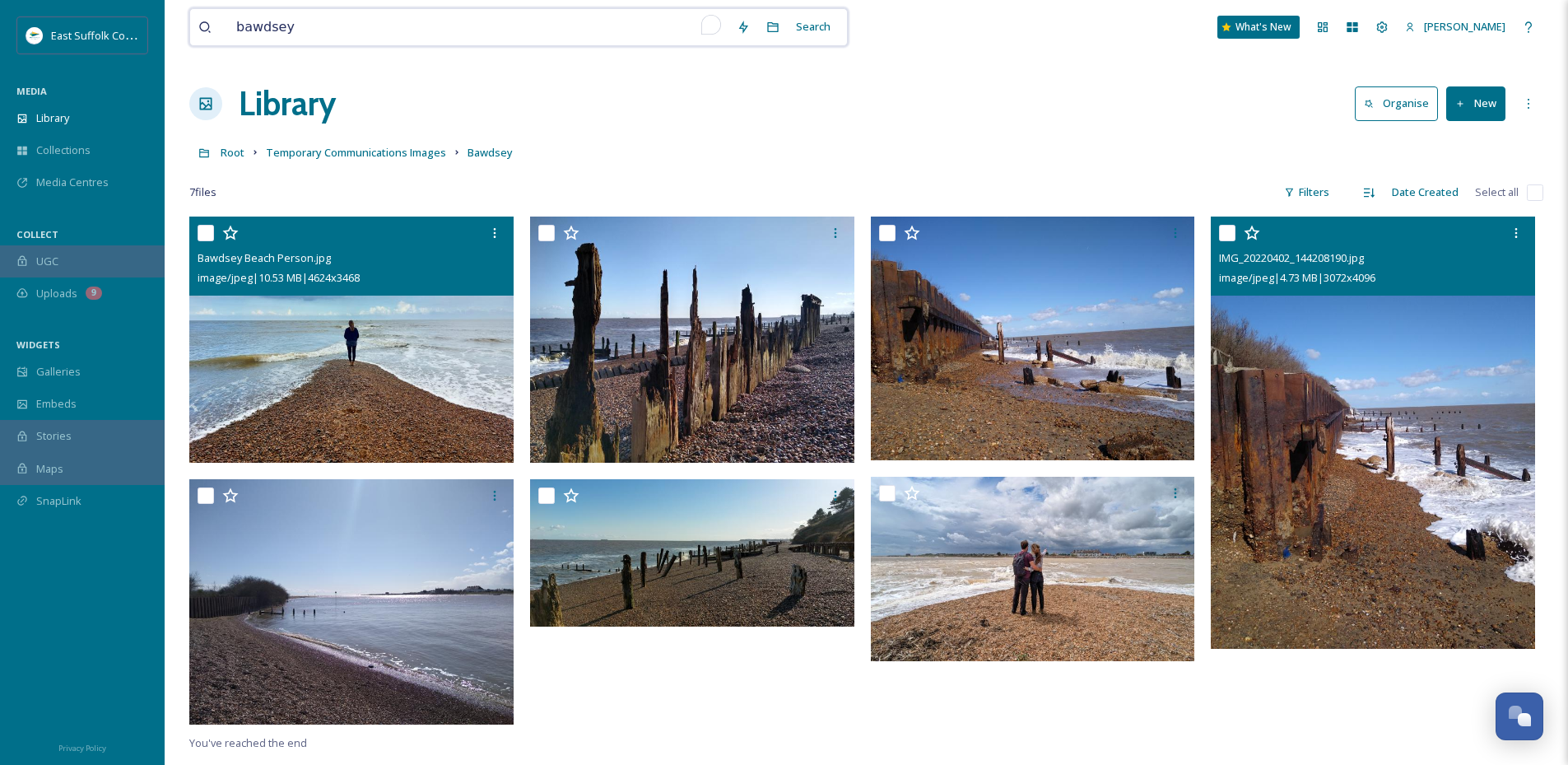
click at [441, 26] on input "bawdsey" at bounding box center [478, 27] width 501 height 36
type input "b"
click at [921, 134] on div "View all files What's New [PERSON_NAME] Library Organise New Root Temporary Com…" at bounding box center [866, 490] width 1403 height 981
click at [453, 26] on input "To enrich screen reader interactions, please activate Accessibility in Grammarl…" at bounding box center [456, 27] width 456 height 36
type input "p"
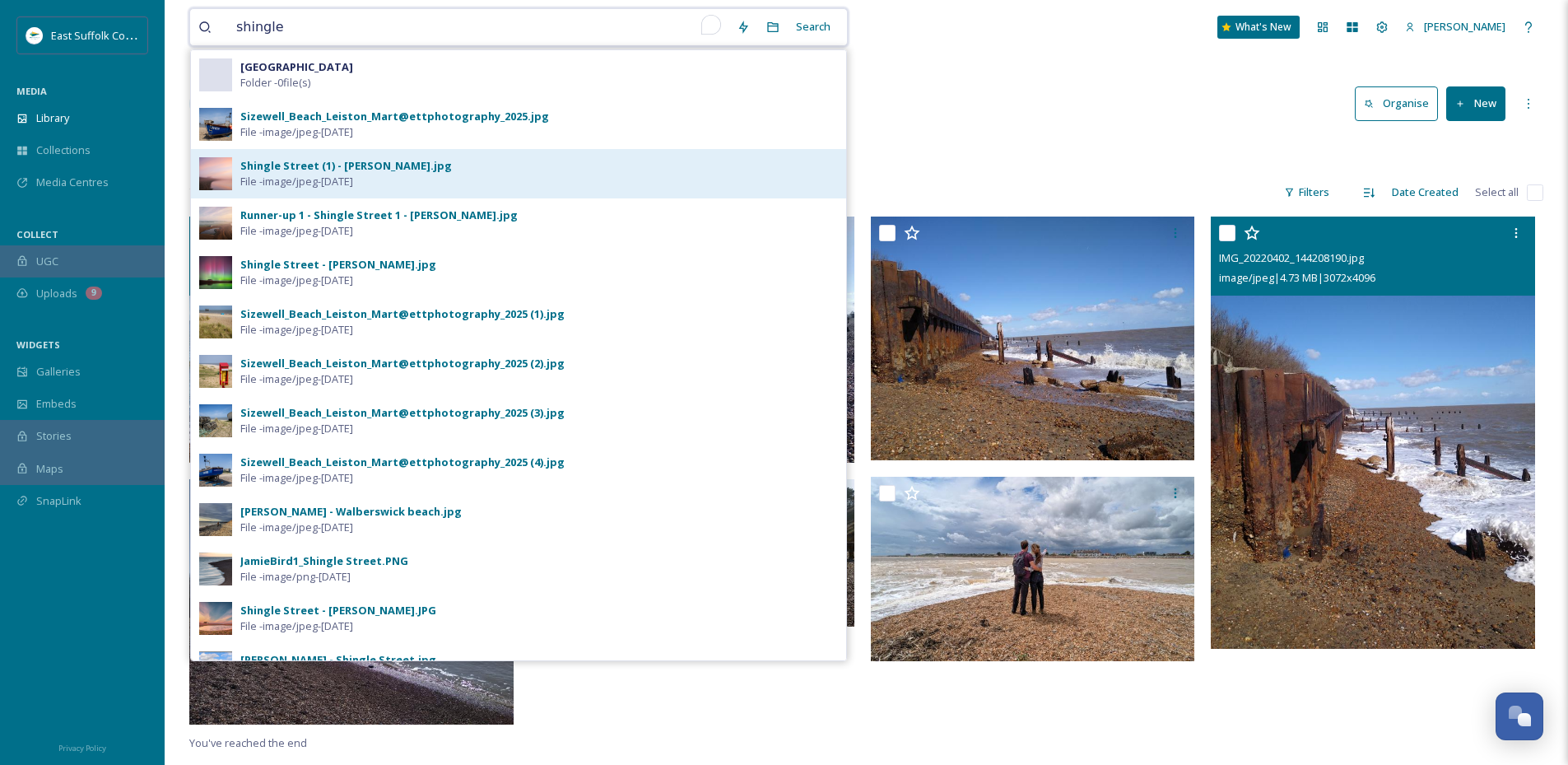
type input "shingle"
click at [428, 162] on div "Shingle Street (1) - [PERSON_NAME].jpg File - image/jpeg - [DATE]" at bounding box center [539, 173] width 598 height 31
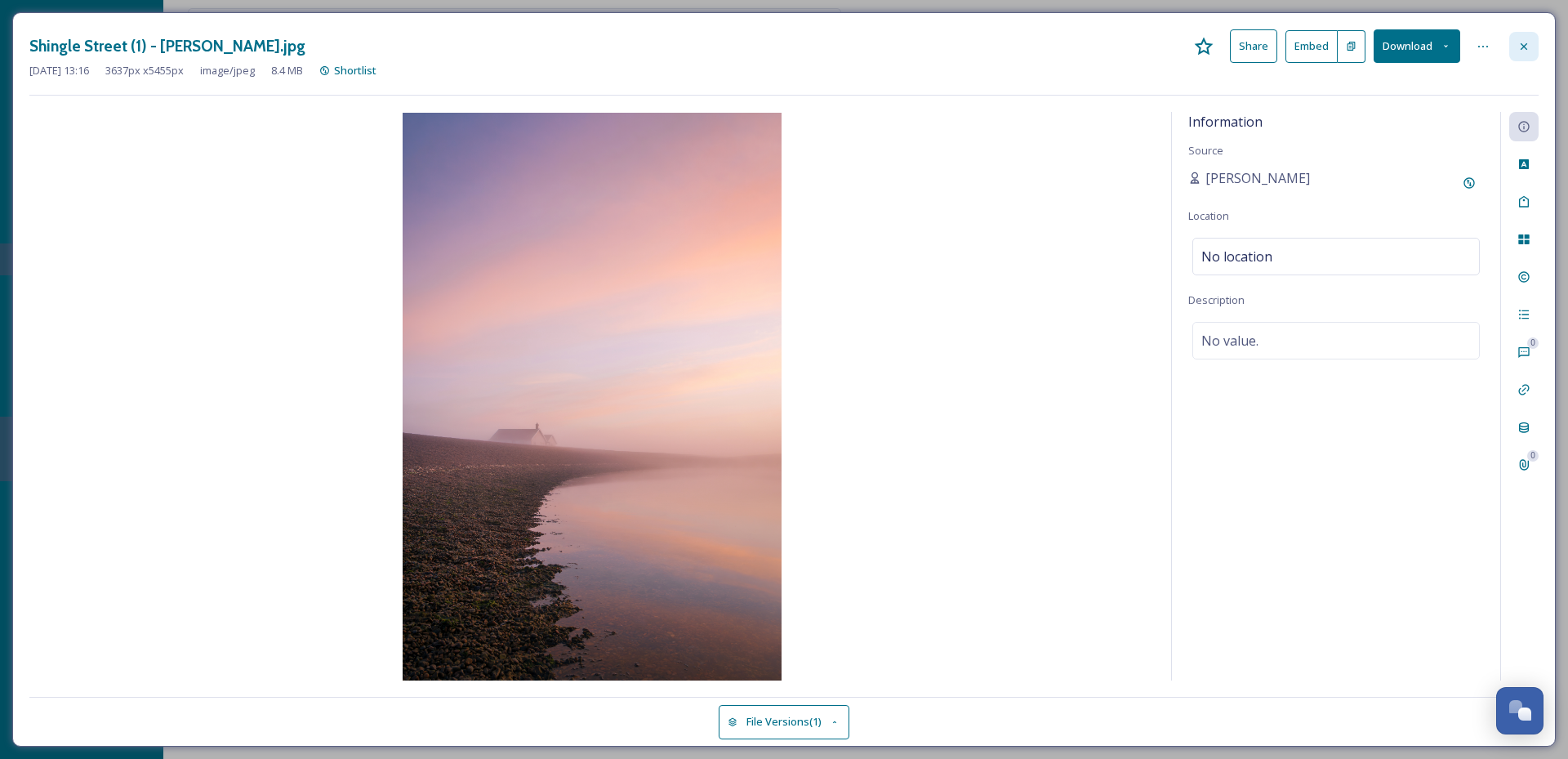
click at [1519, 37] on div at bounding box center [1523, 46] width 30 height 30
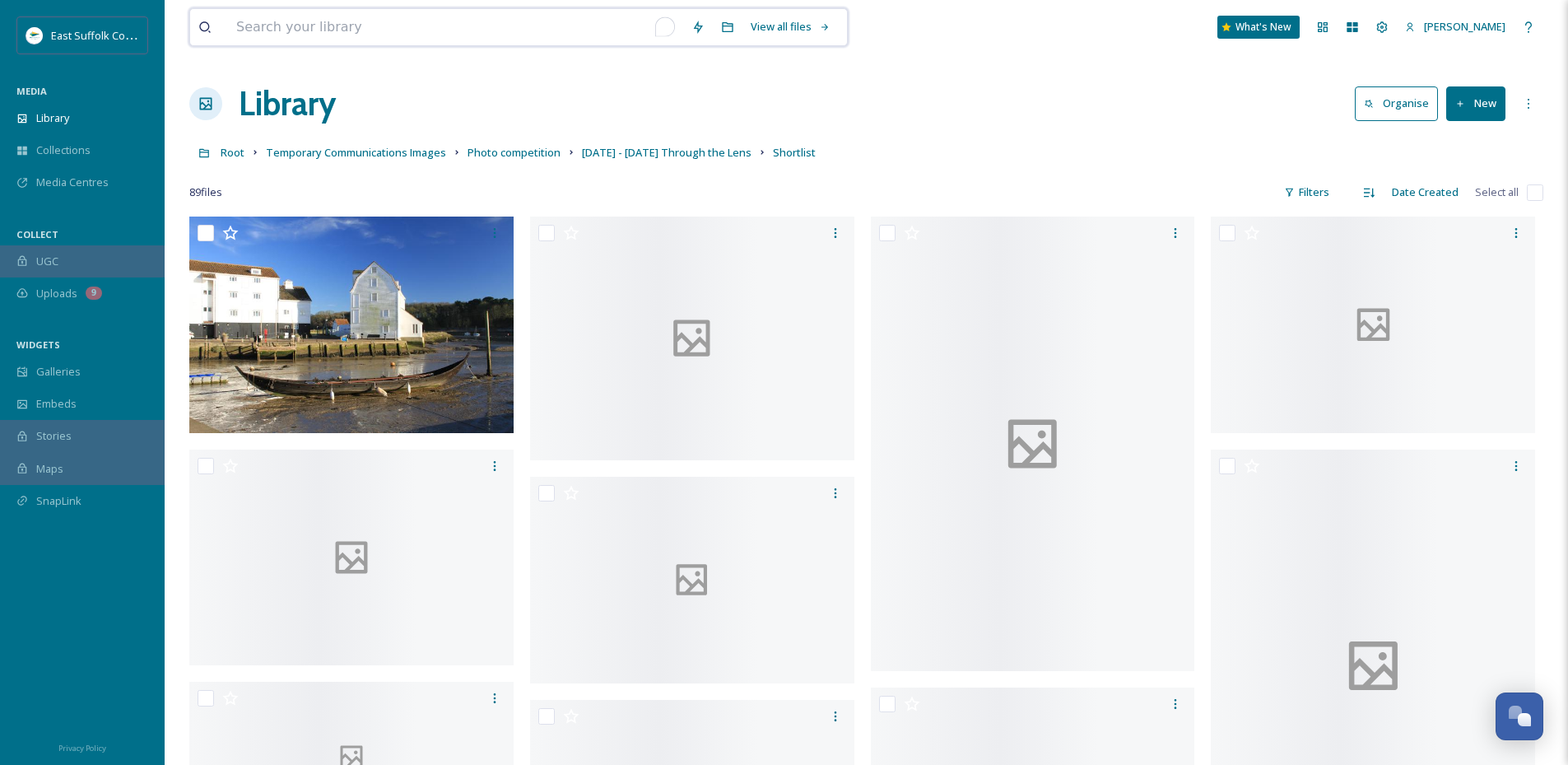
click at [292, 24] on input "To enrich screen reader interactions, please activate Accessibility in Grammarl…" at bounding box center [456, 27] width 456 height 36
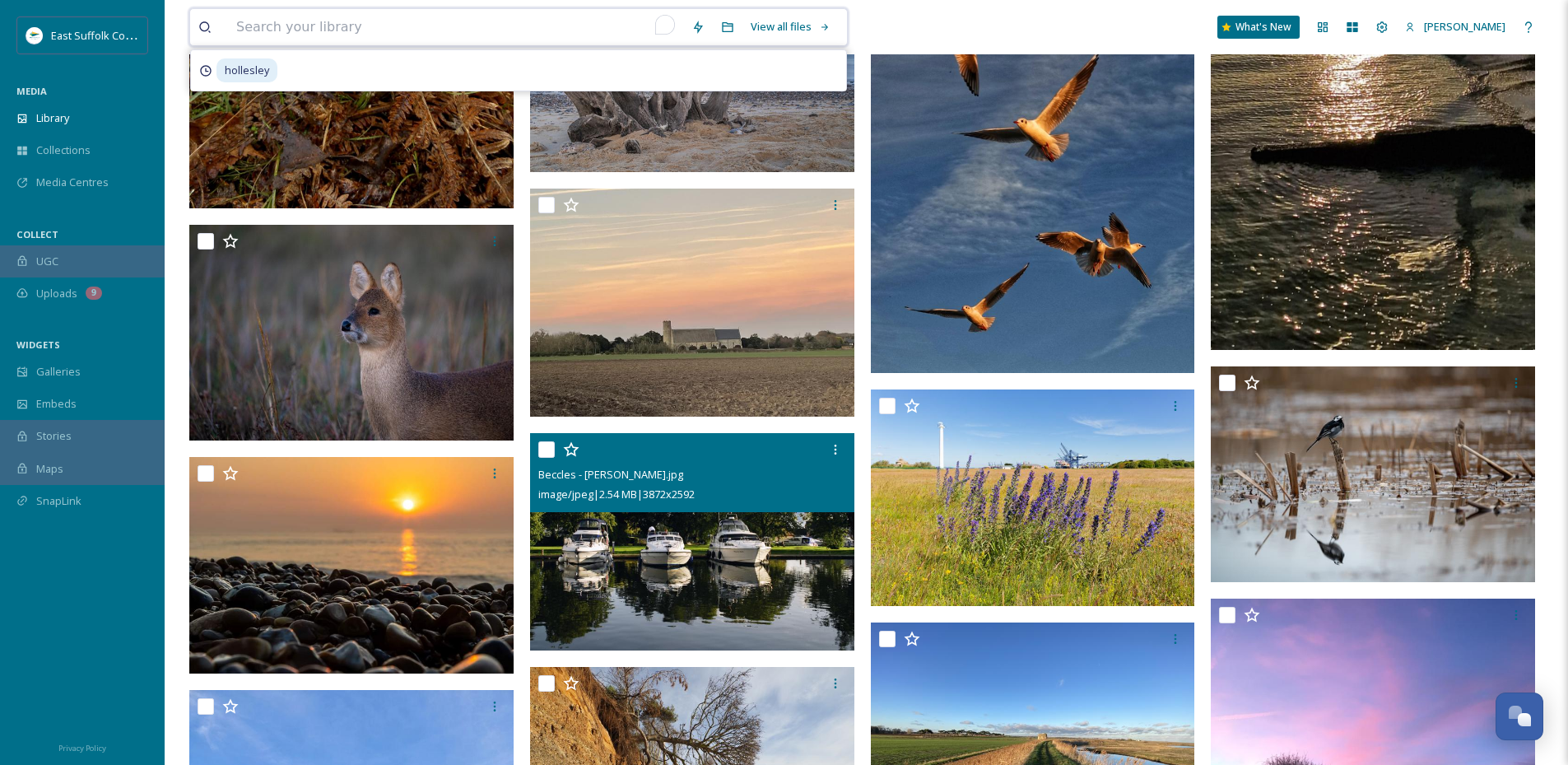
scroll to position [5596, 0]
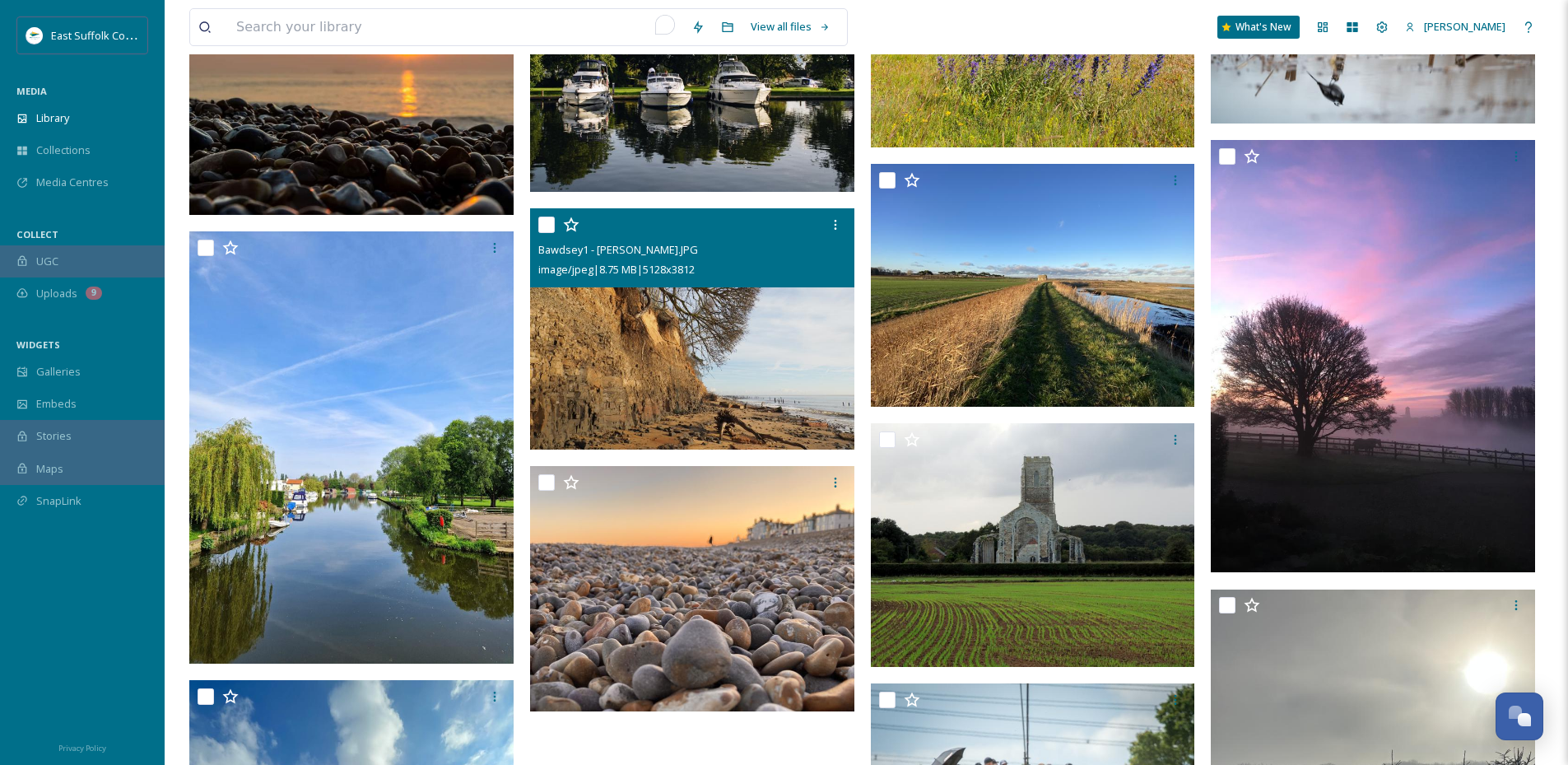
click at [736, 415] on img at bounding box center [692, 329] width 325 height 241
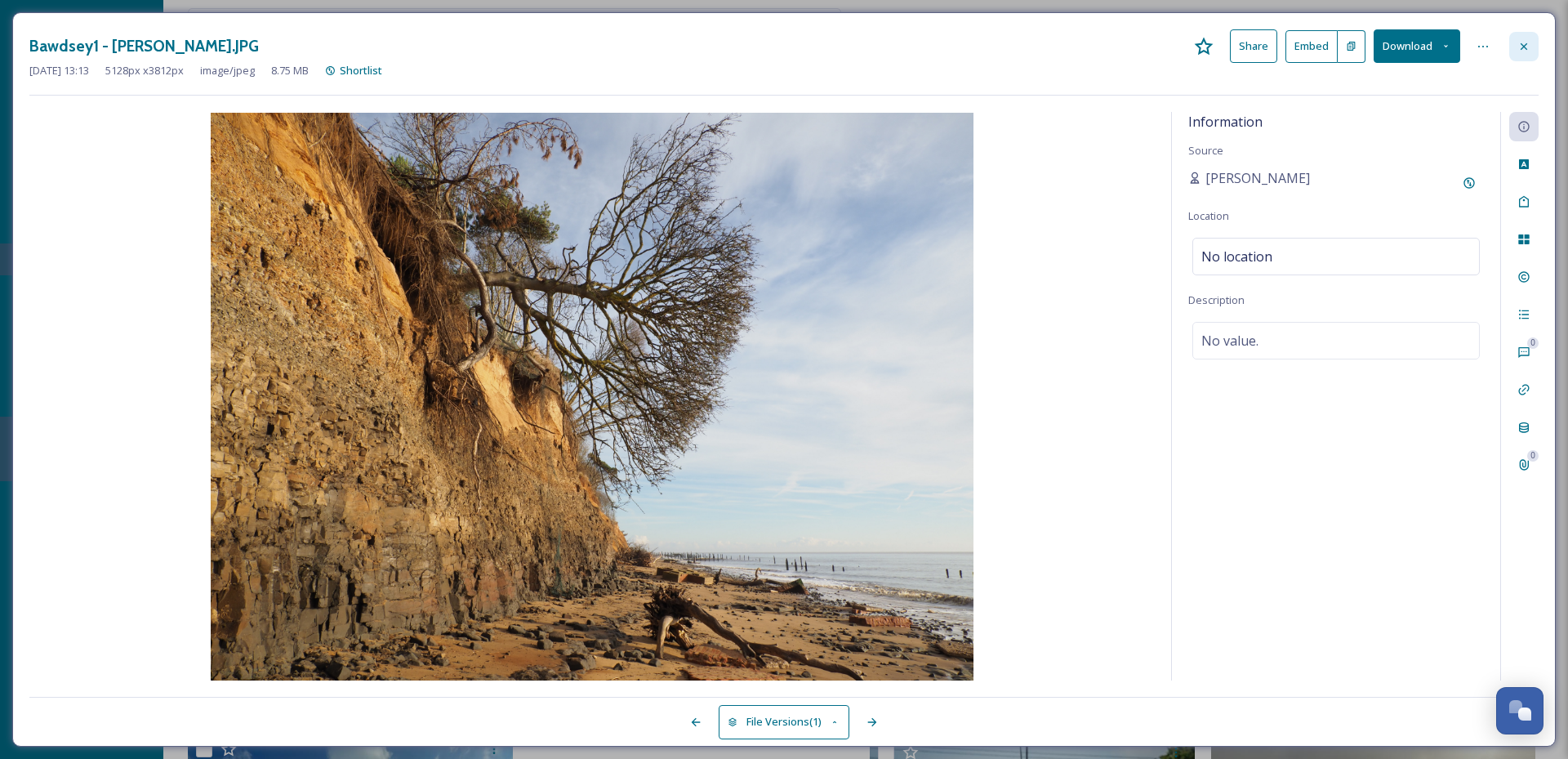
click at [1516, 53] on div at bounding box center [1523, 46] width 30 height 30
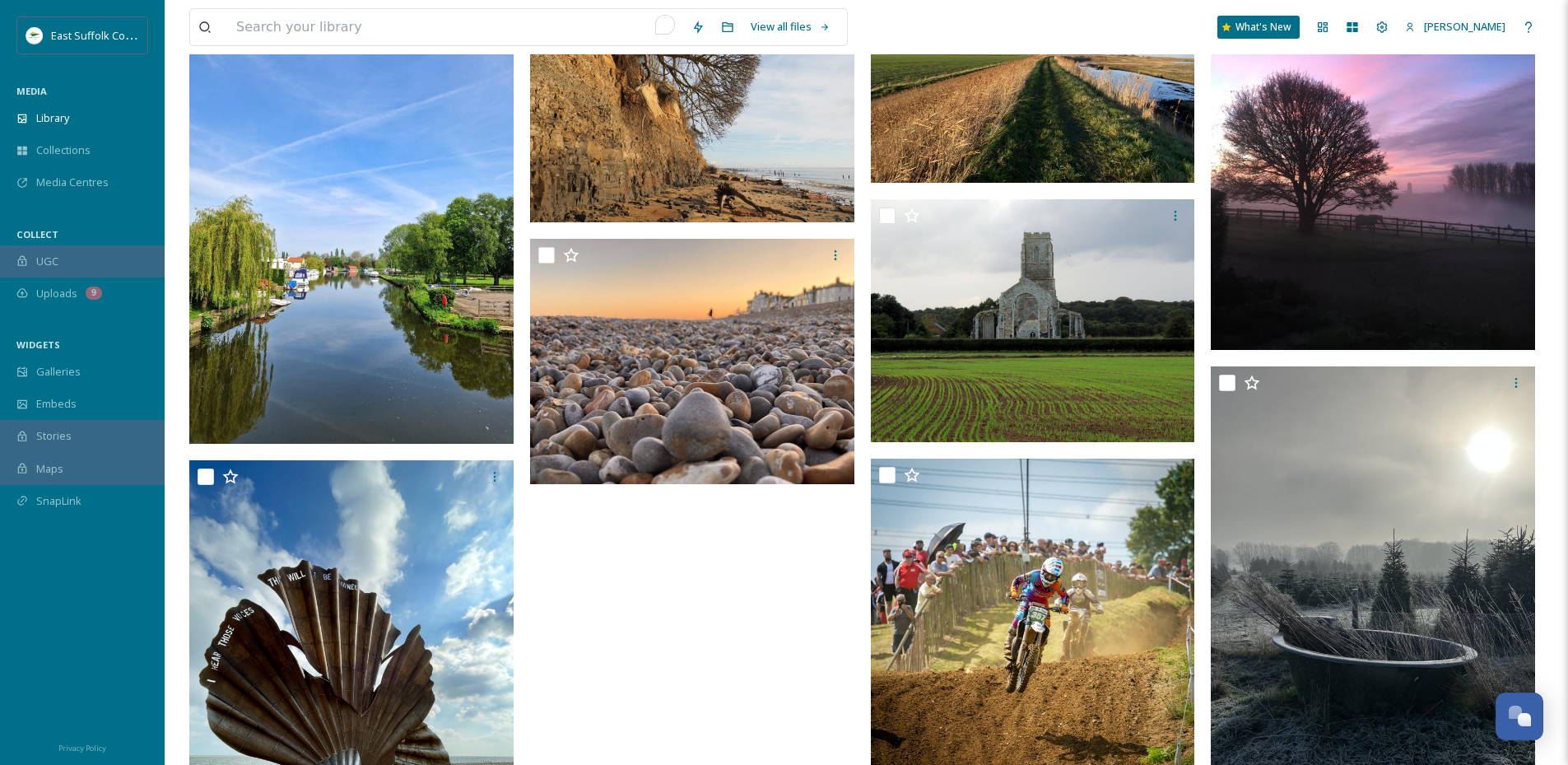
scroll to position [5579, 0]
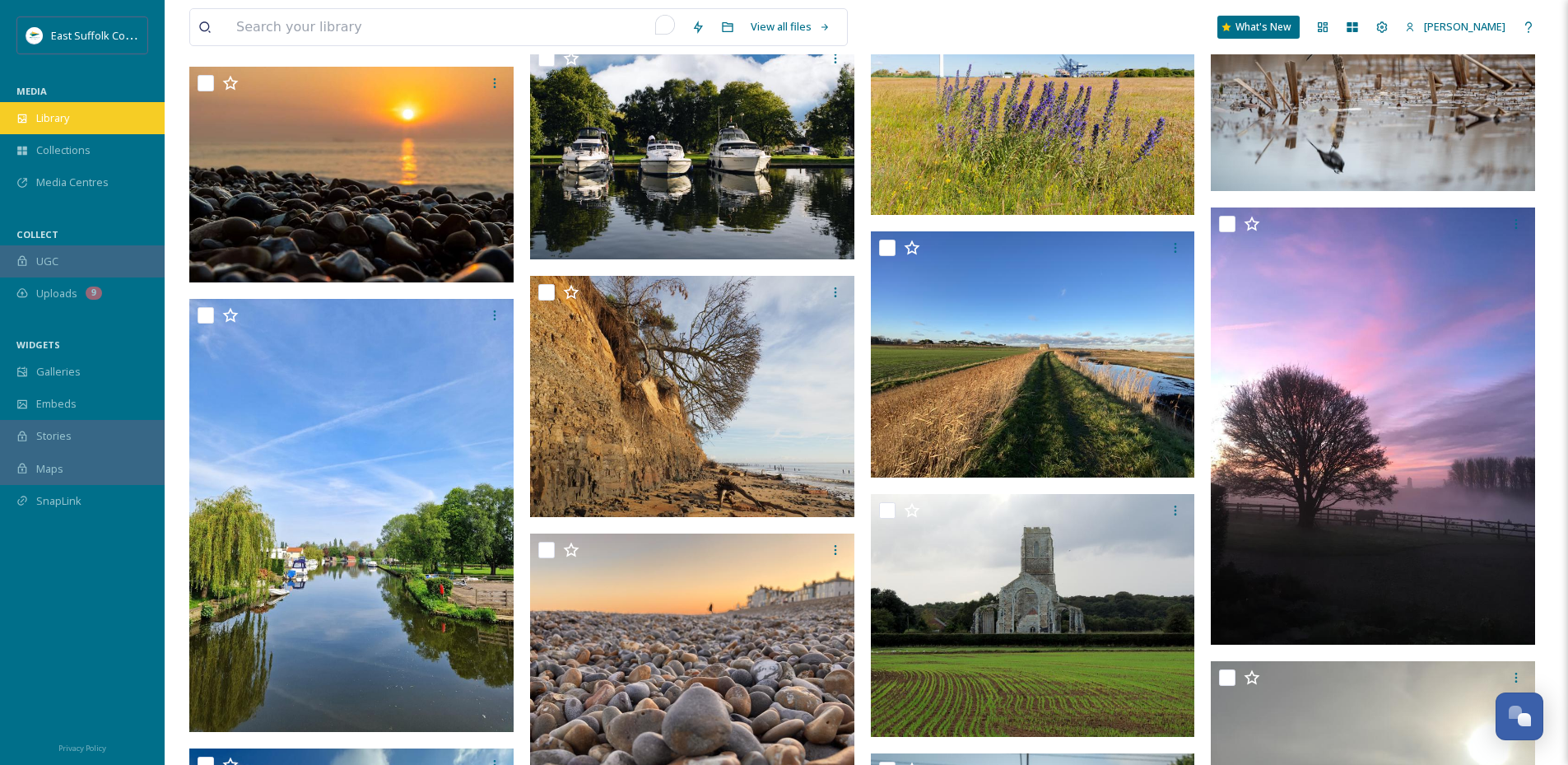
click at [80, 120] on div "Library" at bounding box center [82, 118] width 165 height 32
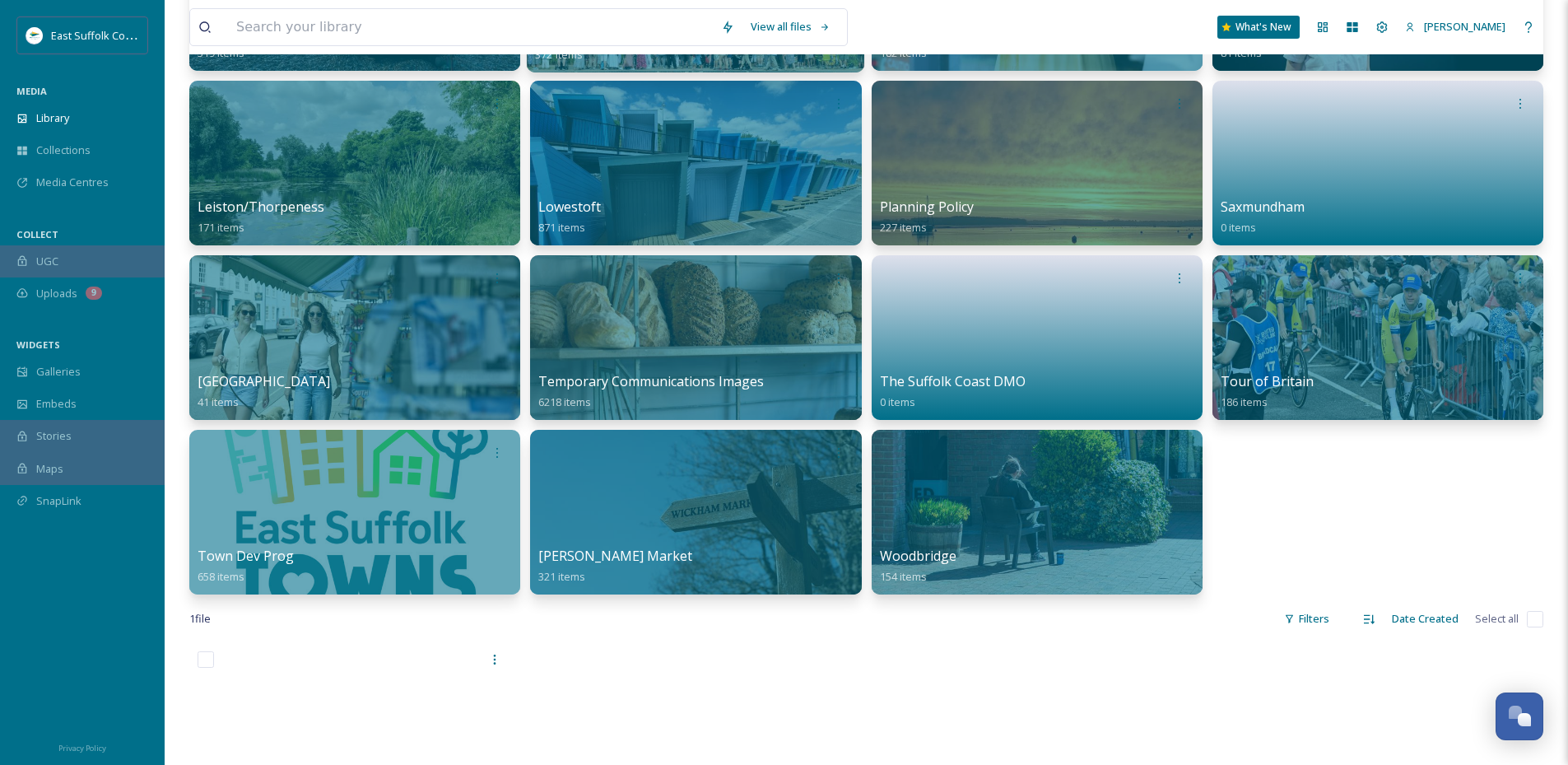
scroll to position [823, 0]
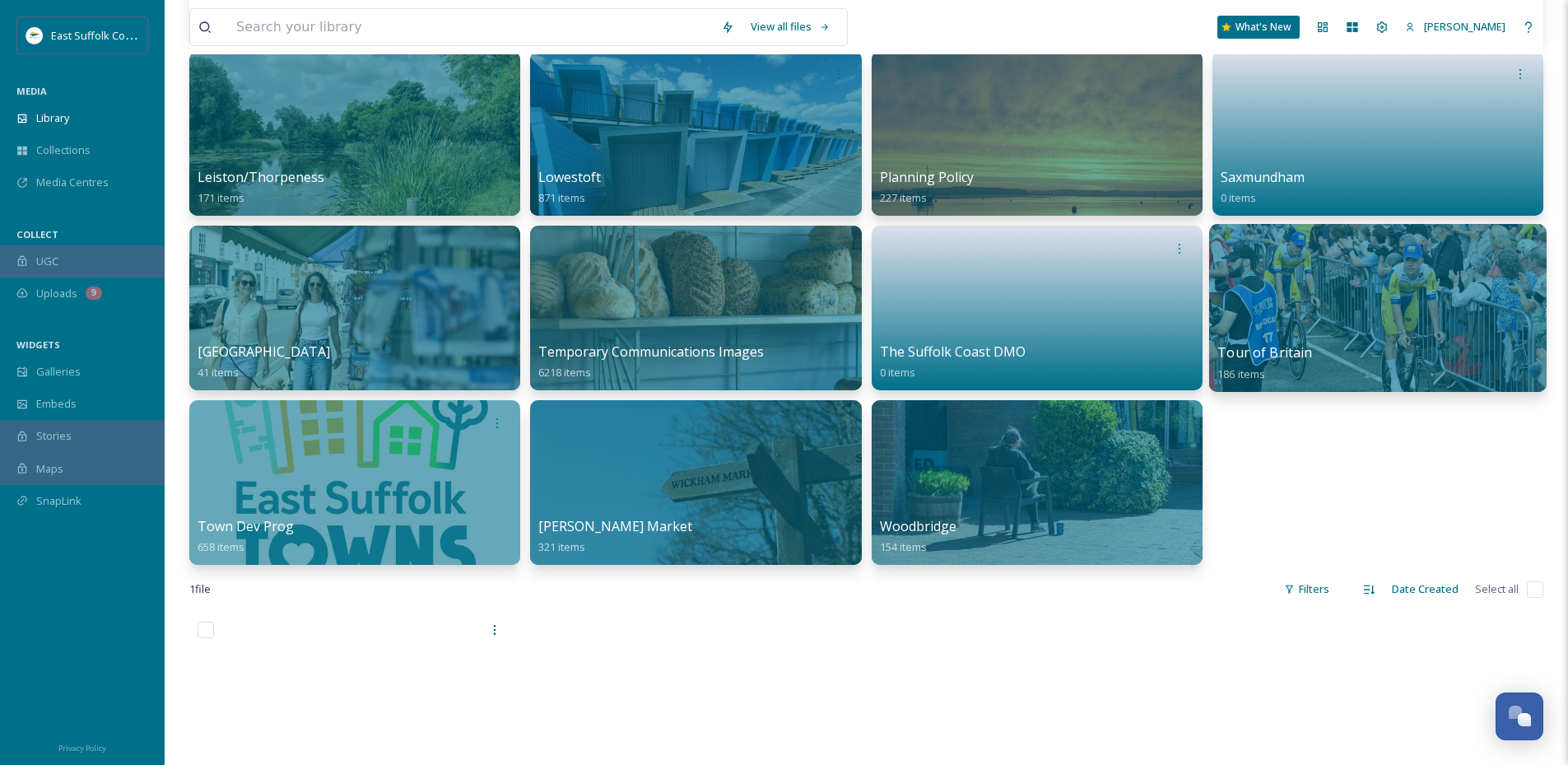
click at [1435, 315] on div at bounding box center [1378, 308] width 338 height 168
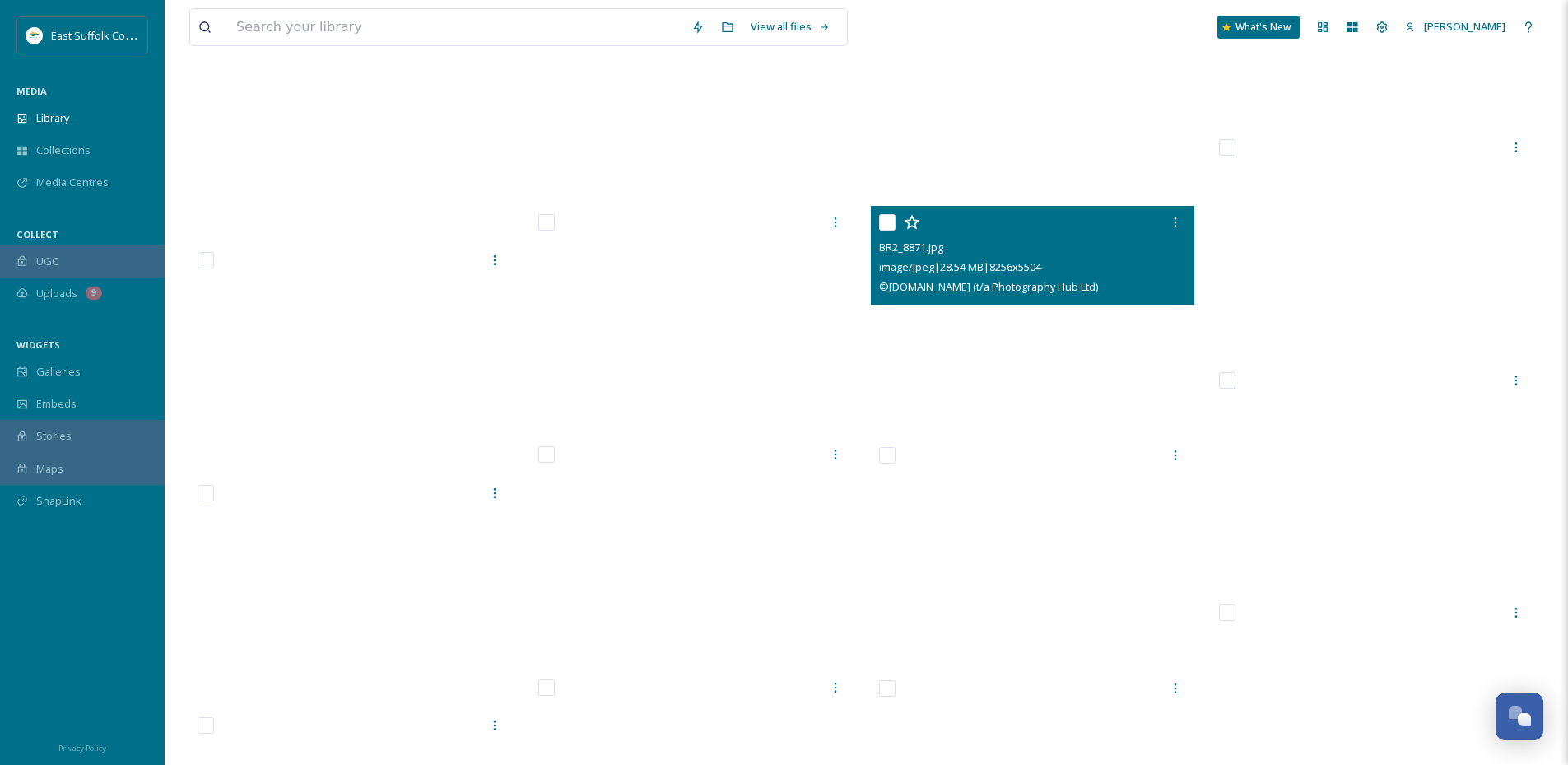
scroll to position [8477, 0]
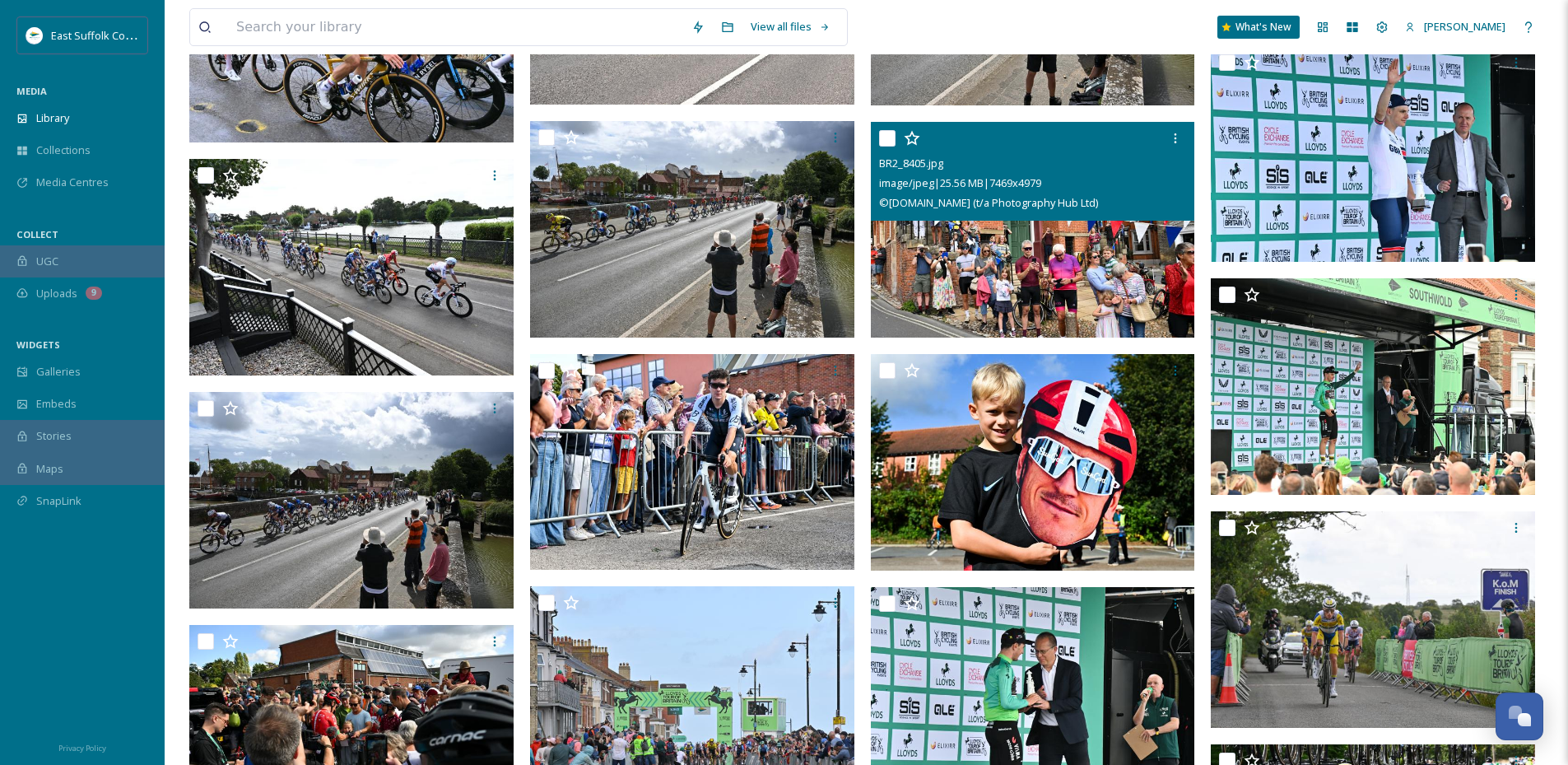
click at [930, 289] on img at bounding box center [1033, 229] width 325 height 216
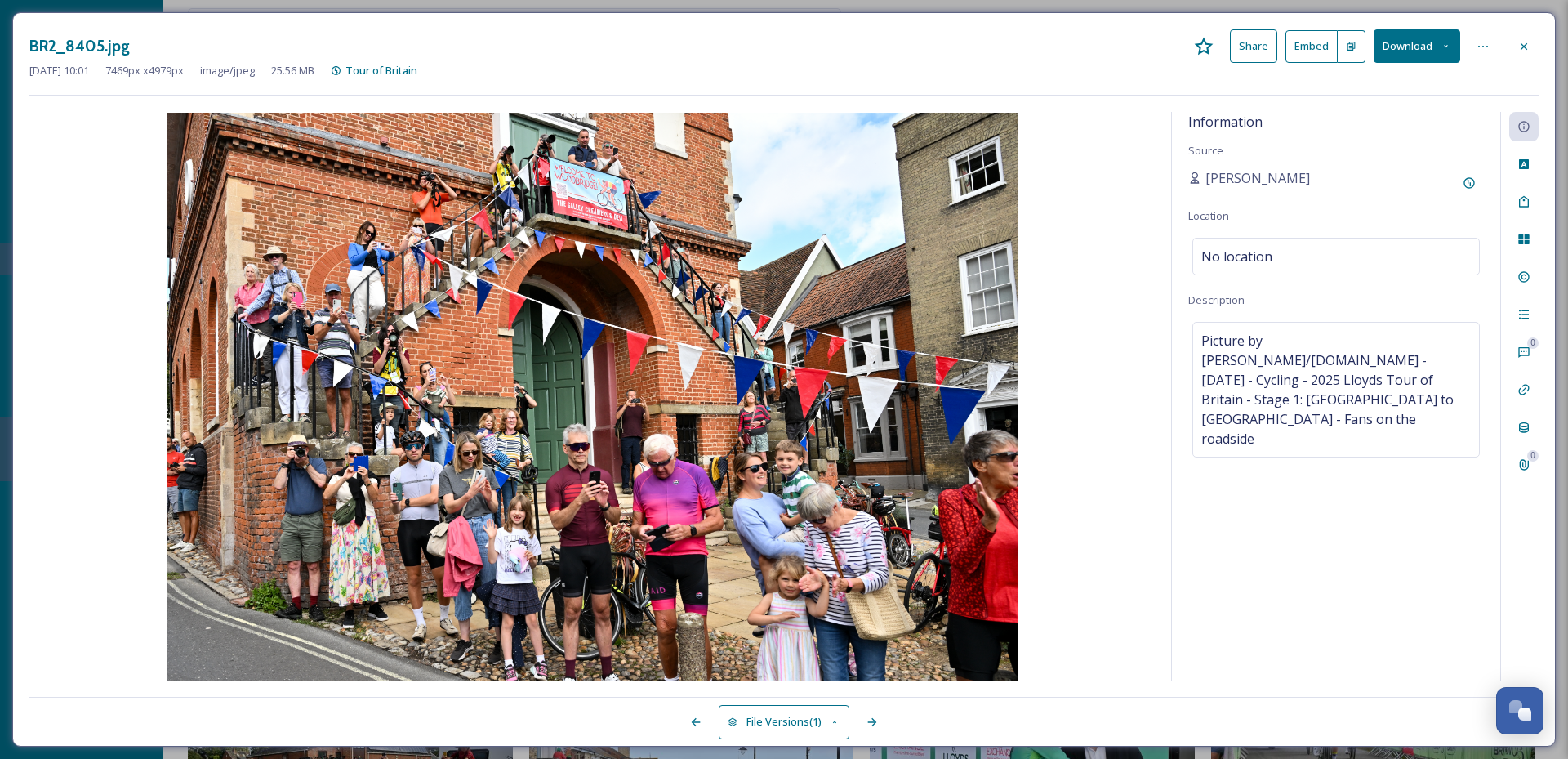
click at [854, 384] on img at bounding box center [592, 396] width 1125 height 568
click at [1443, 49] on icon at bounding box center [1445, 45] width 10 height 10
click at [1402, 117] on span "Download Large (2000 x 1333)" at bounding box center [1368, 115] width 144 height 16
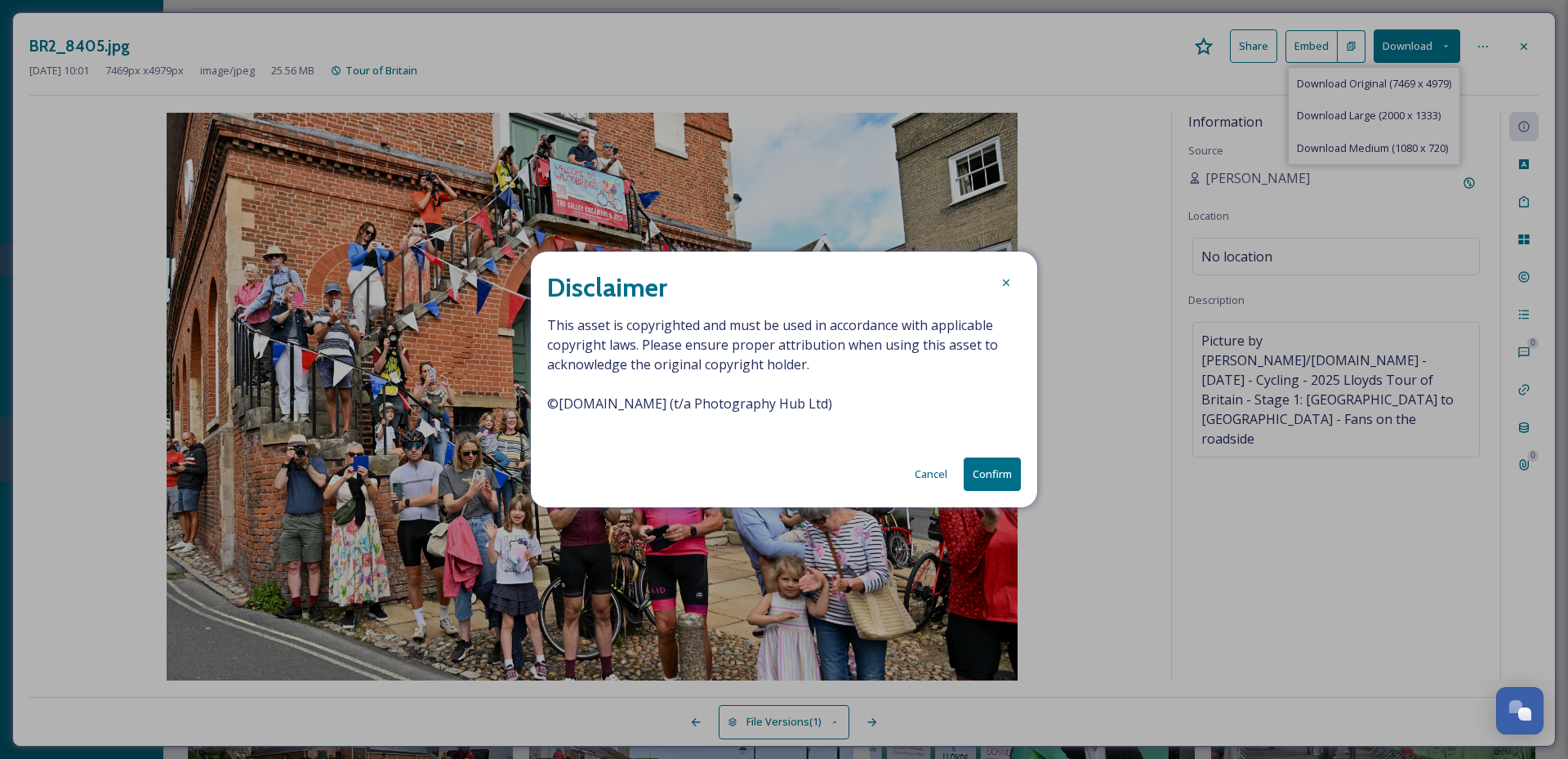
click at [993, 468] on button "Confirm" at bounding box center [992, 474] width 58 height 33
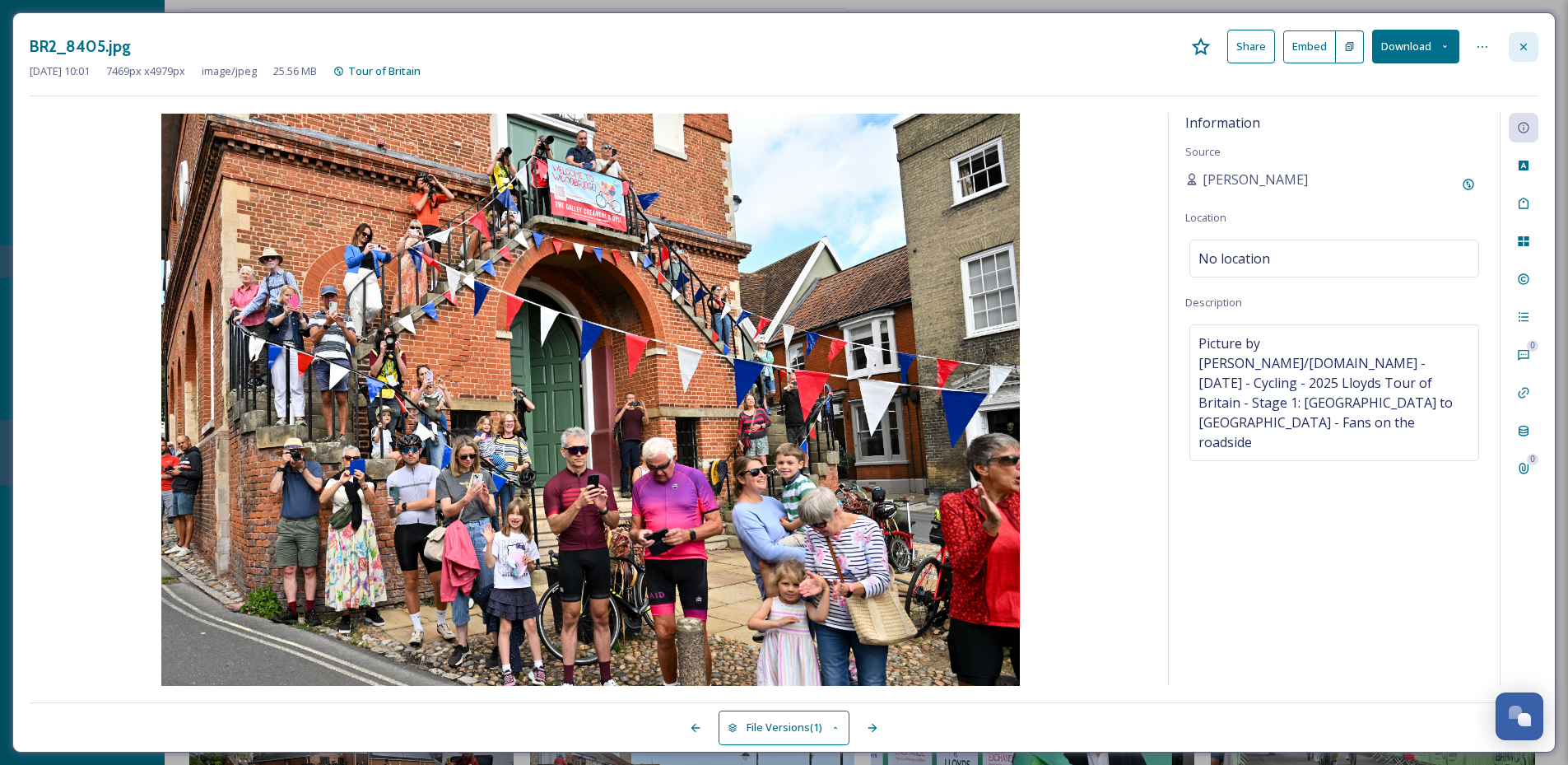
click at [1520, 45] on icon at bounding box center [1524, 47] width 13 height 13
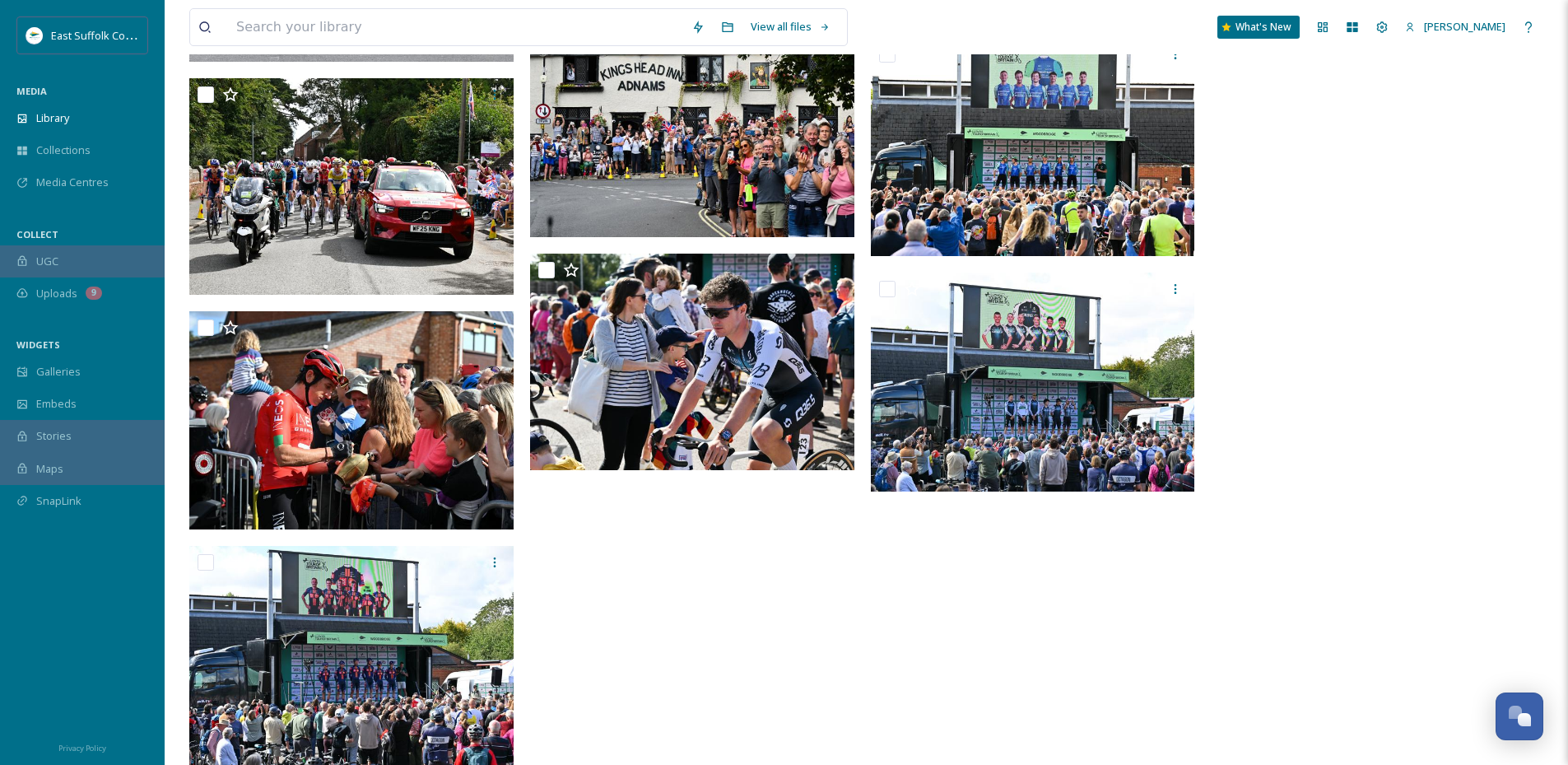
scroll to position [10823, 0]
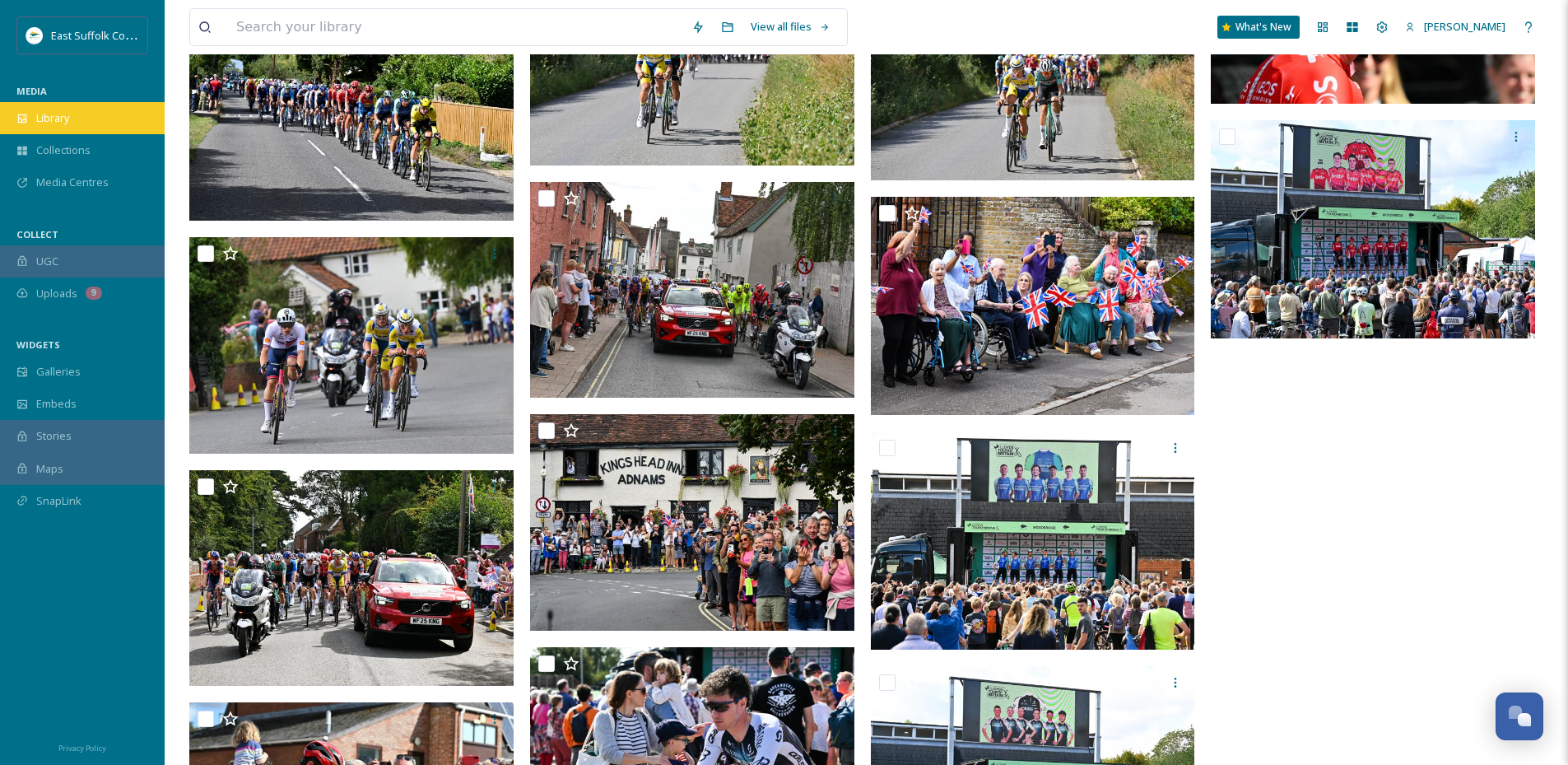
click at [45, 109] on div "Library" at bounding box center [82, 118] width 165 height 32
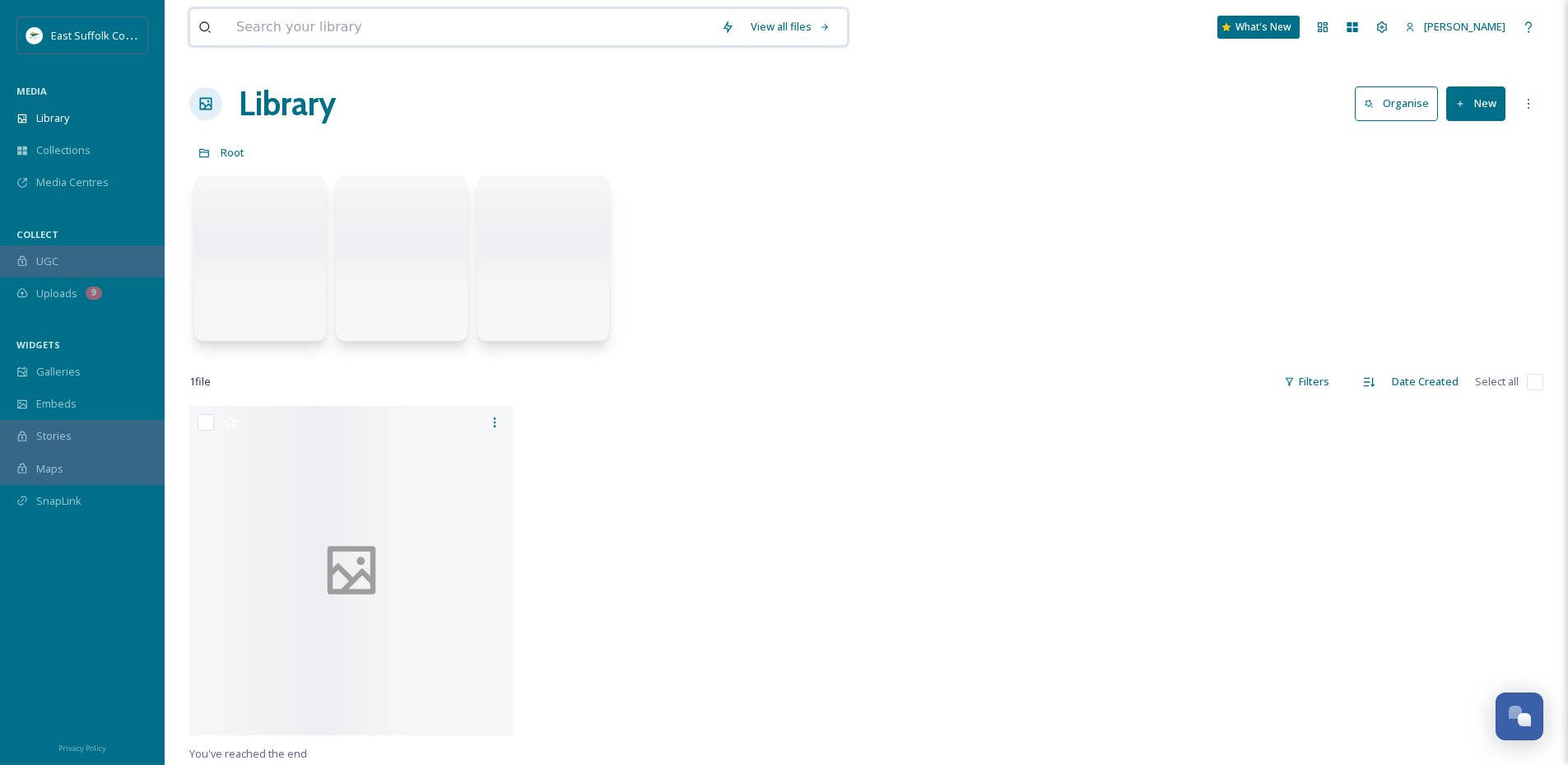
click at [312, 25] on input at bounding box center [471, 27] width 485 height 36
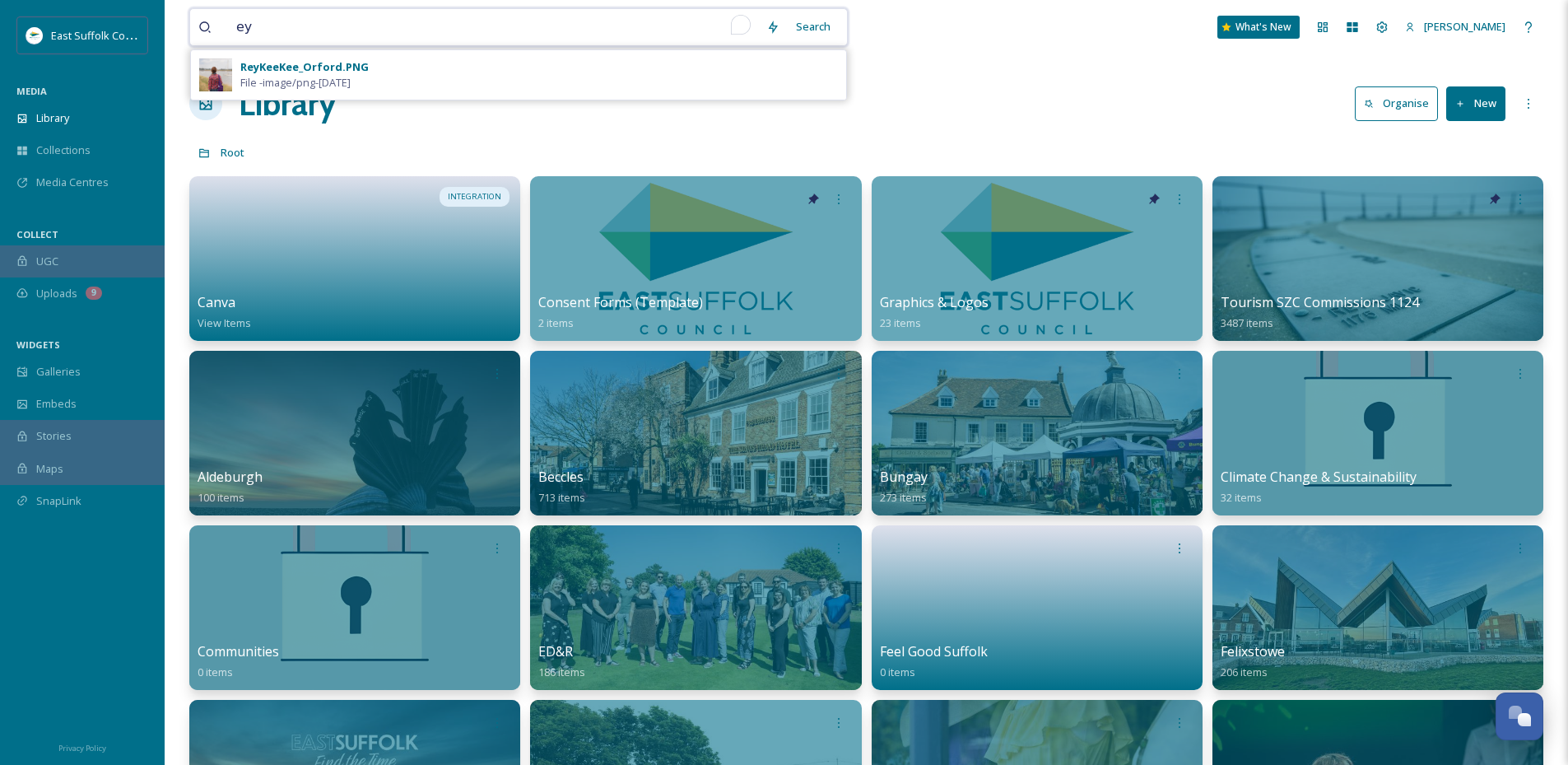
type input "e"
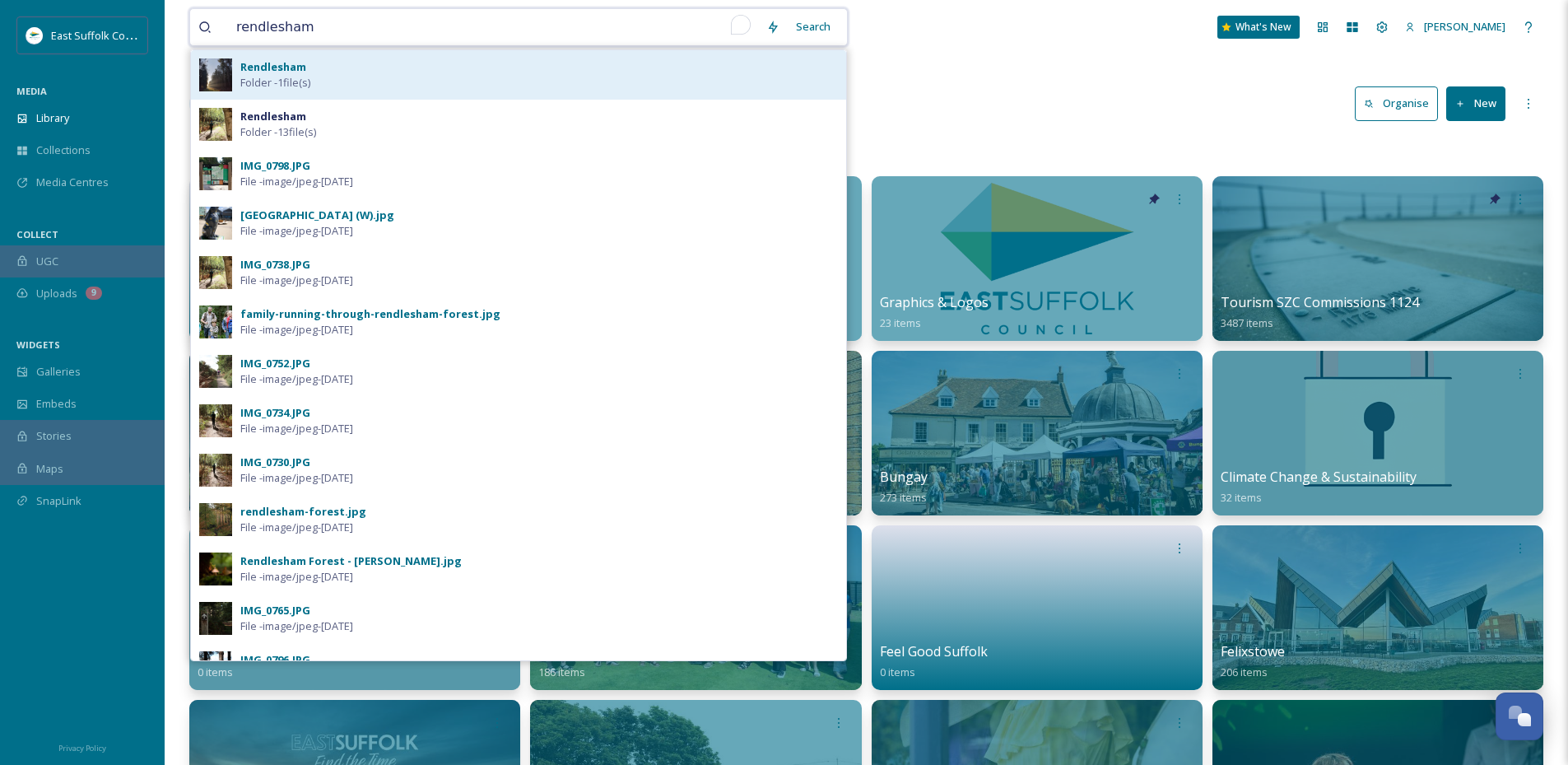
type input "rendlesham"
click at [382, 61] on div "Rendlesham Folder - 1 file(s)" at bounding box center [539, 74] width 598 height 31
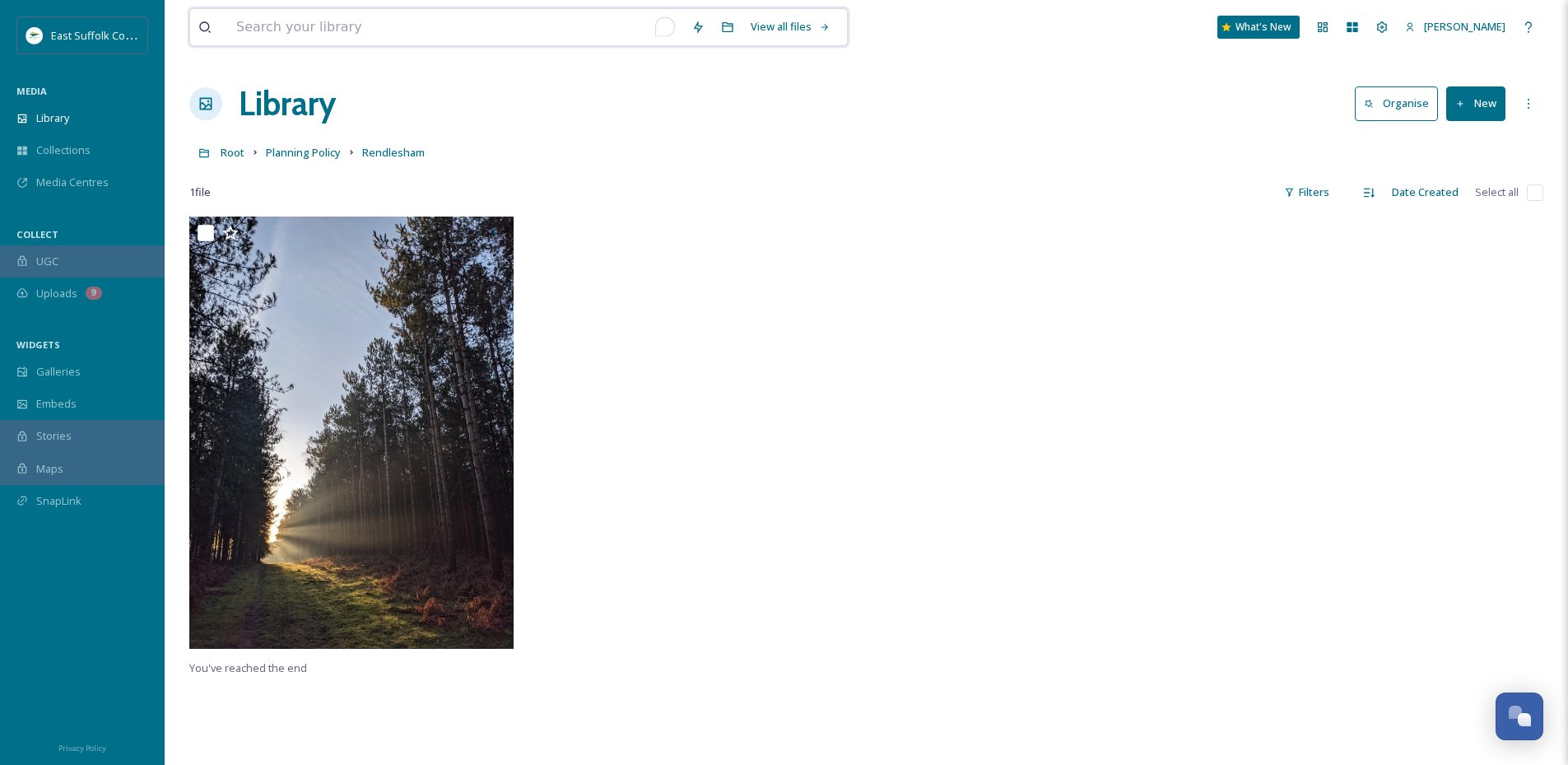
click at [327, 34] on input "To enrich screen reader interactions, please activate Accessibility in Grammarl…" at bounding box center [456, 27] width 456 height 36
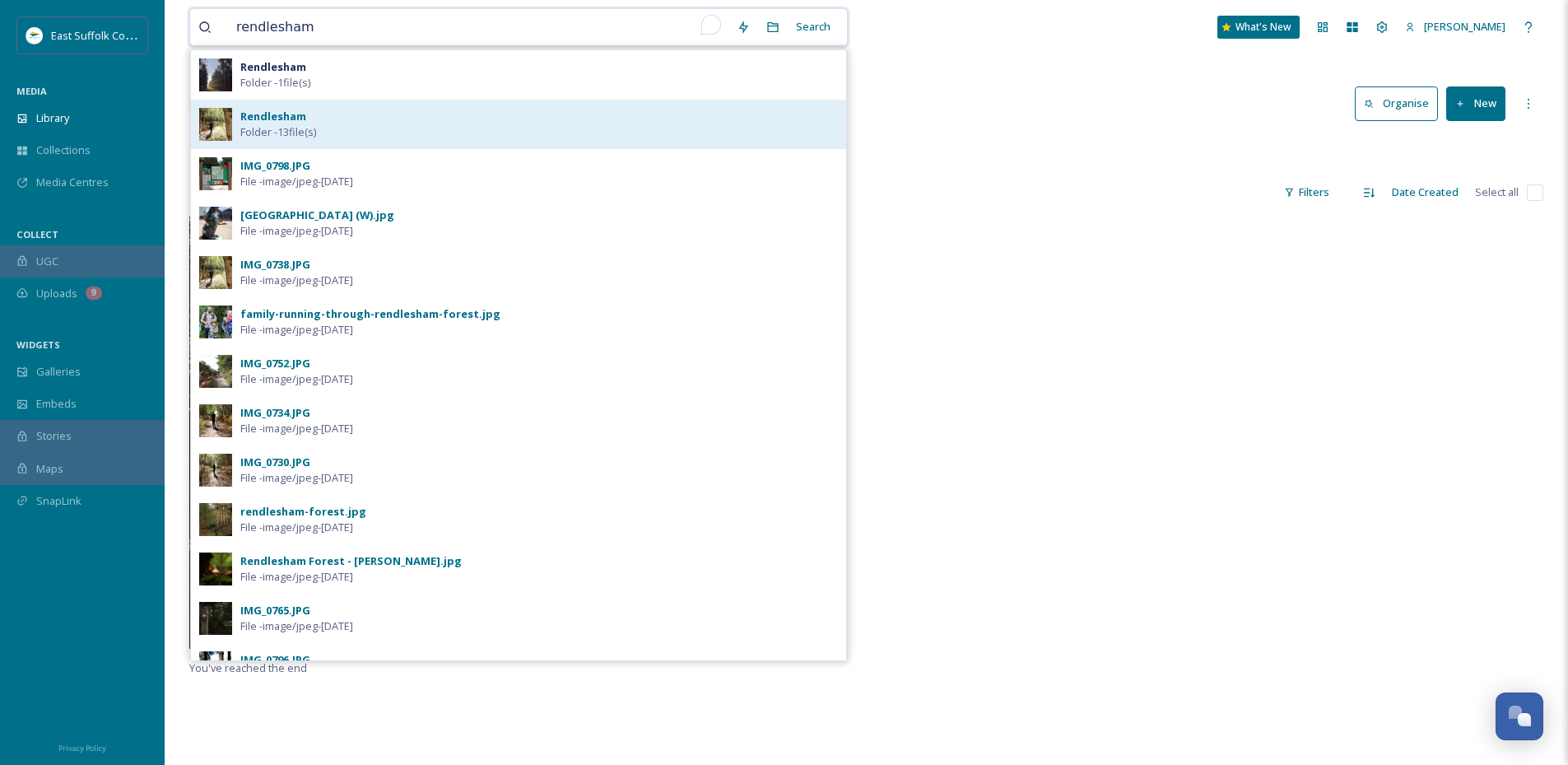
type input "rendlesham"
click at [349, 126] on div "Rendlesham Folder - 13 file(s)" at bounding box center [539, 123] width 598 height 31
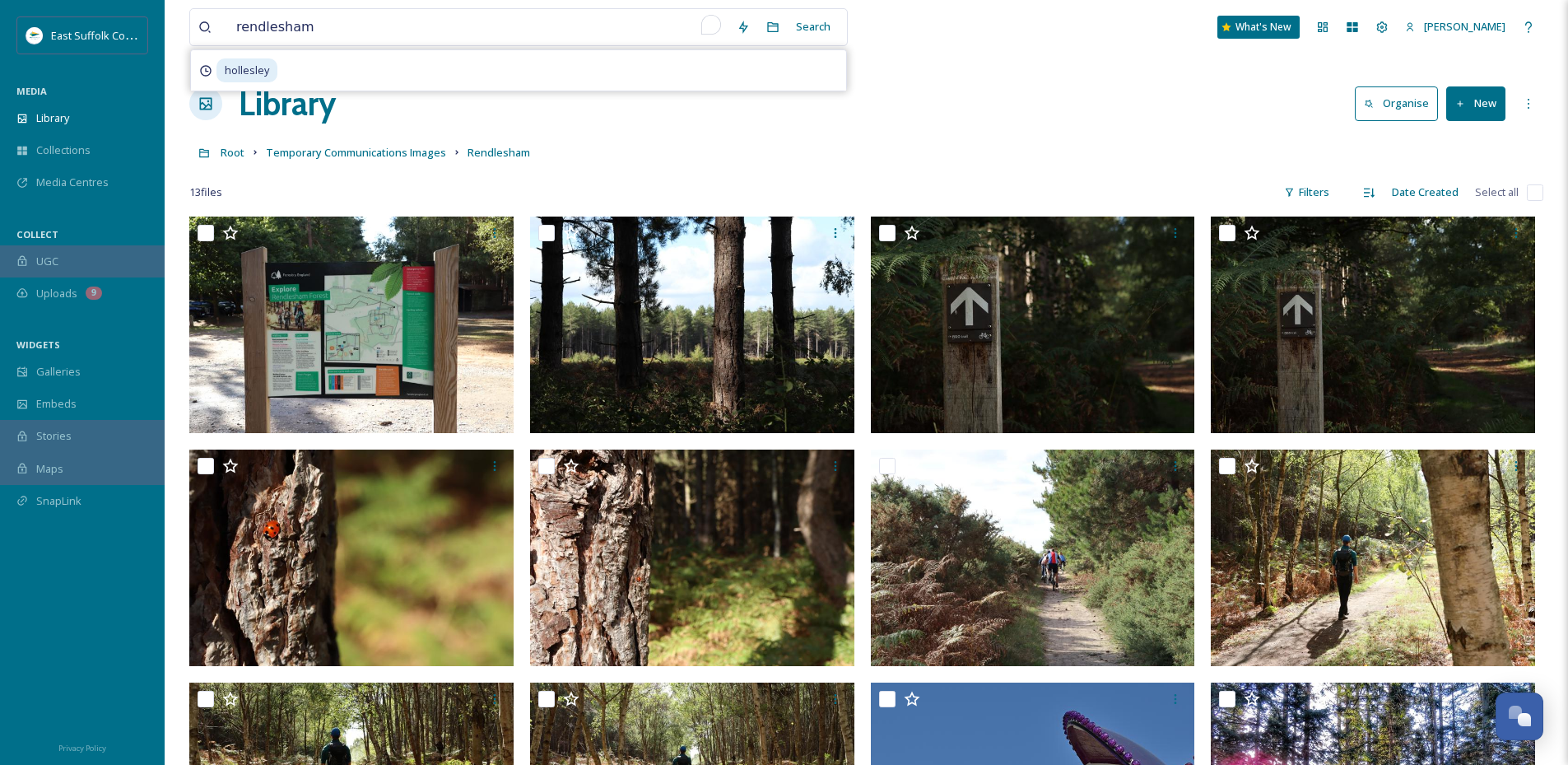
click at [999, 135] on div "rendlesham Search [PERSON_NAME] What's New [PERSON_NAME] Library Organise New R…" at bounding box center [866, 579] width 1403 height 1159
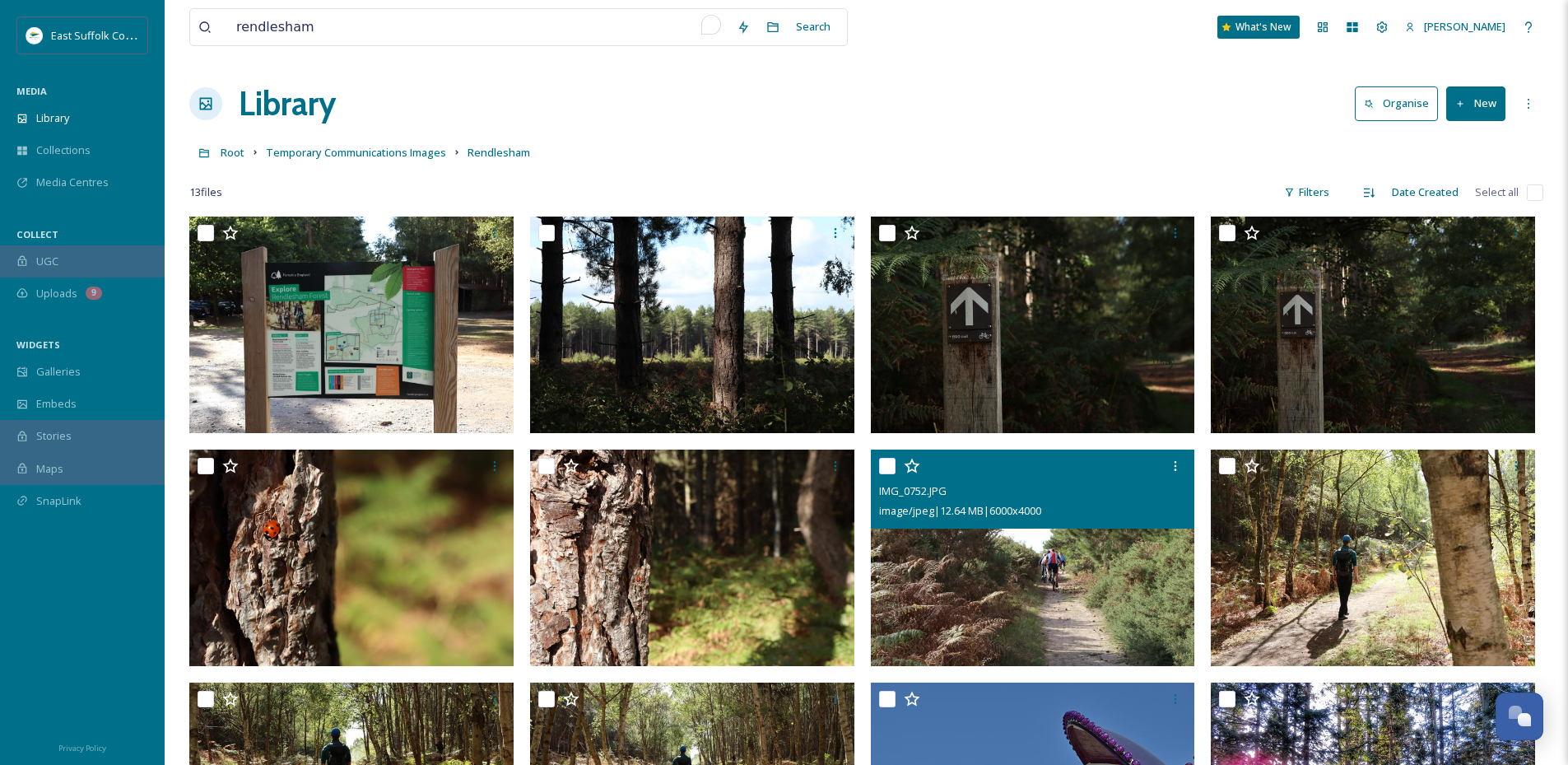
click at [1039, 571] on img at bounding box center [1033, 556] width 325 height 216
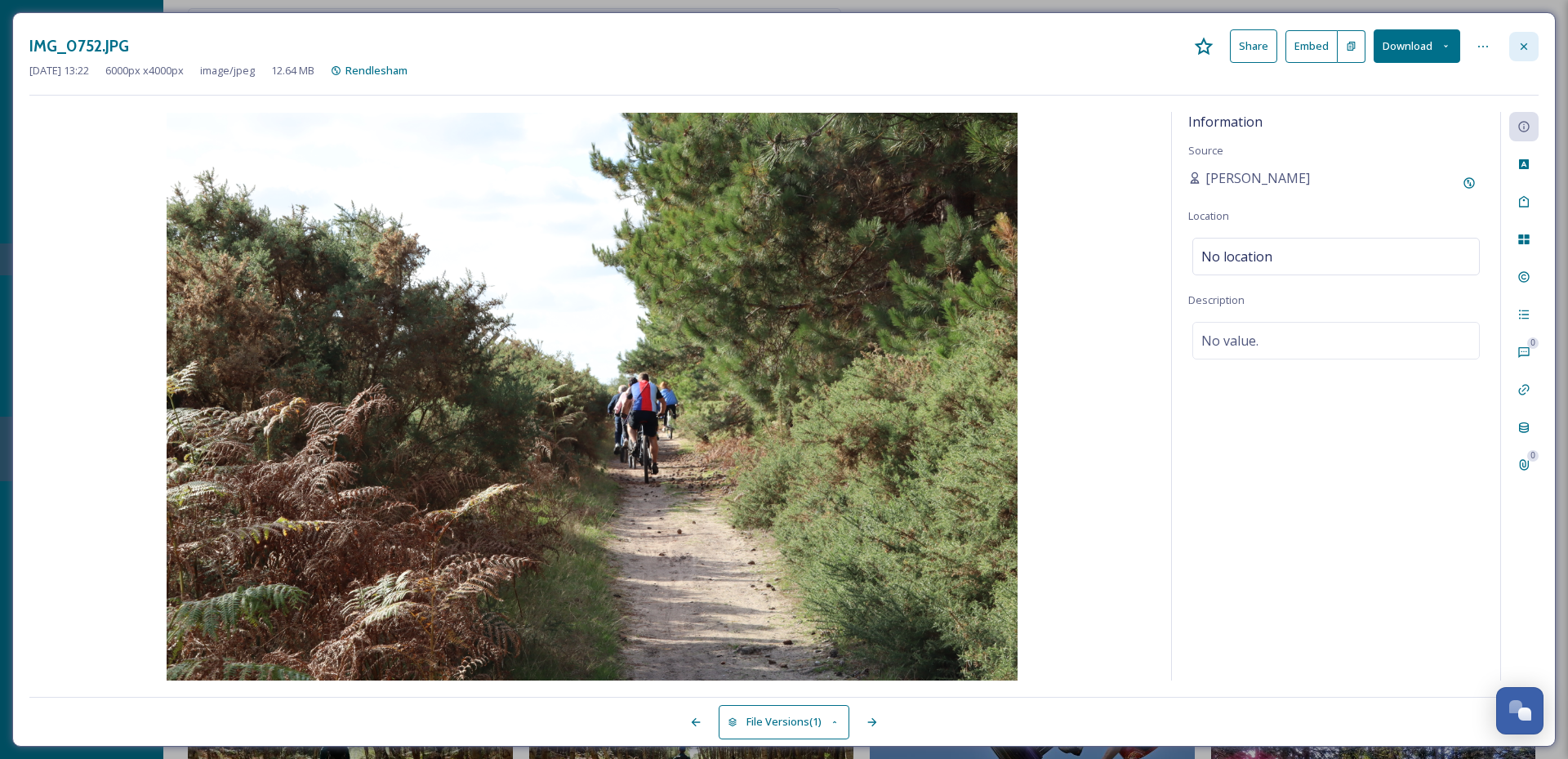
click at [1521, 58] on div at bounding box center [1523, 46] width 30 height 30
